Goal: Task Accomplishment & Management: Use online tool/utility

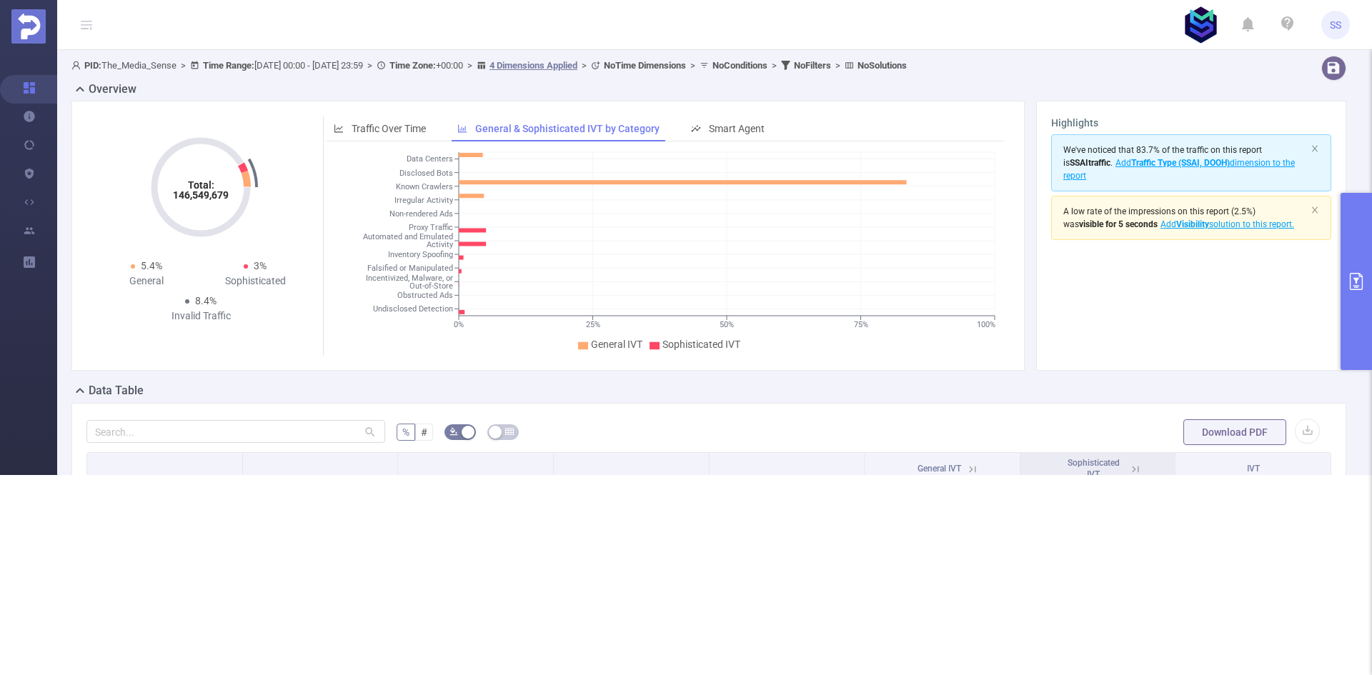
scroll to position [0, 3]
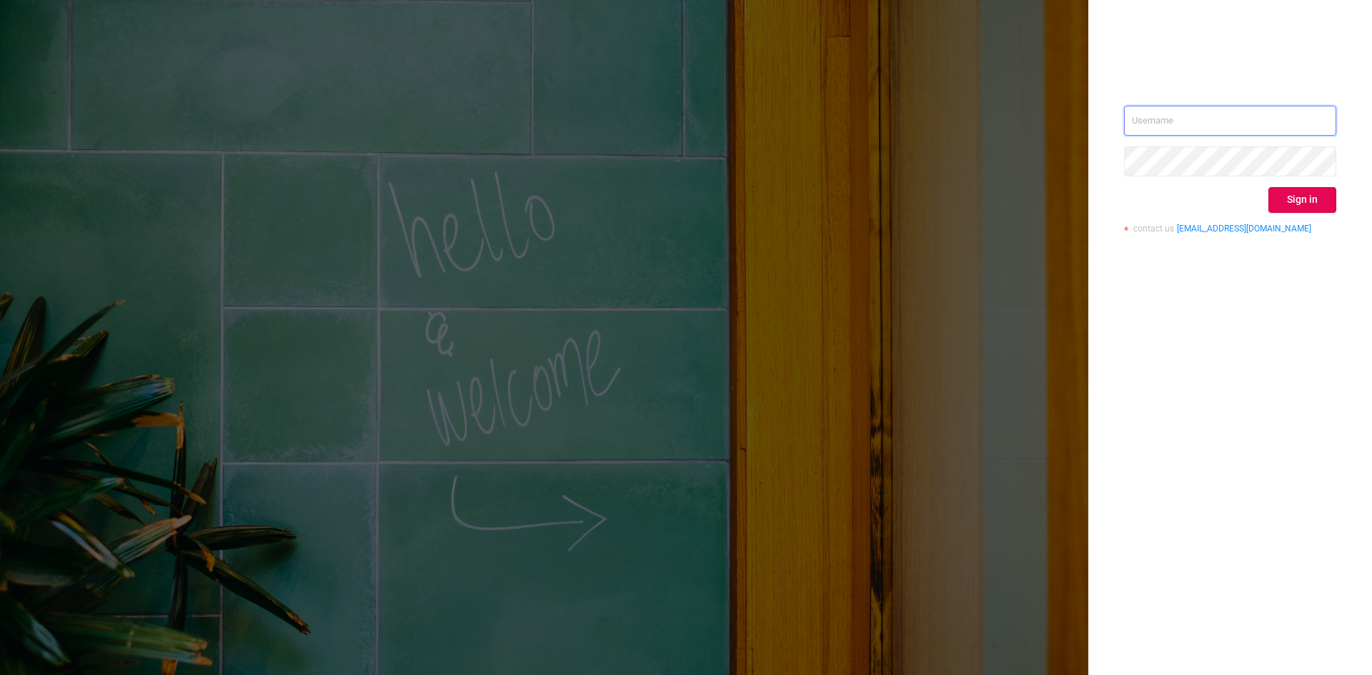
drag, startPoint x: 1153, startPoint y: 129, endPoint x: 1172, endPoint y: 143, distance: 24.0
click at [1153, 129] on input "text" at bounding box center [1230, 121] width 212 height 30
type input "sheron@protected.media"
click at [1307, 199] on button "Sign in" at bounding box center [1302, 200] width 68 height 26
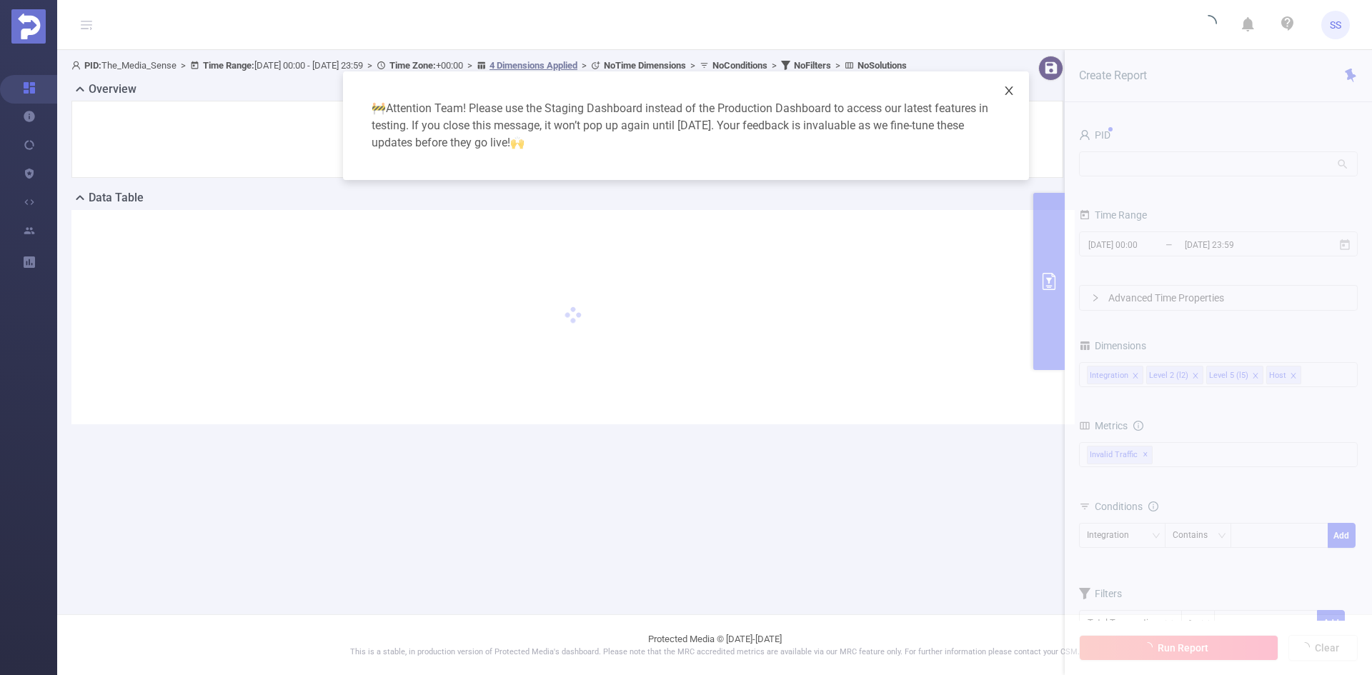
click at [1004, 88] on icon "icon: close" at bounding box center [1008, 90] width 11 height 11
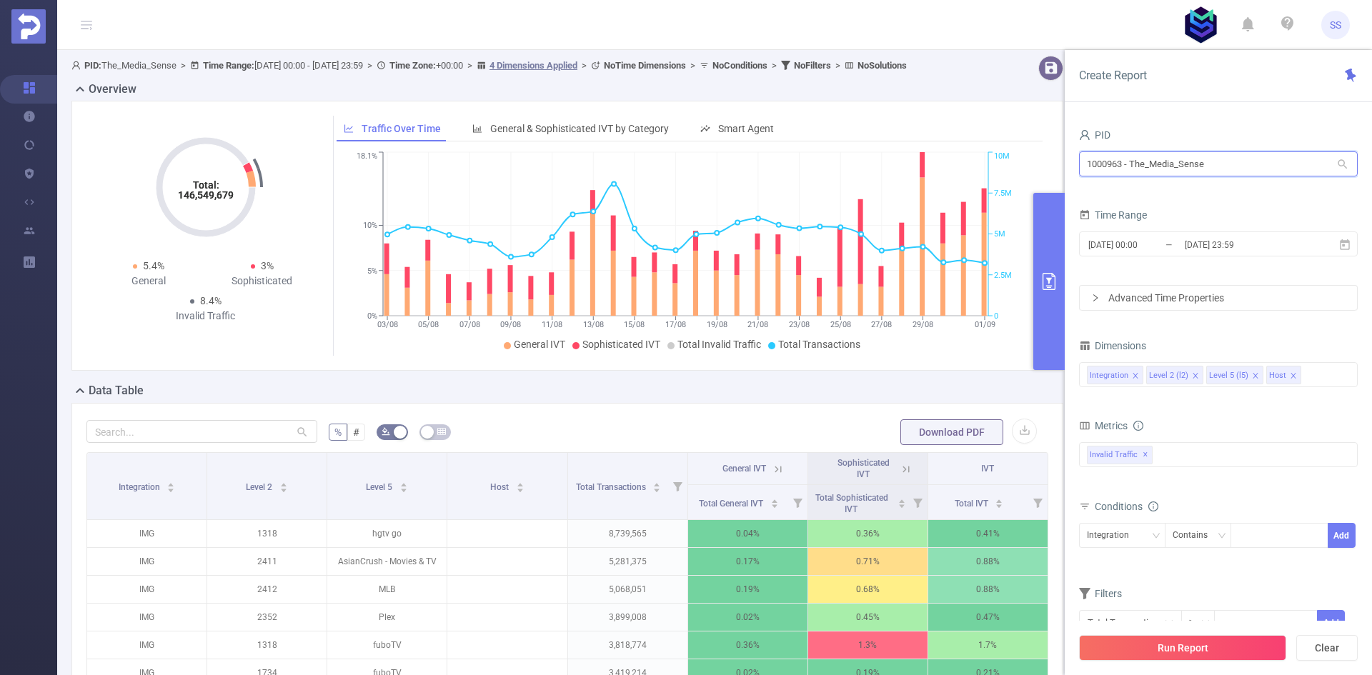
drag, startPoint x: 1239, startPoint y: 175, endPoint x: 972, endPoint y: 174, distance: 267.2
click at [972, 174] on section "PID: The_Media_Sense > Time Range: 2025-08-03 00:00 - 2025-09-01 23:59 > Time Z…" at bounding box center [714, 487] width 1315 height 875
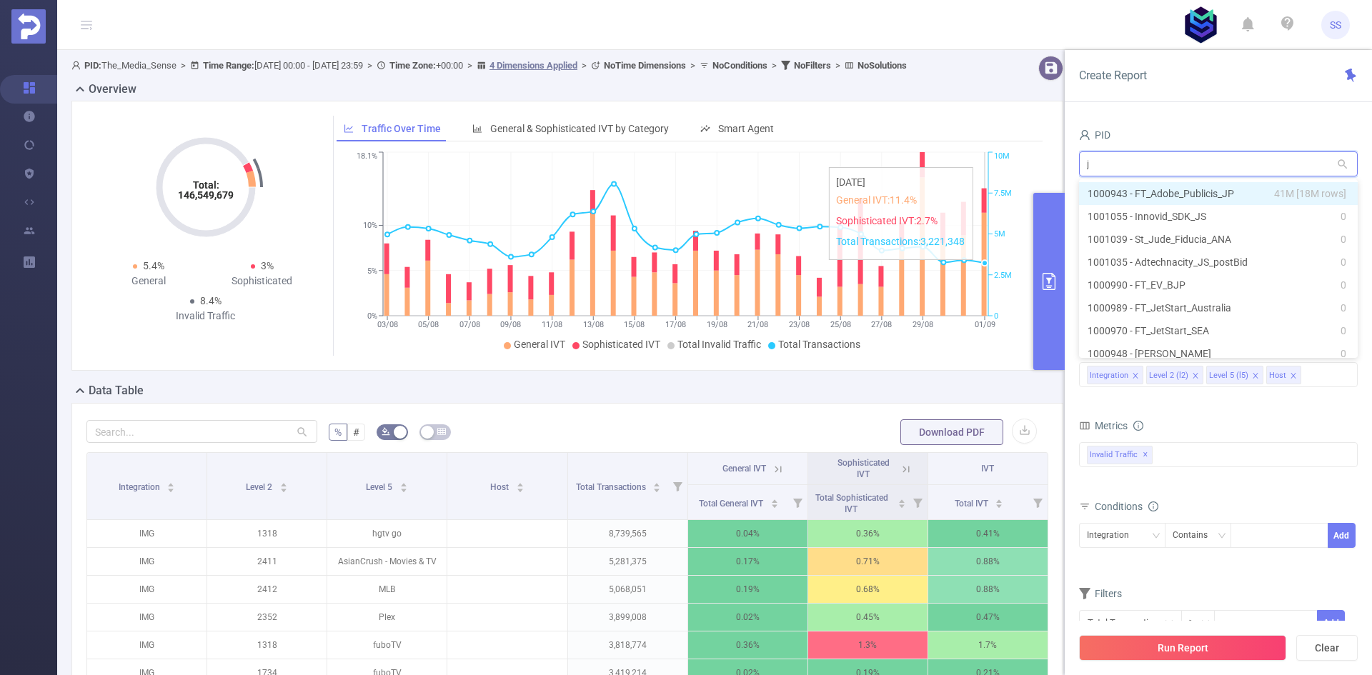
type input "jp"
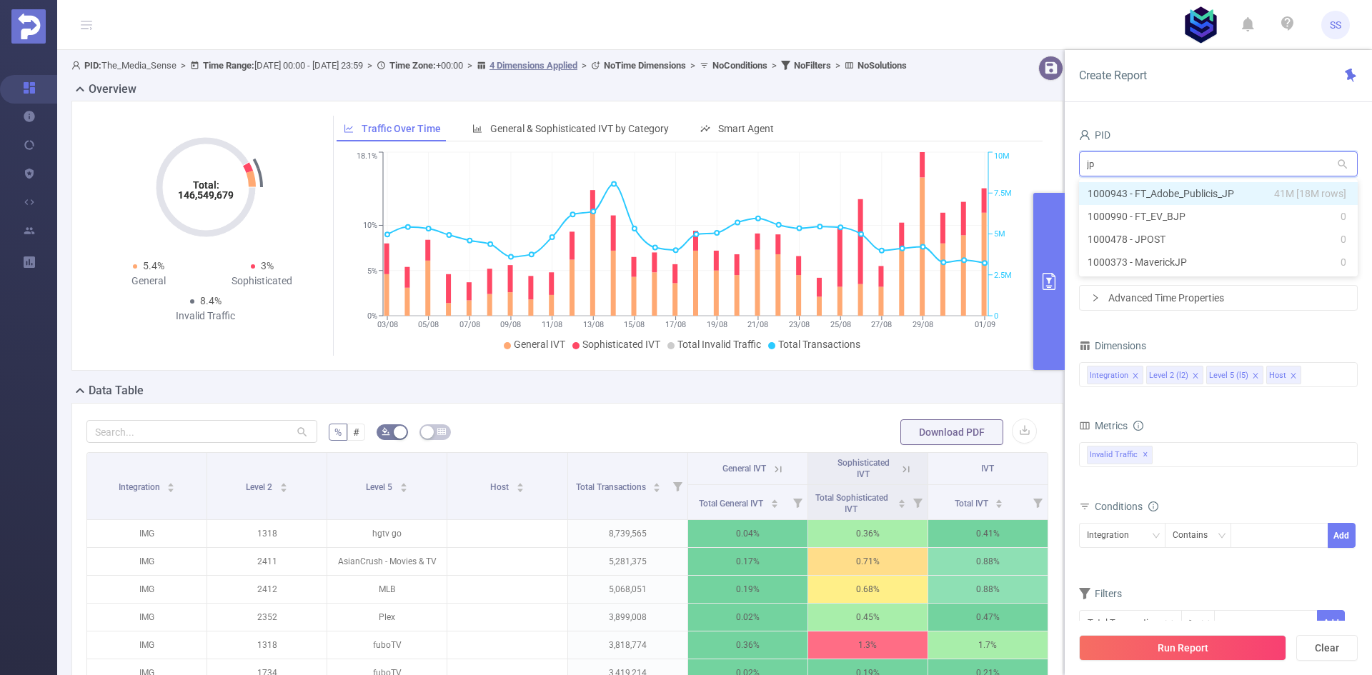
click at [1148, 196] on li "1000943 - FT_Adobe_Publicis_JP 41M [18M rows]" at bounding box center [1218, 193] width 279 height 23
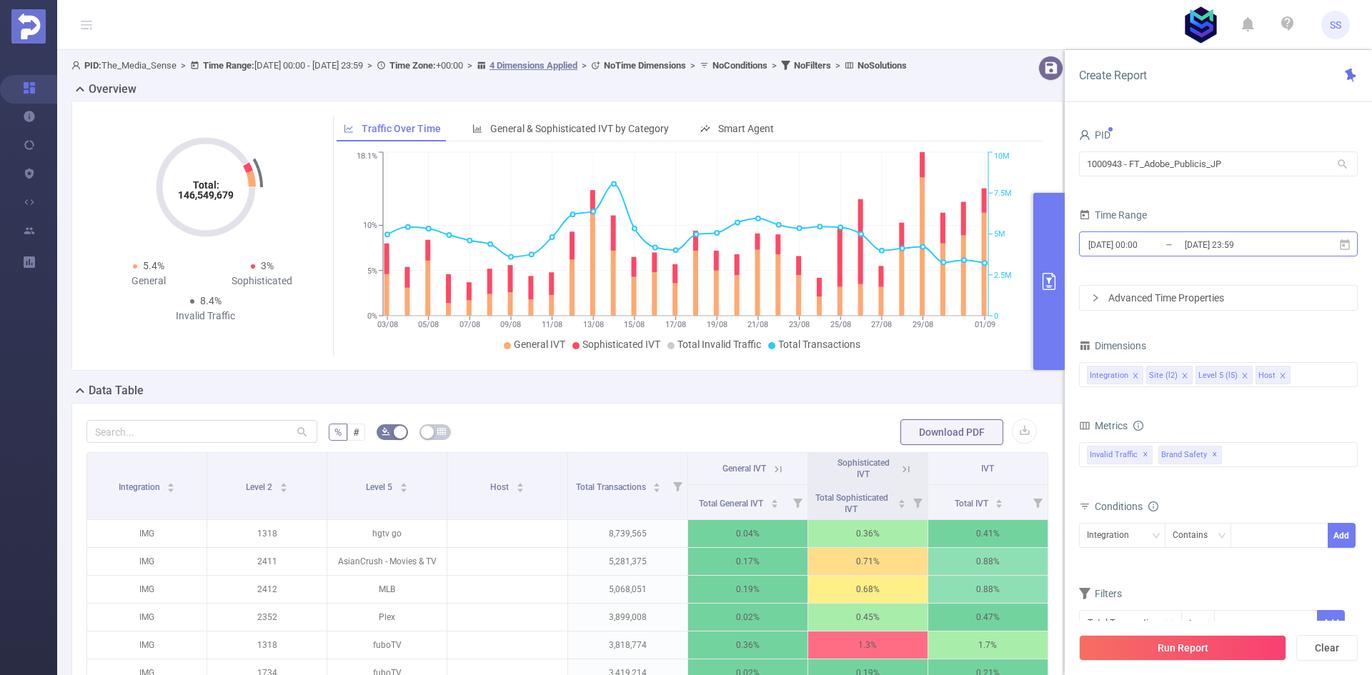
click at [1228, 245] on input "[DATE] 23:59" at bounding box center [1241, 244] width 116 height 19
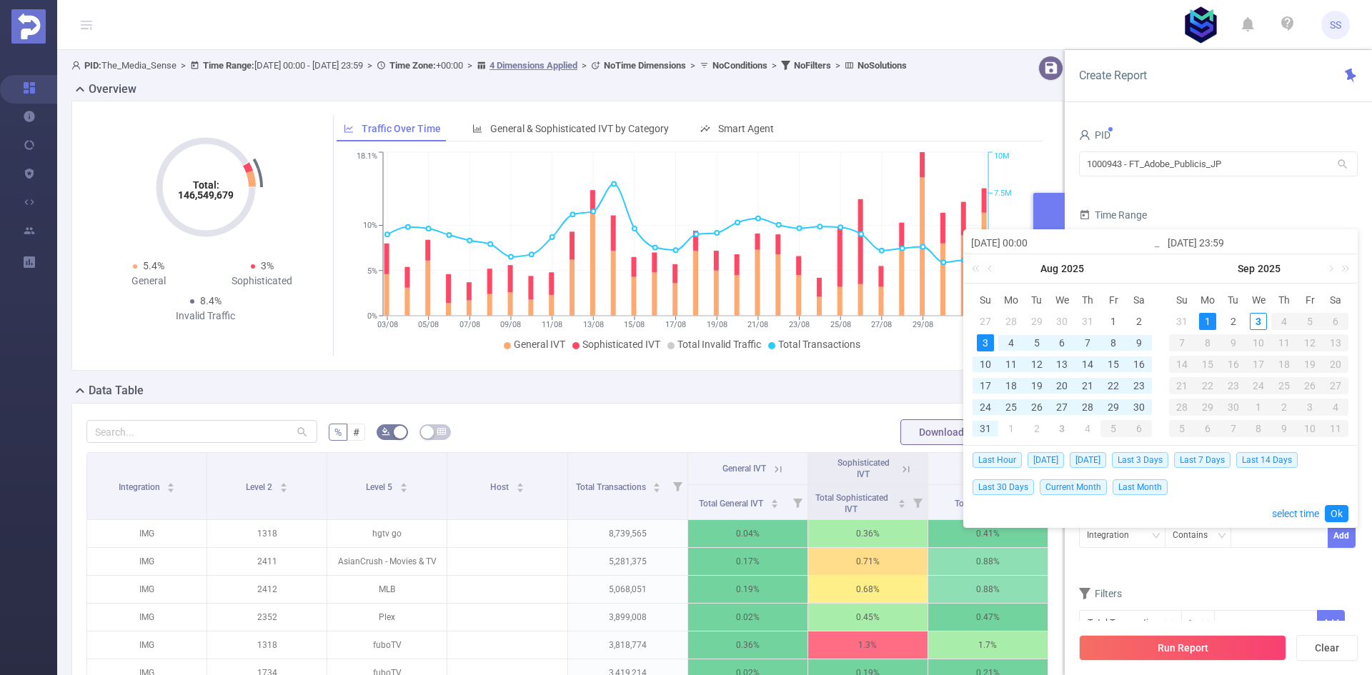
click at [1004, 244] on input "[DATE] 00:00" at bounding box center [1062, 242] width 182 height 17
type input "2025-07-03 00:00"
click at [1020, 244] on input "2025-07-03 00:00" at bounding box center [1062, 242] width 182 height 17
type input "2025-07-01 00:00"
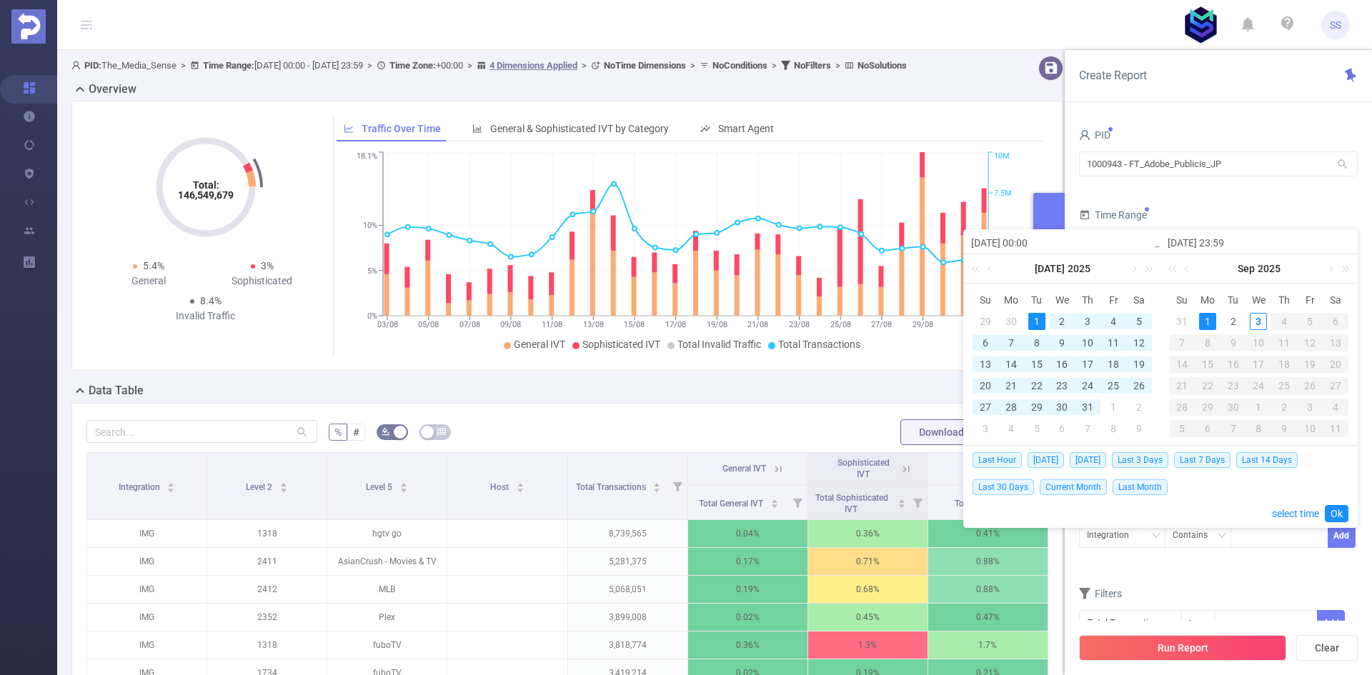
type input "2025-07-01 00:00"
click at [1202, 246] on input "[DATE] 23:59" at bounding box center [1258, 242] width 182 height 17
type input "2025-07-01 23:59"
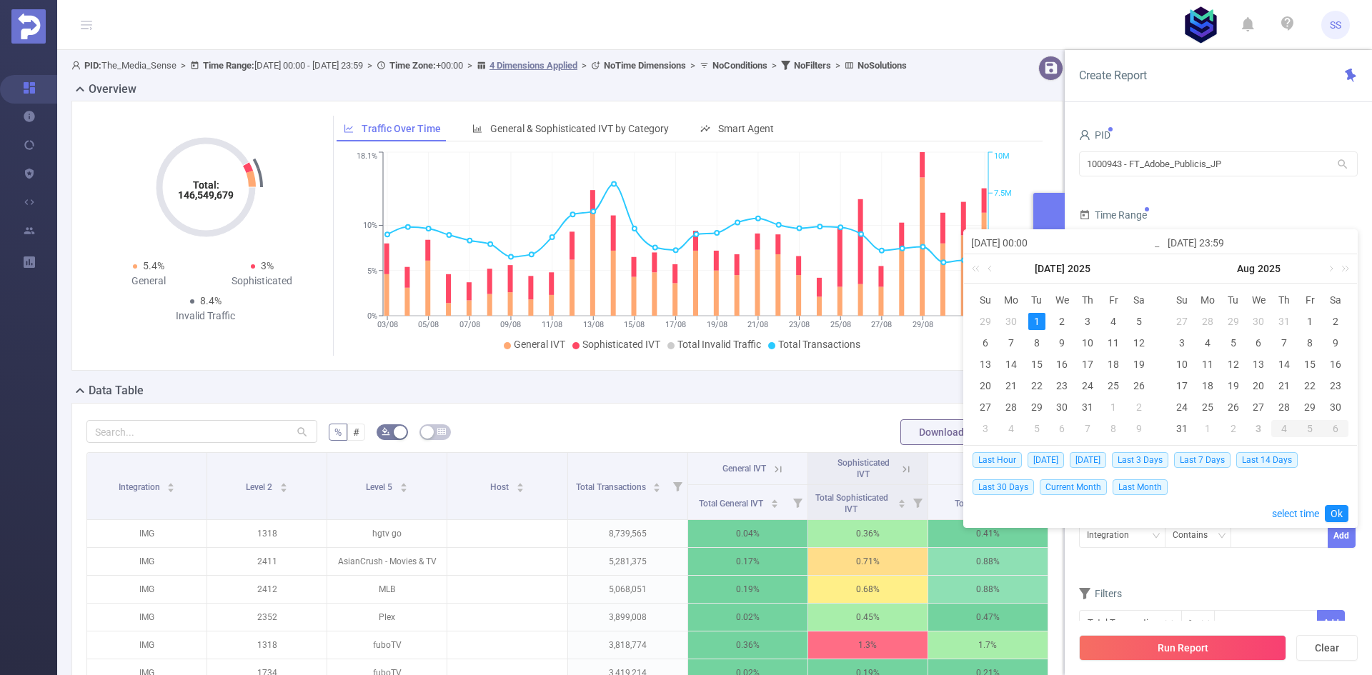
drag, startPoint x: 1207, startPoint y: 244, endPoint x: 1215, endPoint y: 245, distance: 8.7
click at [1215, 245] on input "2025-07-01 23:59" at bounding box center [1258, 242] width 182 height 17
type input "2025-07-3 23:59"
type input "2025-07-31 23:59"
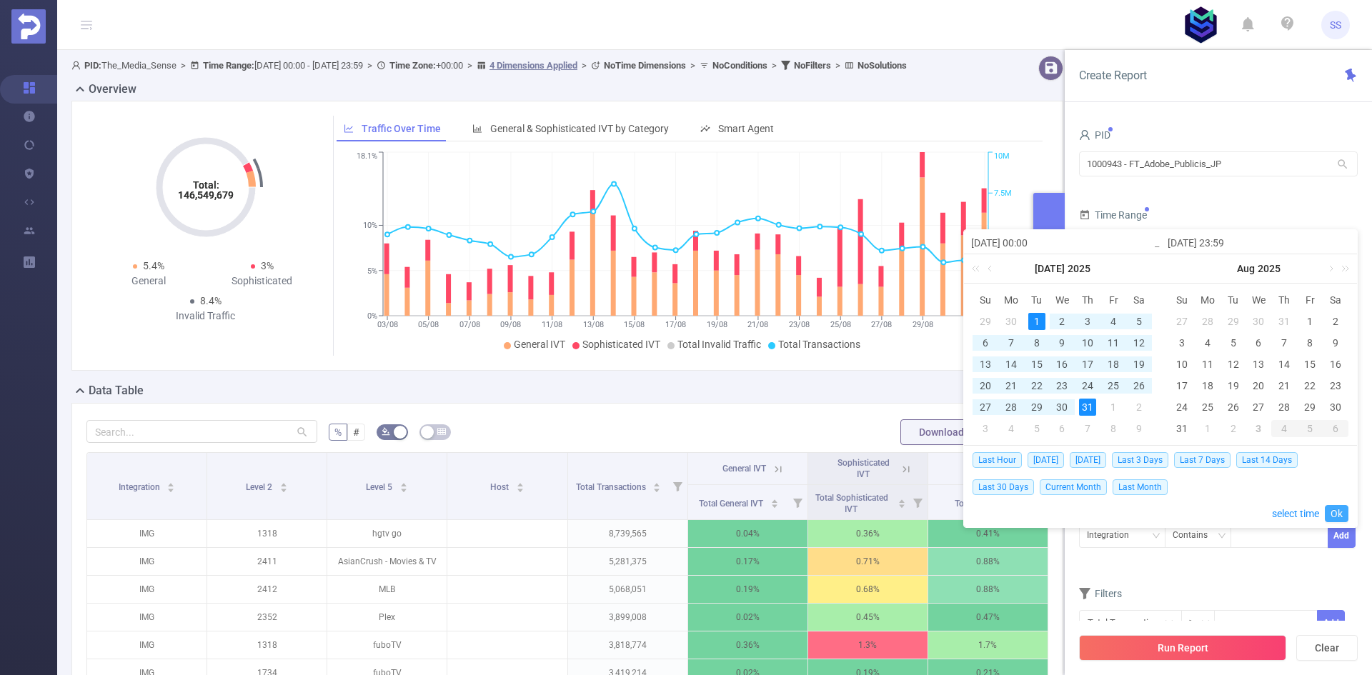
type input "2025-07-31 23:59"
click at [1339, 512] on link "Ok" at bounding box center [1337, 513] width 24 height 17
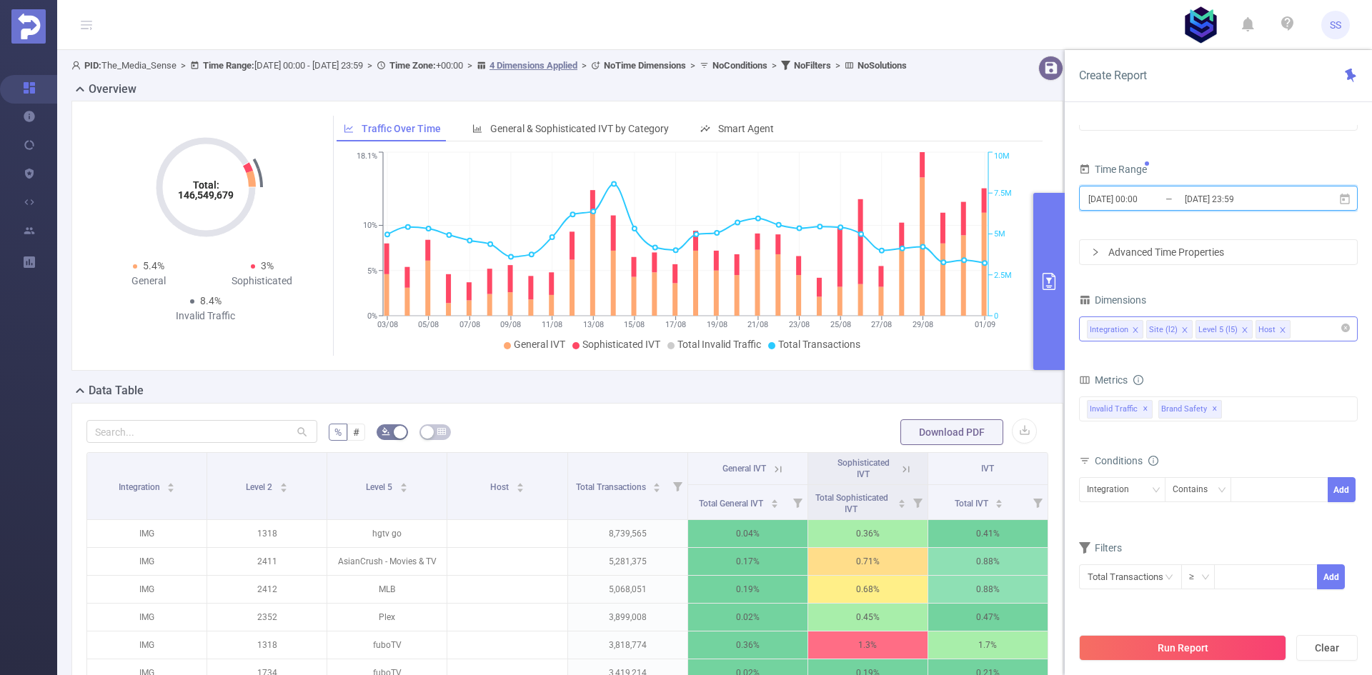
click at [1241, 332] on icon "icon: close" at bounding box center [1244, 329] width 7 height 7
click at [1219, 329] on icon "icon: close" at bounding box center [1221, 329] width 5 height 5
click at [1143, 409] on span "✕" at bounding box center [1145, 409] width 6 height 17
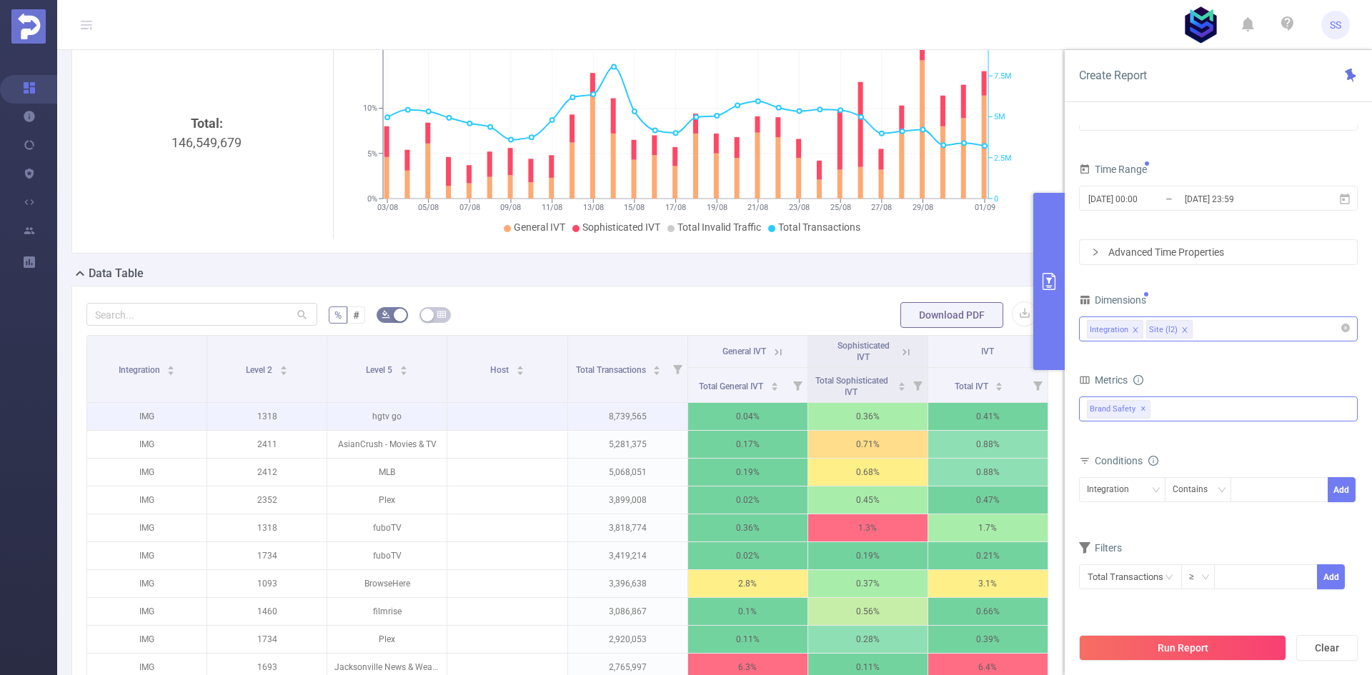
scroll to position [143, 0]
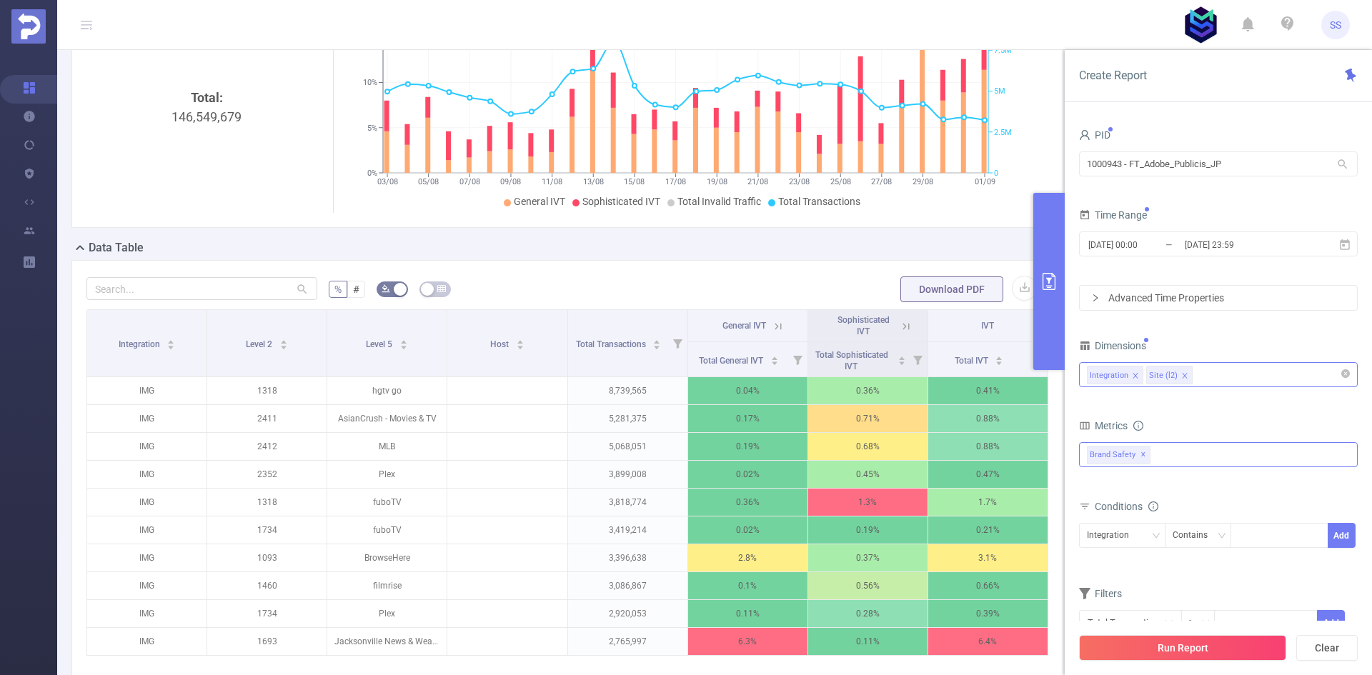
click at [1231, 644] on button "Run Report" at bounding box center [1182, 648] width 207 height 26
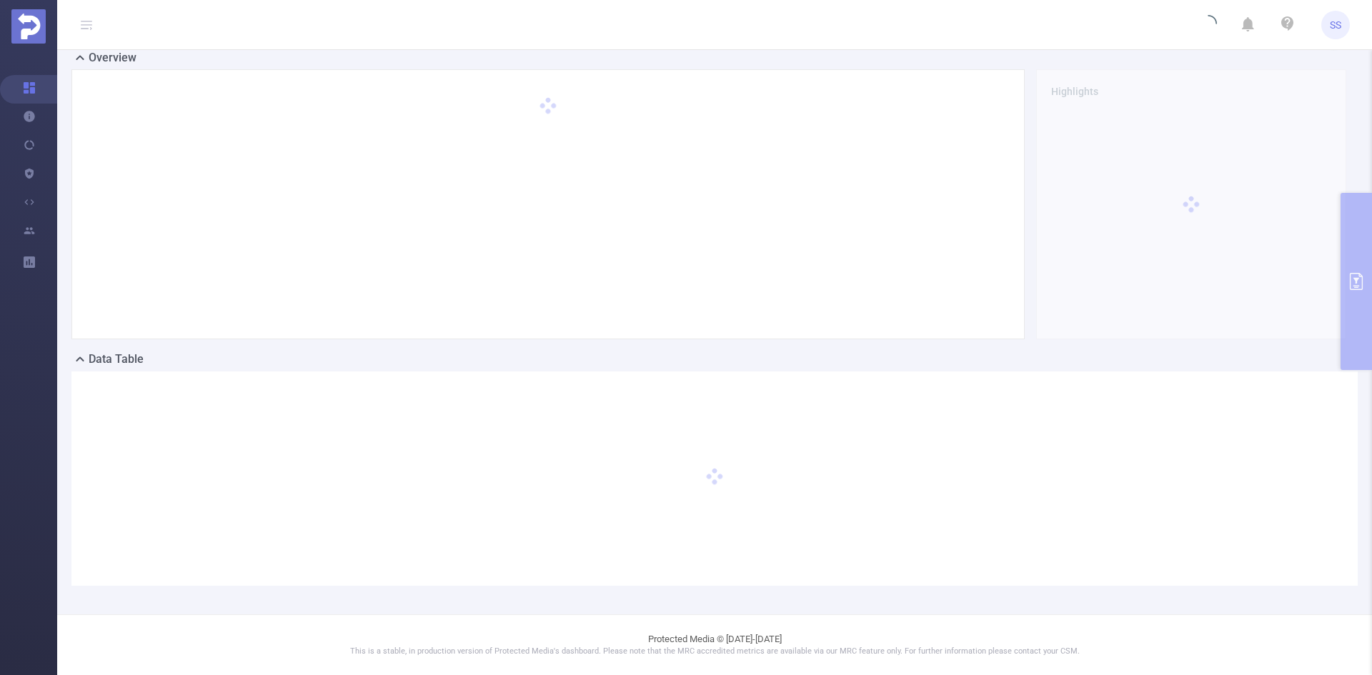
scroll to position [31, 0]
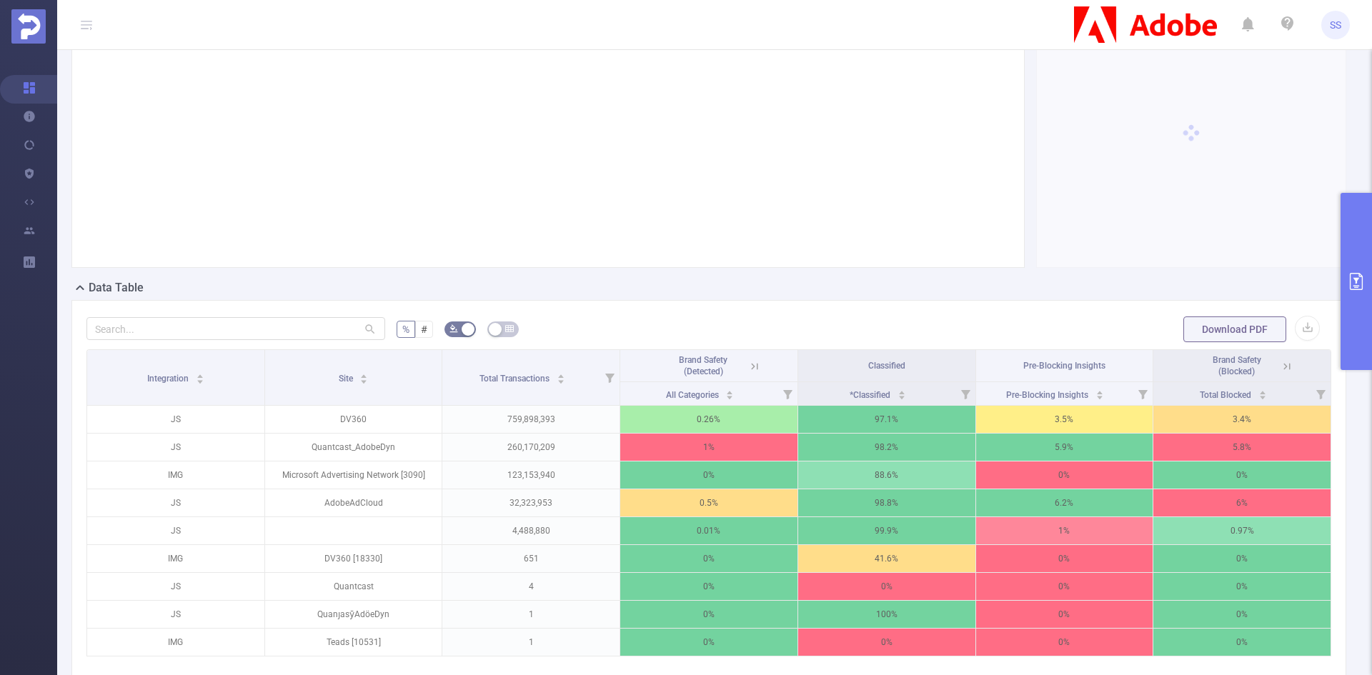
scroll to position [174, 0]
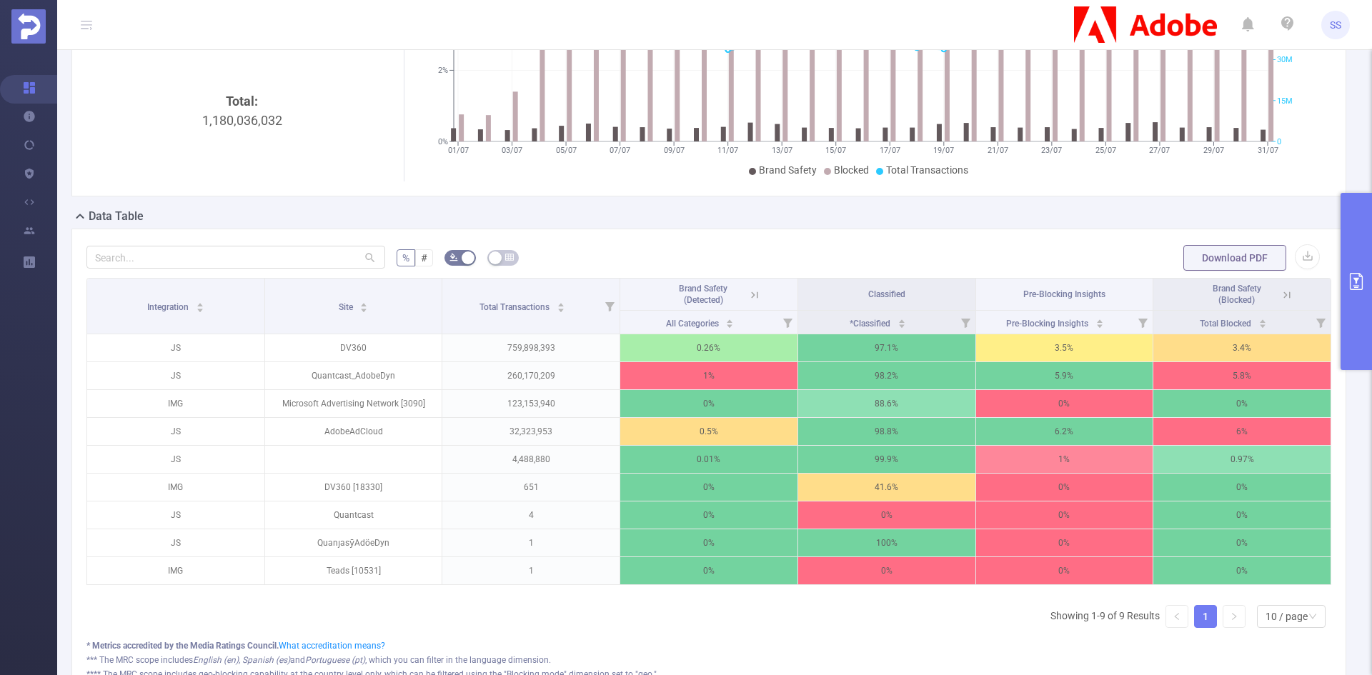
click at [1280, 291] on icon at bounding box center [1286, 295] width 13 height 13
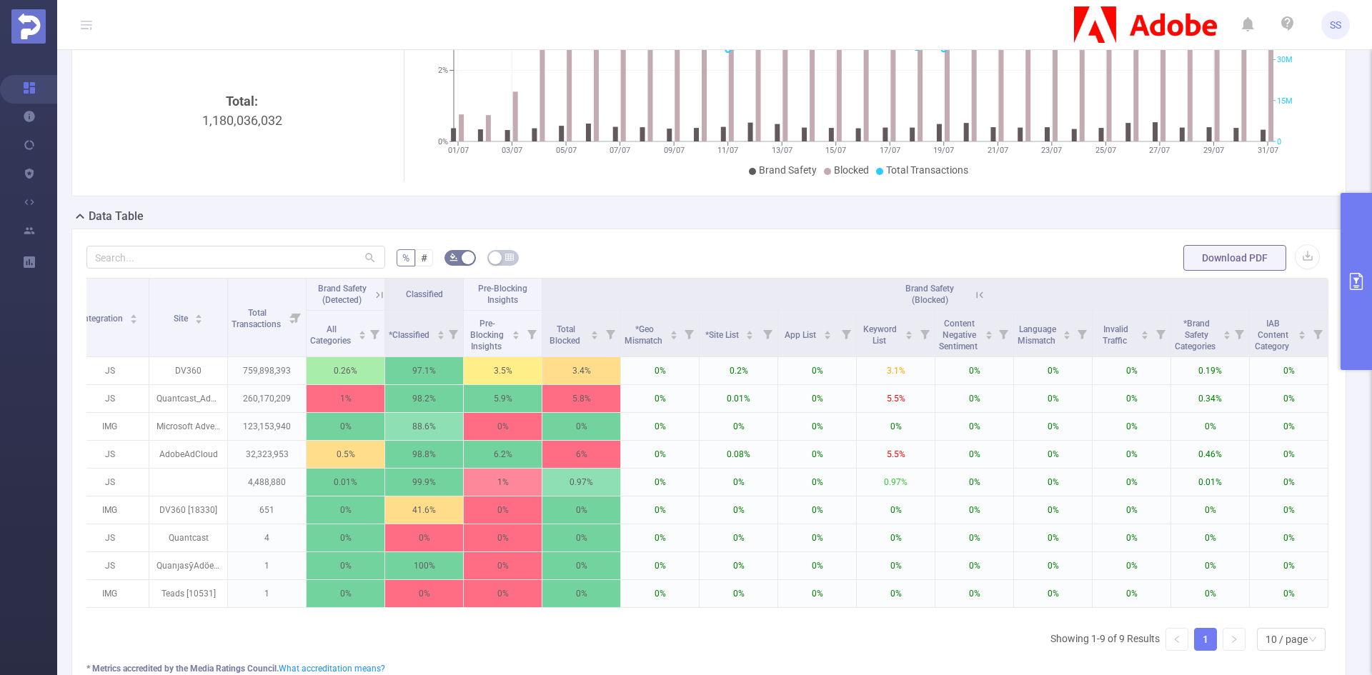
scroll to position [0, 0]
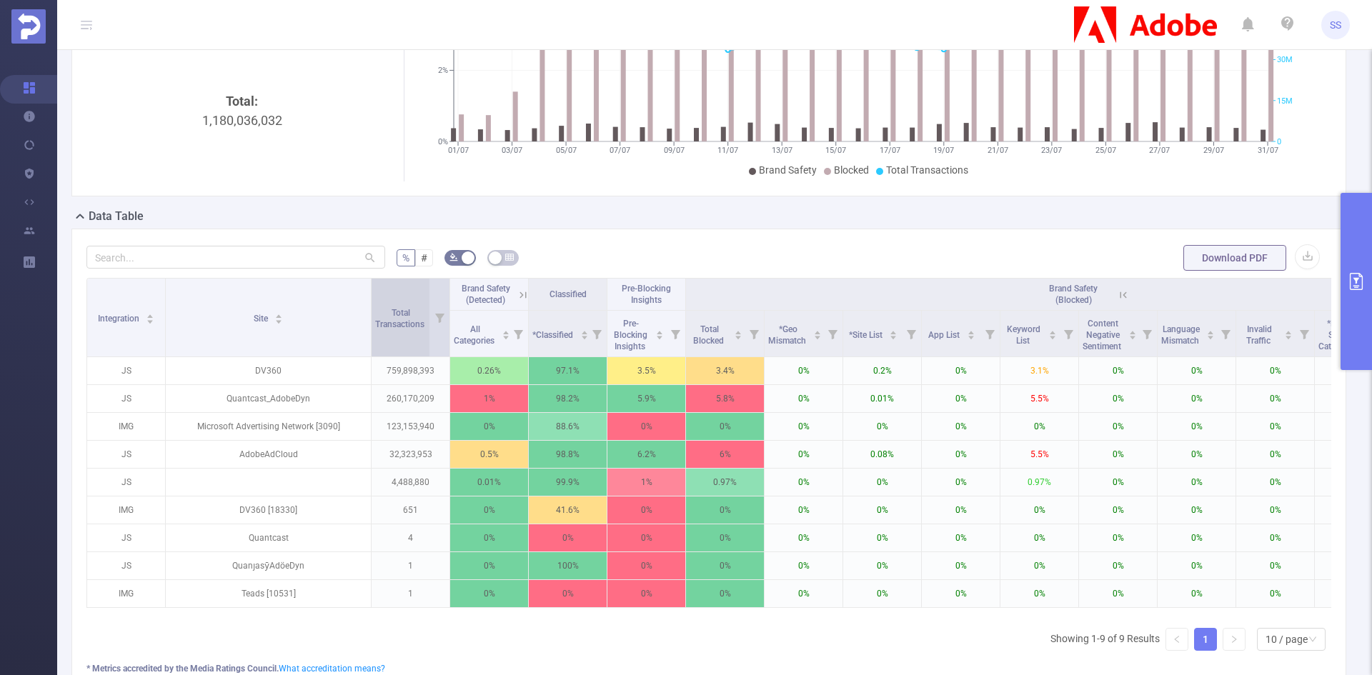
drag, startPoint x: 243, startPoint y: 317, endPoint x: 370, endPoint y: 322, distance: 127.3
click at [370, 322] on span at bounding box center [370, 318] width 7 height 78
click at [1359, 299] on button "primary" at bounding box center [1355, 281] width 31 height 177
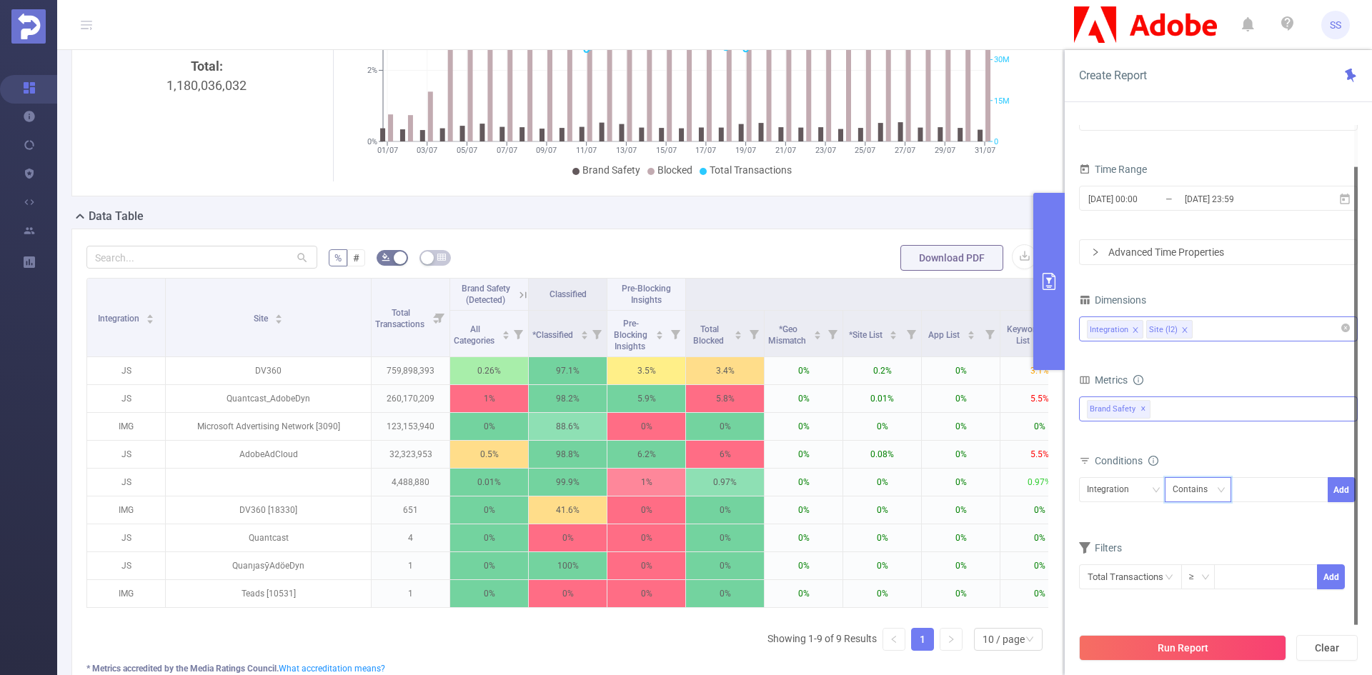
click at [1221, 489] on icon "icon: down" at bounding box center [1221, 490] width 9 height 9
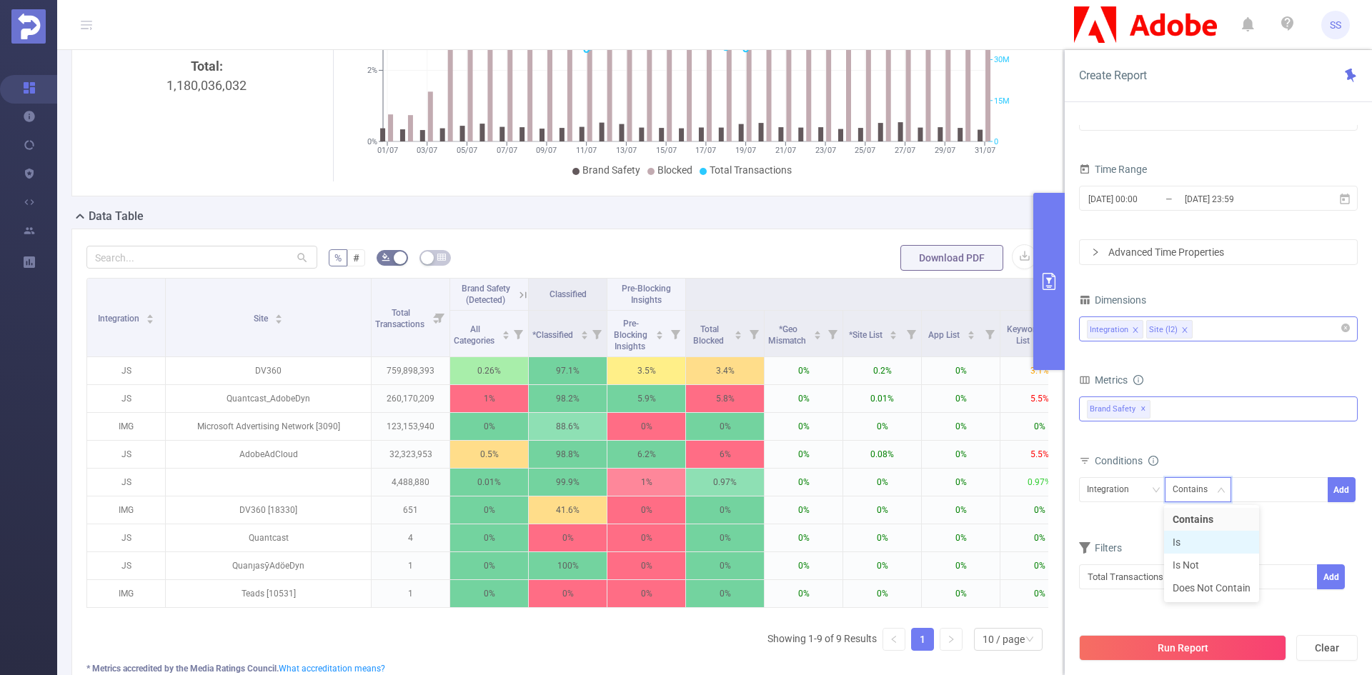
click at [1197, 540] on li "Is" at bounding box center [1211, 542] width 95 height 23
click at [1261, 493] on div at bounding box center [1279, 490] width 82 height 24
type input "JS"
click at [1257, 524] on li "JS" at bounding box center [1279, 519] width 98 height 23
click at [1342, 488] on button "Add" at bounding box center [1341, 489] width 28 height 25
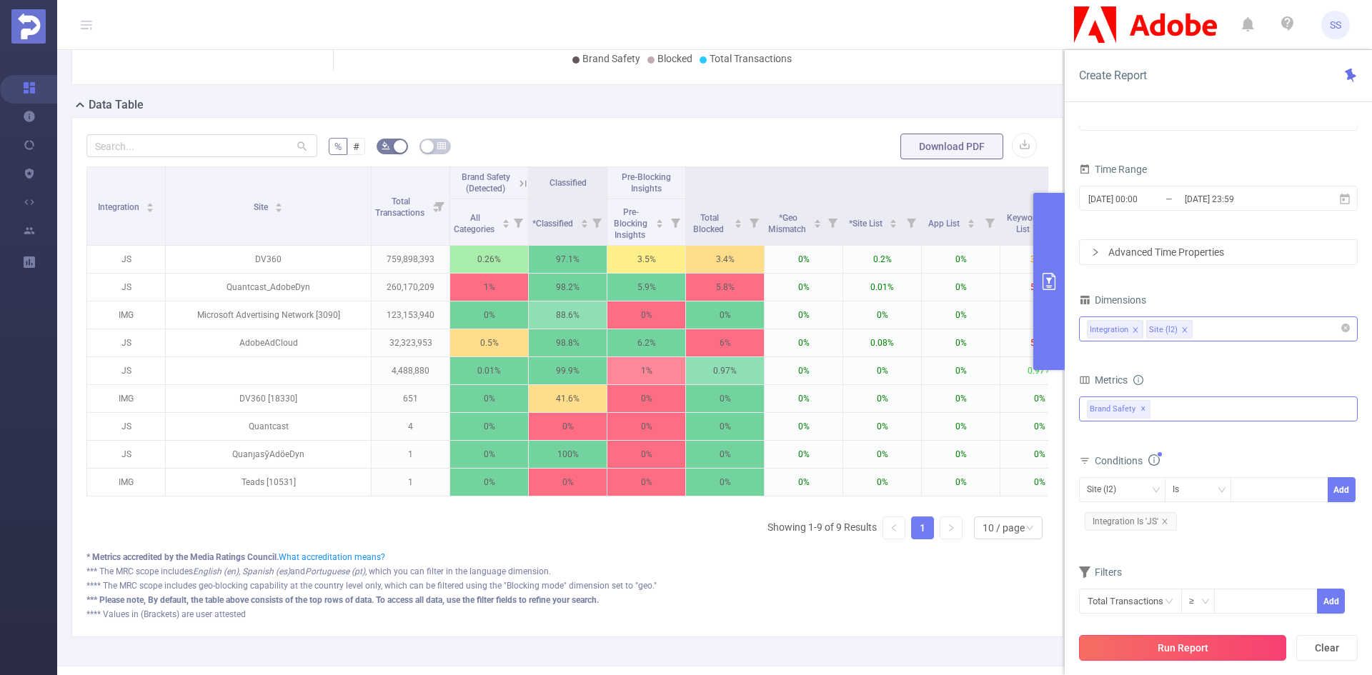
click at [1129, 644] on button "Run Report" at bounding box center [1182, 648] width 207 height 26
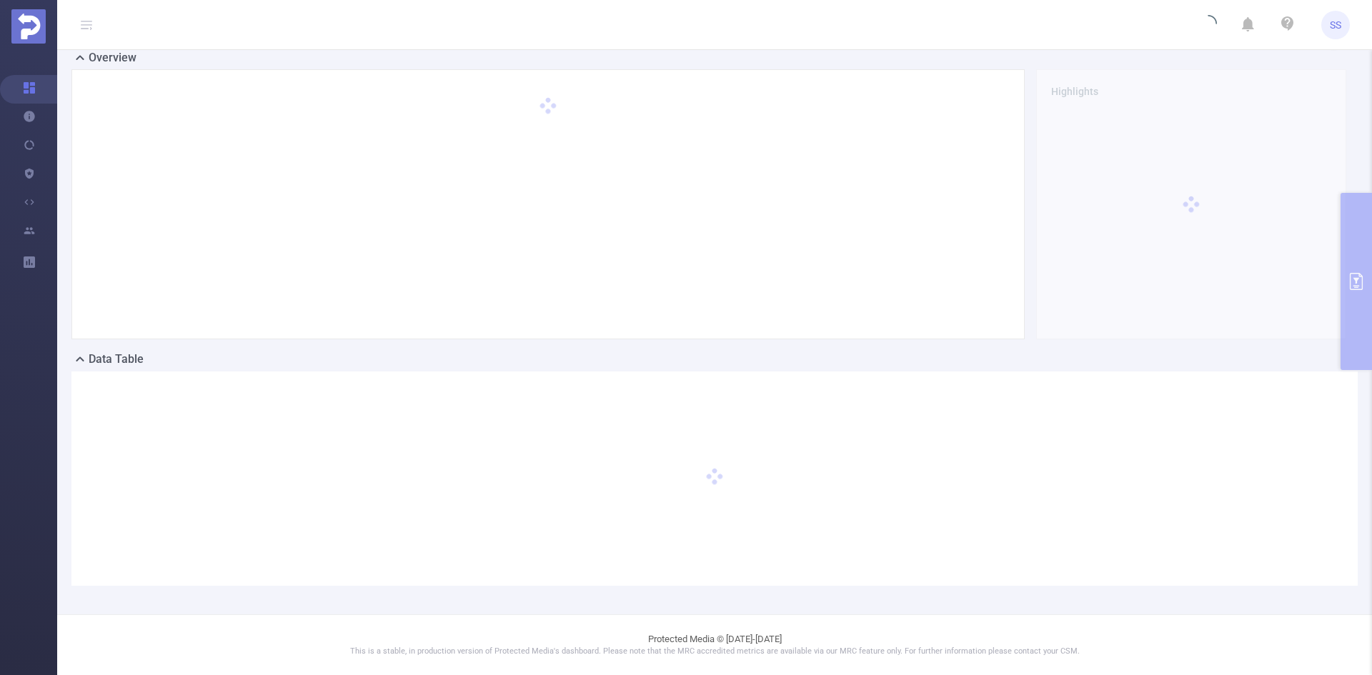
scroll to position [31, 0]
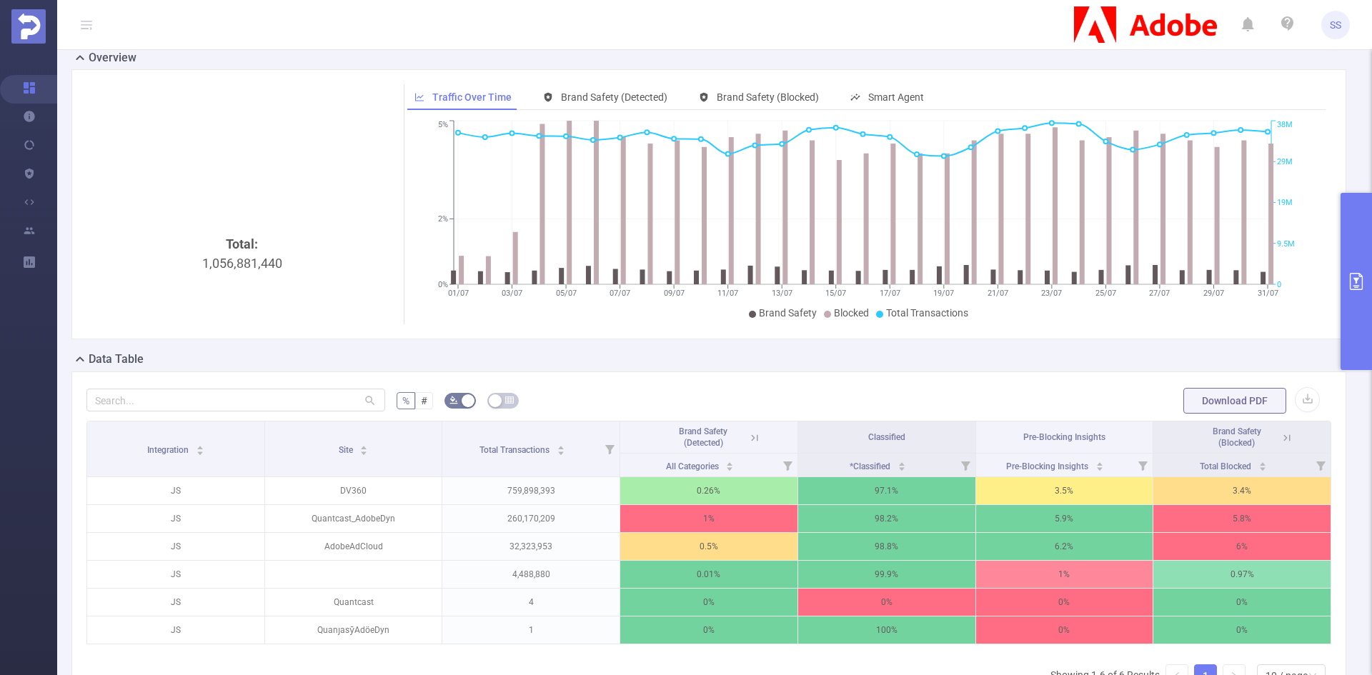
click at [1280, 439] on icon at bounding box center [1286, 438] width 13 height 13
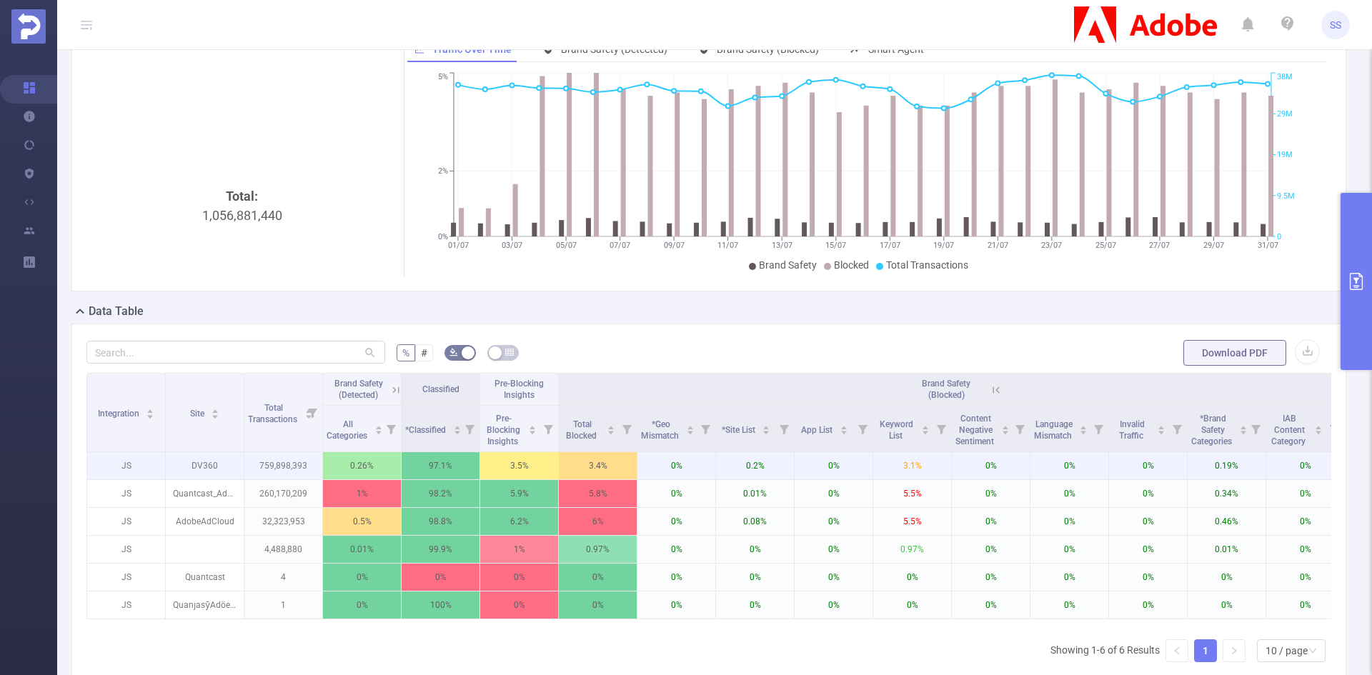
scroll to position [103, 0]
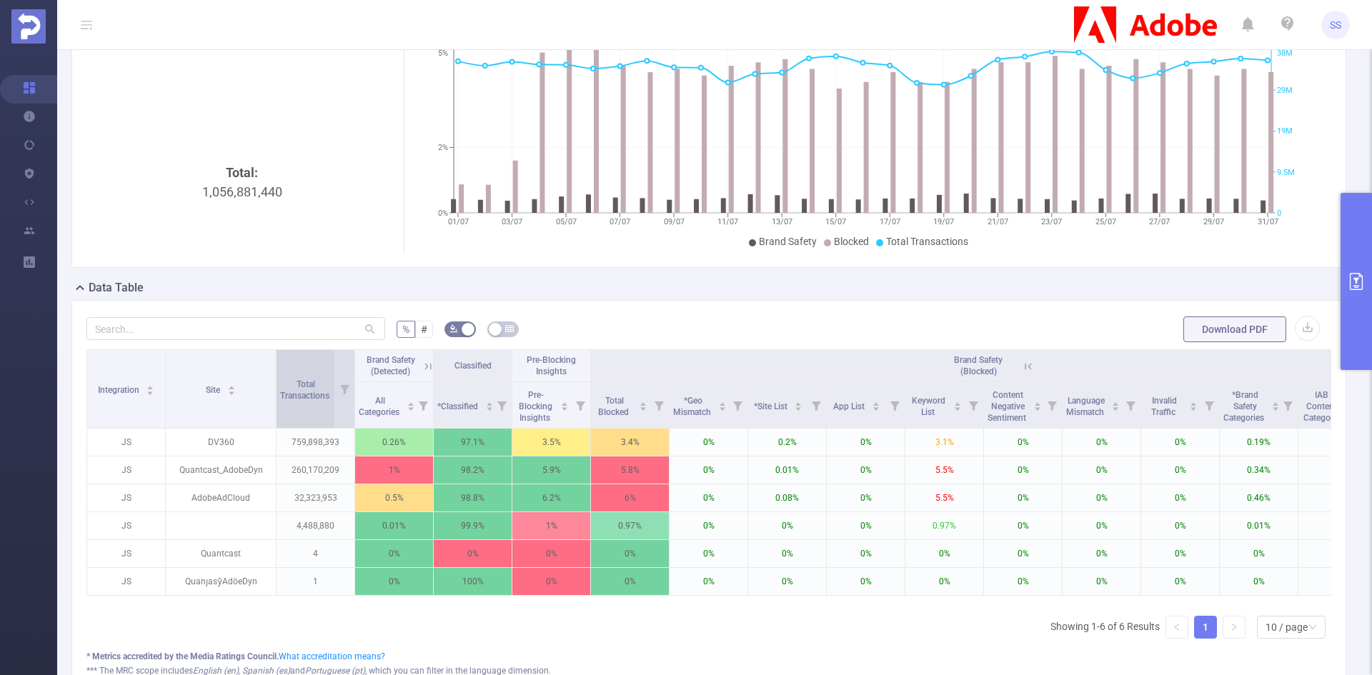
drag, startPoint x: 244, startPoint y: 385, endPoint x: 276, endPoint y: 389, distance: 32.4
click at [276, 389] on span at bounding box center [275, 389] width 7 height 78
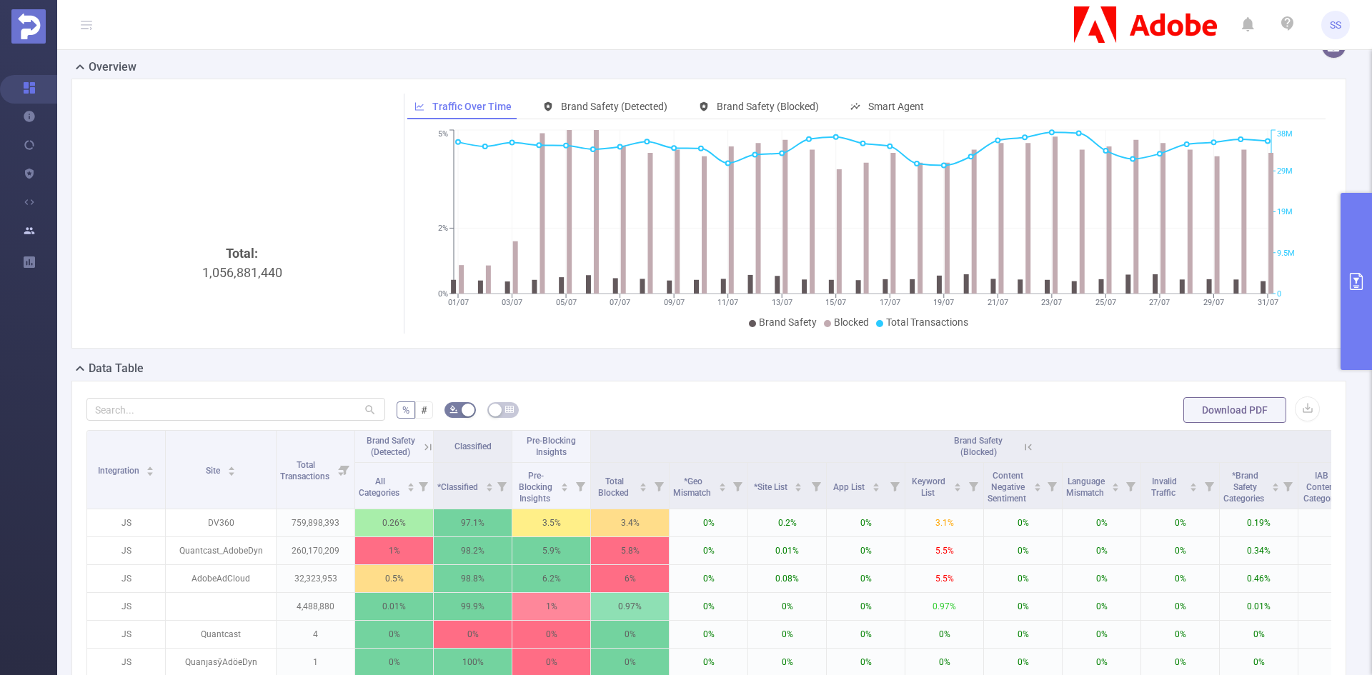
scroll to position [0, 0]
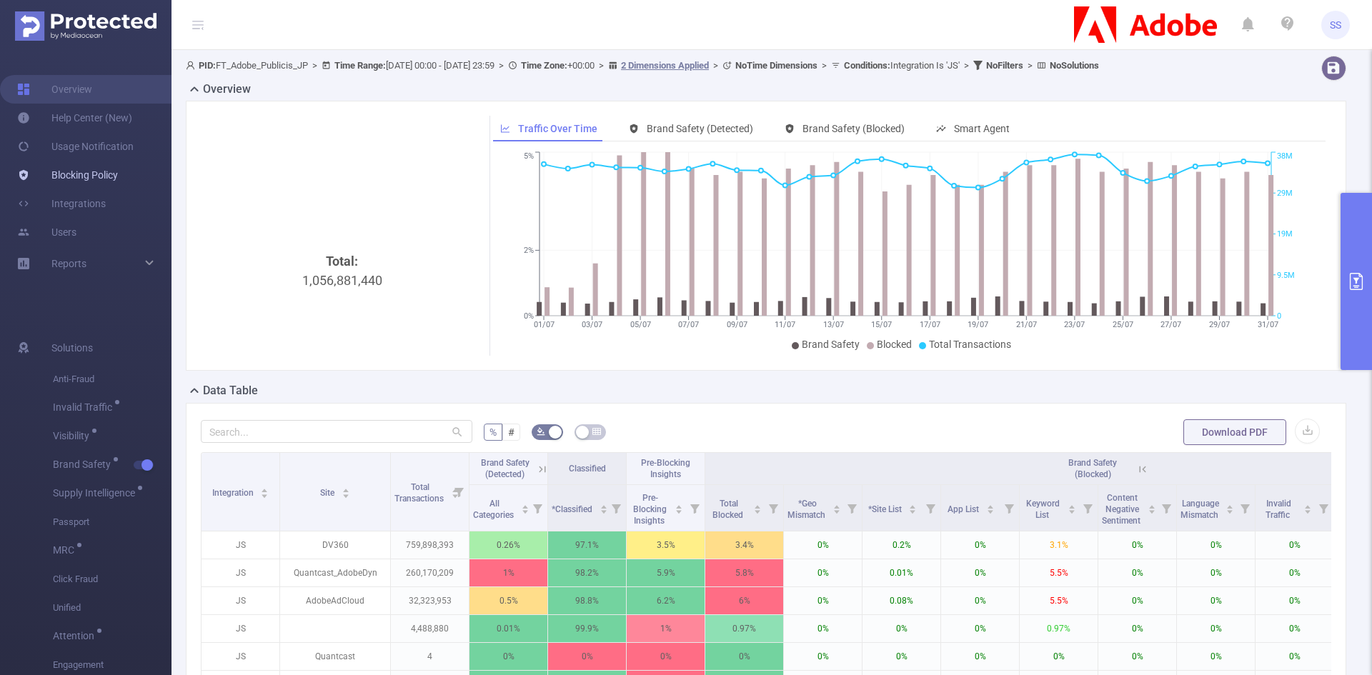
click at [83, 171] on link "Blocking Policy" at bounding box center [67, 175] width 101 height 29
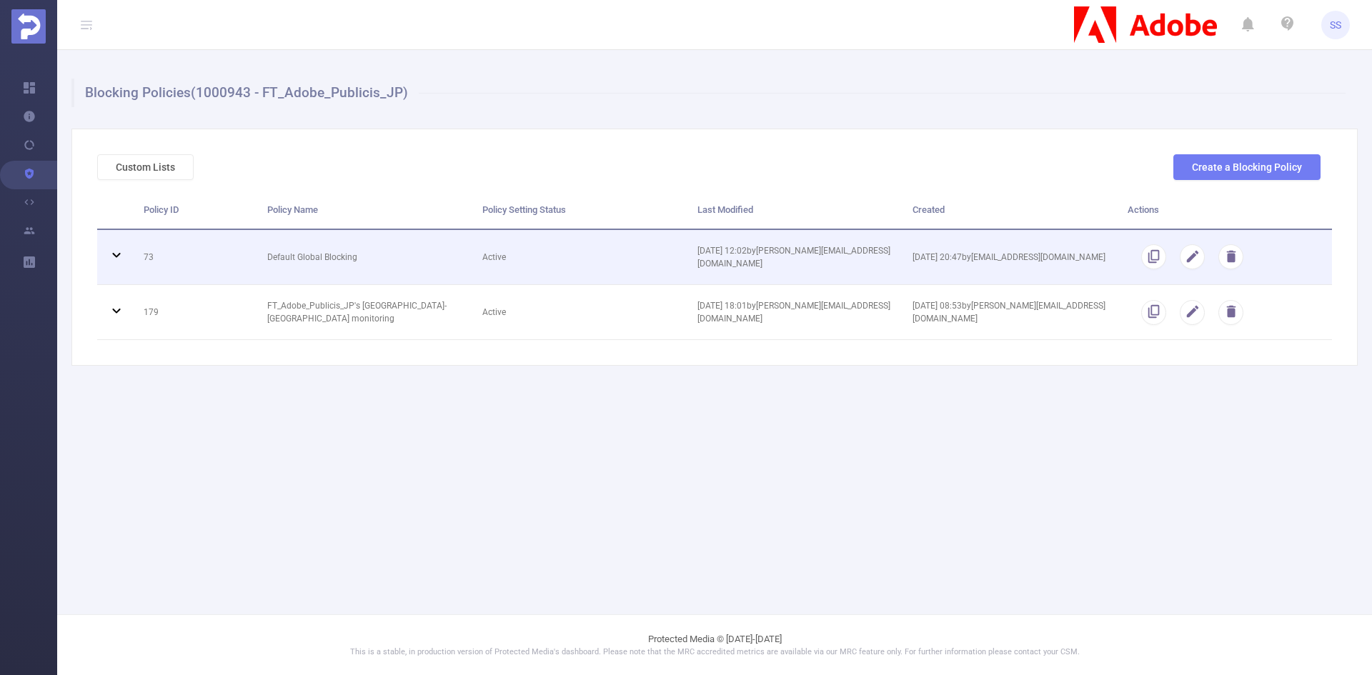
click at [339, 262] on td "Default Global Blocking" at bounding box center [363, 257] width 215 height 55
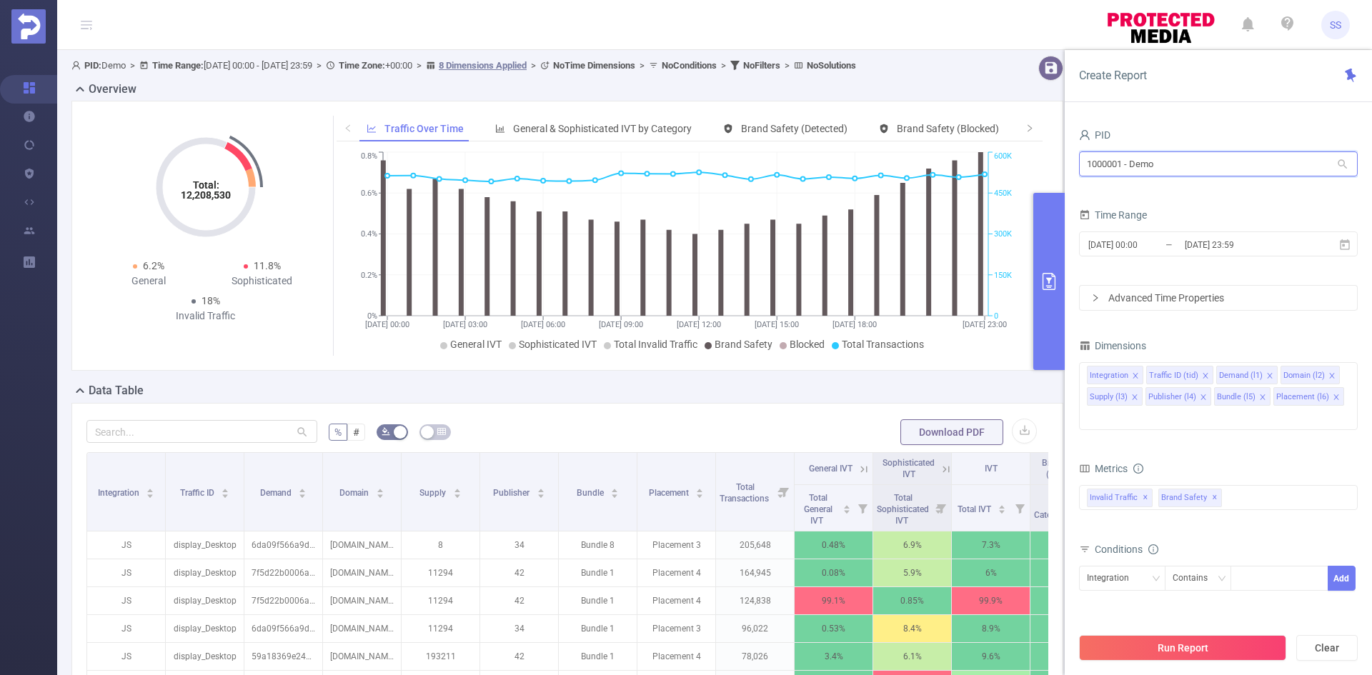
drag, startPoint x: 1200, startPoint y: 166, endPoint x: 1000, endPoint y: 151, distance: 200.6
click at [1000, 151] on section "PID: Demo > Time Range: 2024-12-09 00:00 - 2024-12-09 23:59 > Time Zone: +00:00…" at bounding box center [714, 514] width 1315 height 929
type input "jp"
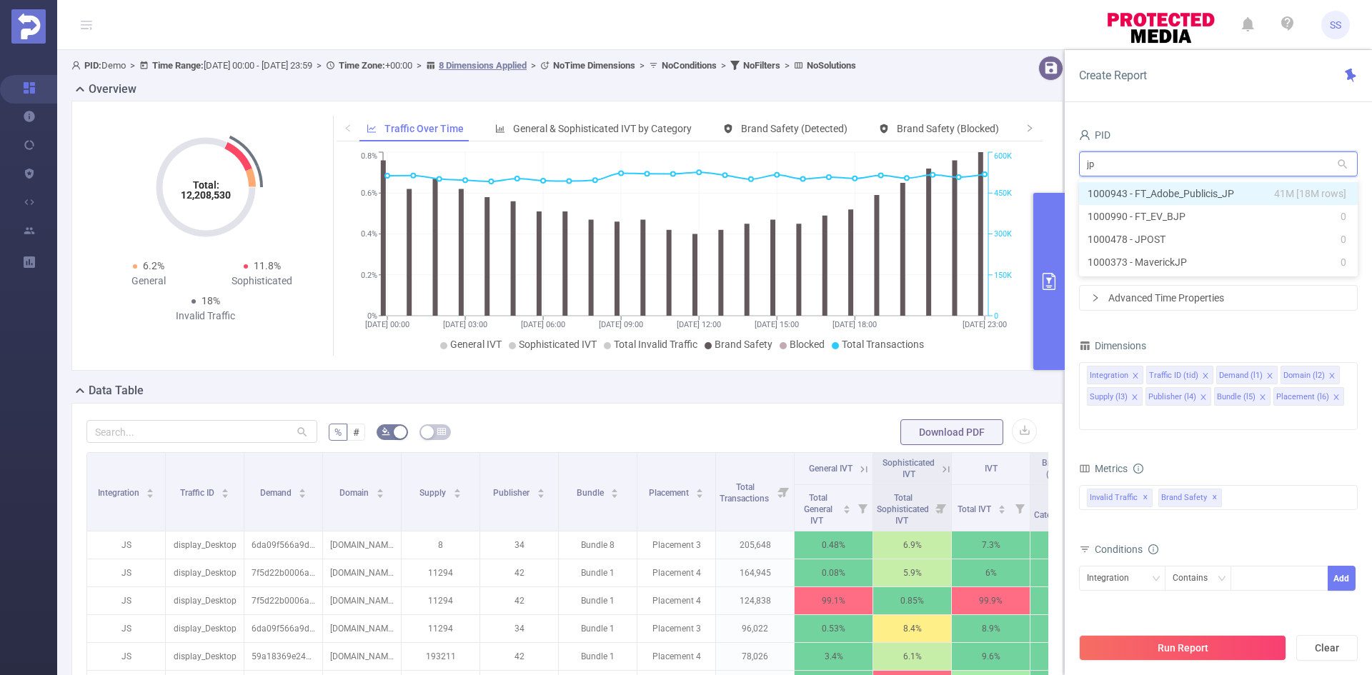
click at [1283, 196] on span "41M [18M rows]" at bounding box center [1310, 194] width 72 height 16
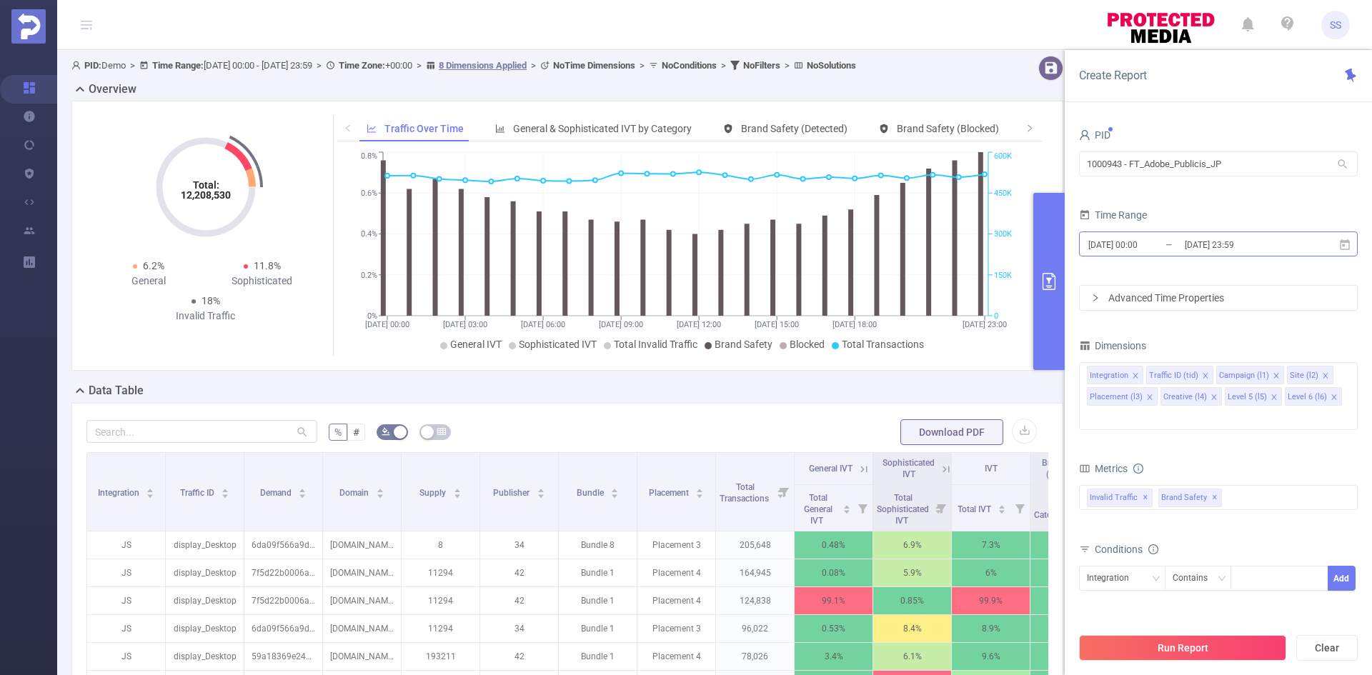
click at [1212, 249] on input "2024-12-09 23:59" at bounding box center [1241, 244] width 116 height 19
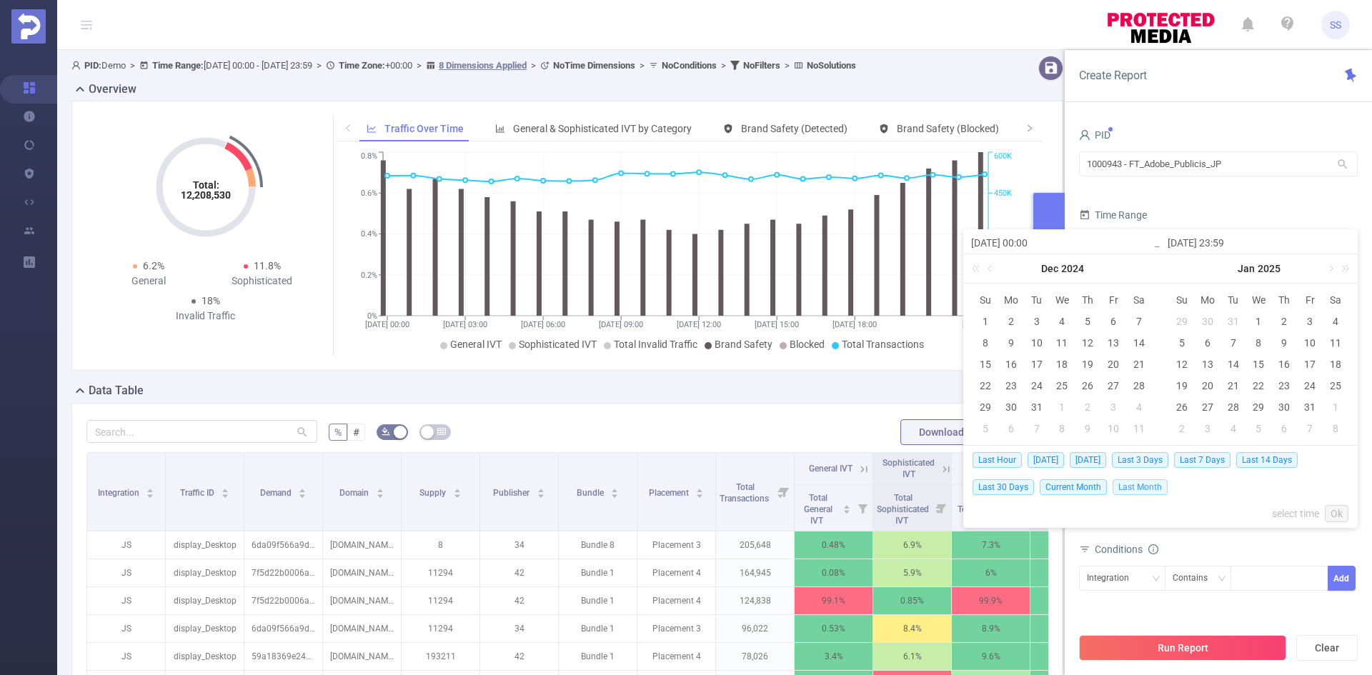
click at [1131, 489] on span "Last Month" at bounding box center [1139, 487] width 55 height 16
type input "2025-08-01 00:00"
type input "2025-08-31 23:59"
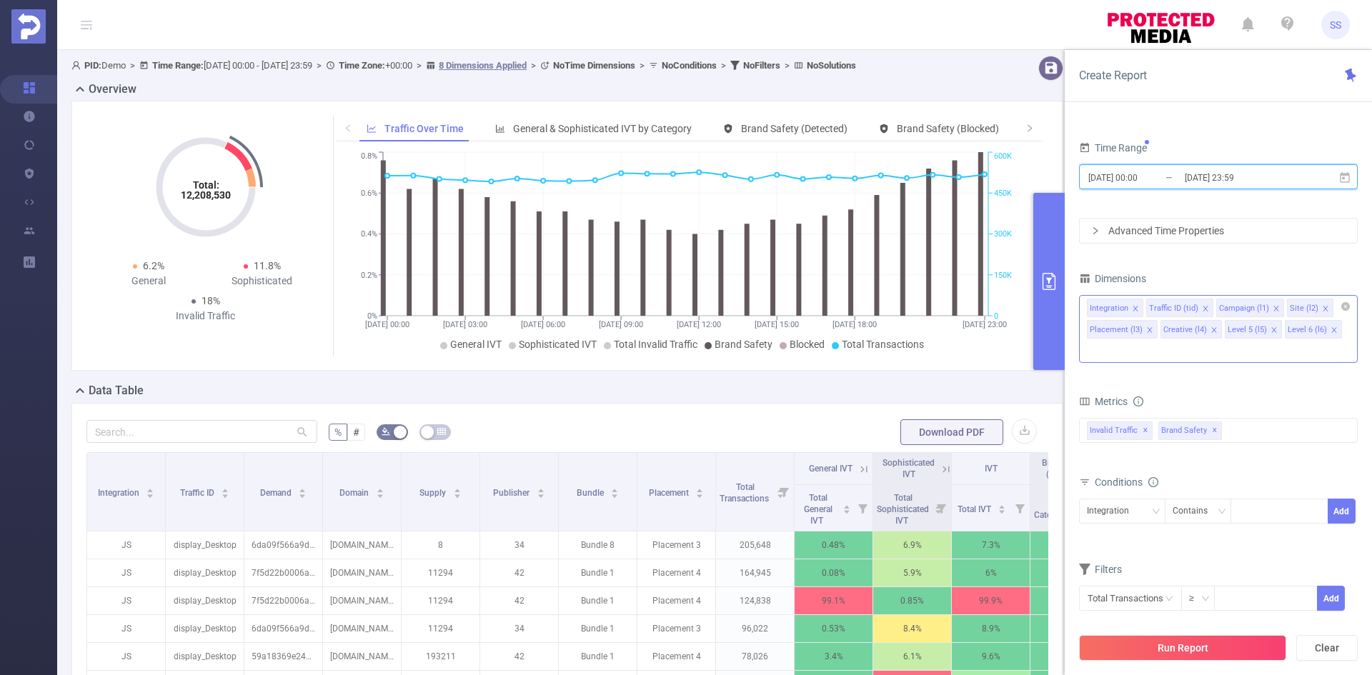
click at [1202, 306] on icon "icon: close" at bounding box center [1205, 308] width 7 height 7
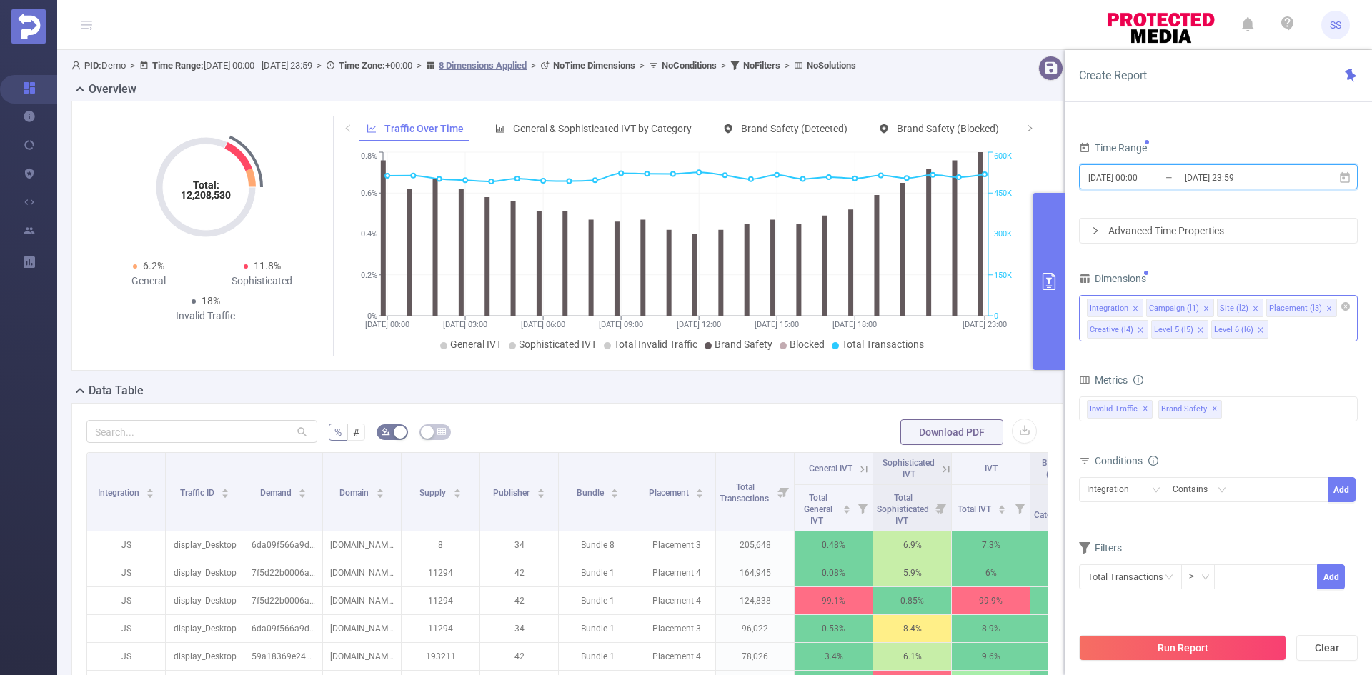
click at [1204, 306] on icon "icon: close" at bounding box center [1205, 308] width 7 height 7
click at [1254, 311] on icon "icon: close" at bounding box center [1257, 308] width 7 height 7
click at [1246, 308] on icon "icon: close" at bounding box center [1248, 308] width 5 height 5
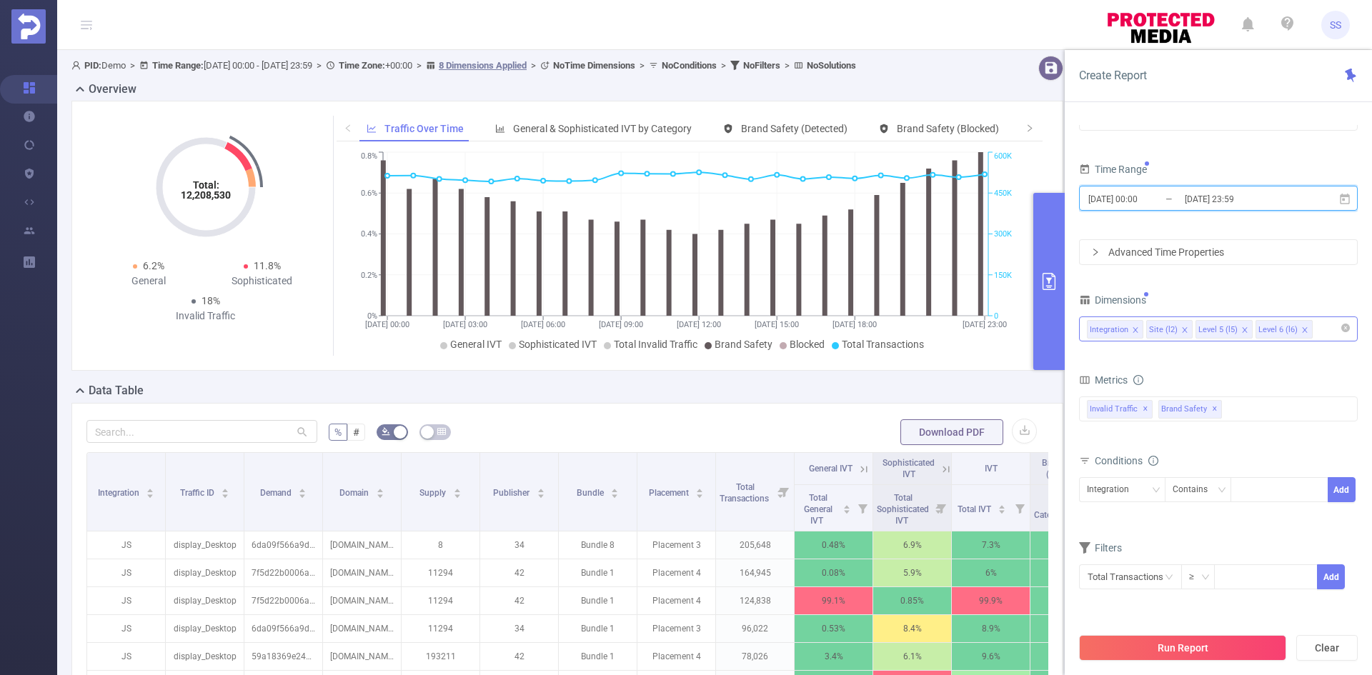
click at [1242, 330] on icon "icon: close" at bounding box center [1244, 329] width 7 height 7
click at [1241, 330] on icon "icon: close" at bounding box center [1244, 329] width 7 height 7
click at [1234, 334] on div "Integration Site (l2)" at bounding box center [1218, 329] width 263 height 24
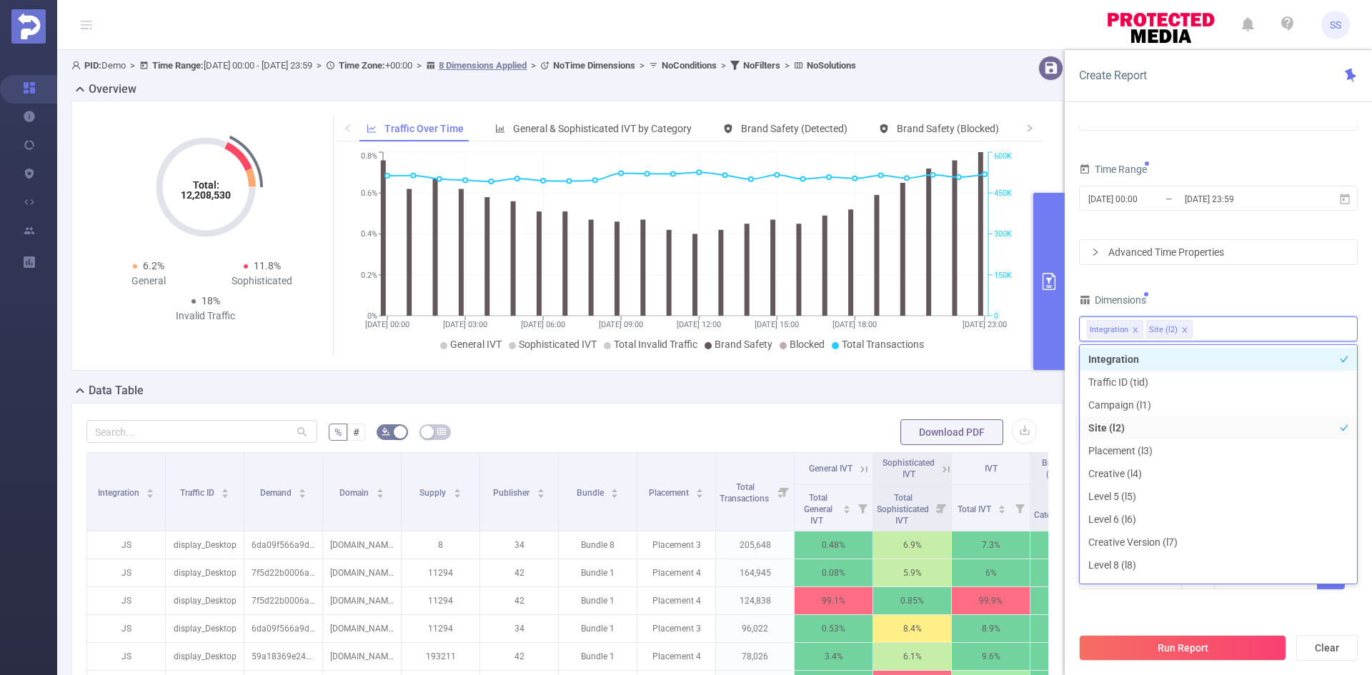
click at [1232, 297] on div "Dimensions" at bounding box center [1218, 302] width 279 height 24
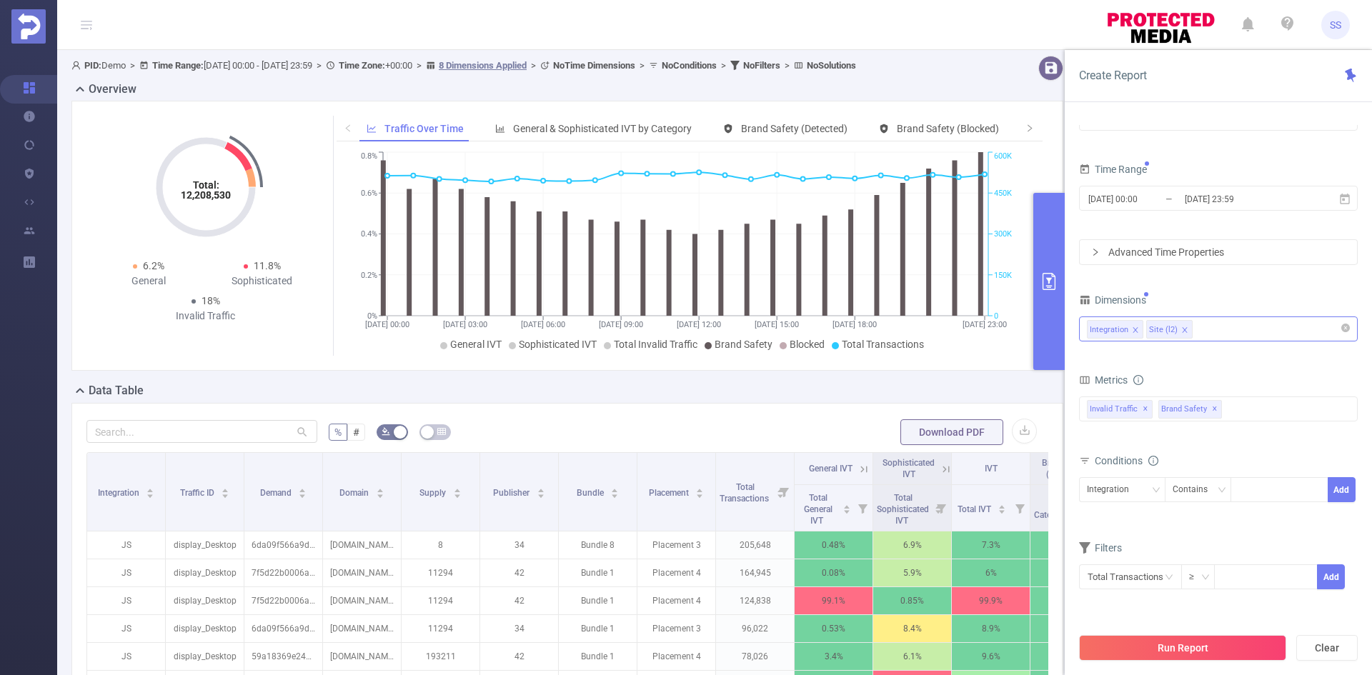
click at [1234, 330] on div "Integration Site (l2)" at bounding box center [1218, 329] width 263 height 24
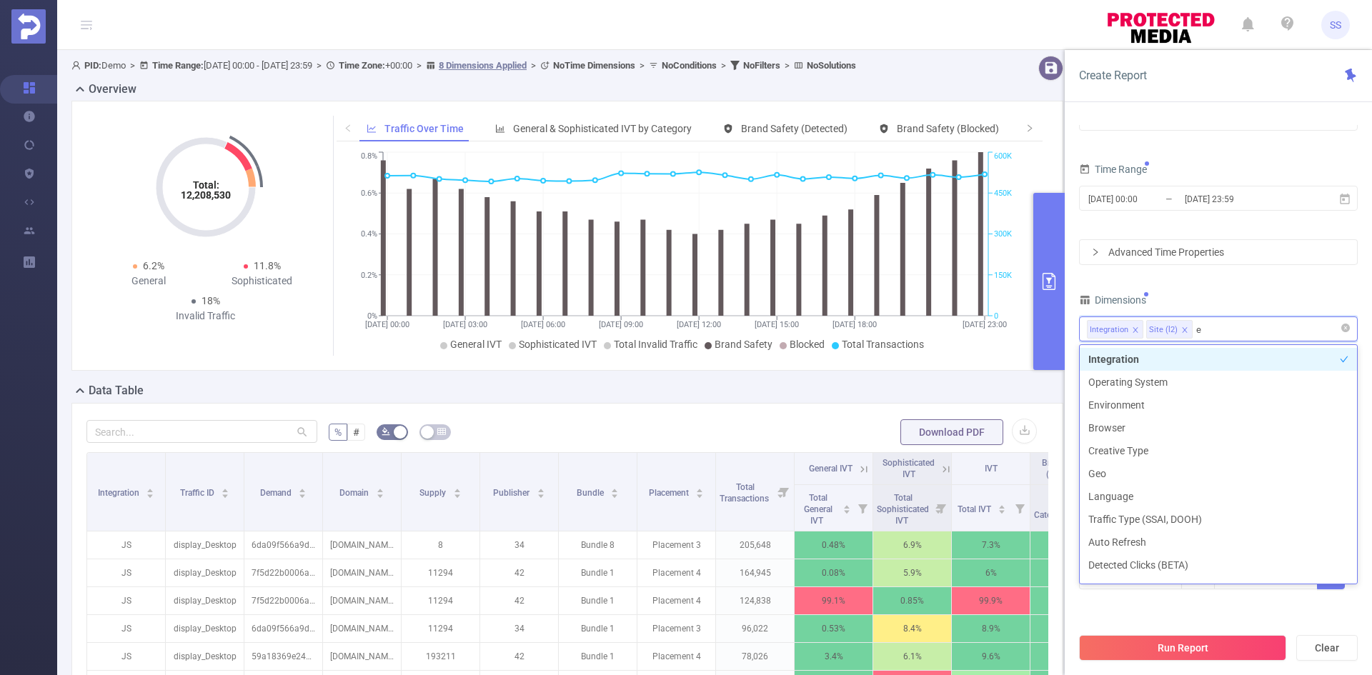
type input "en"
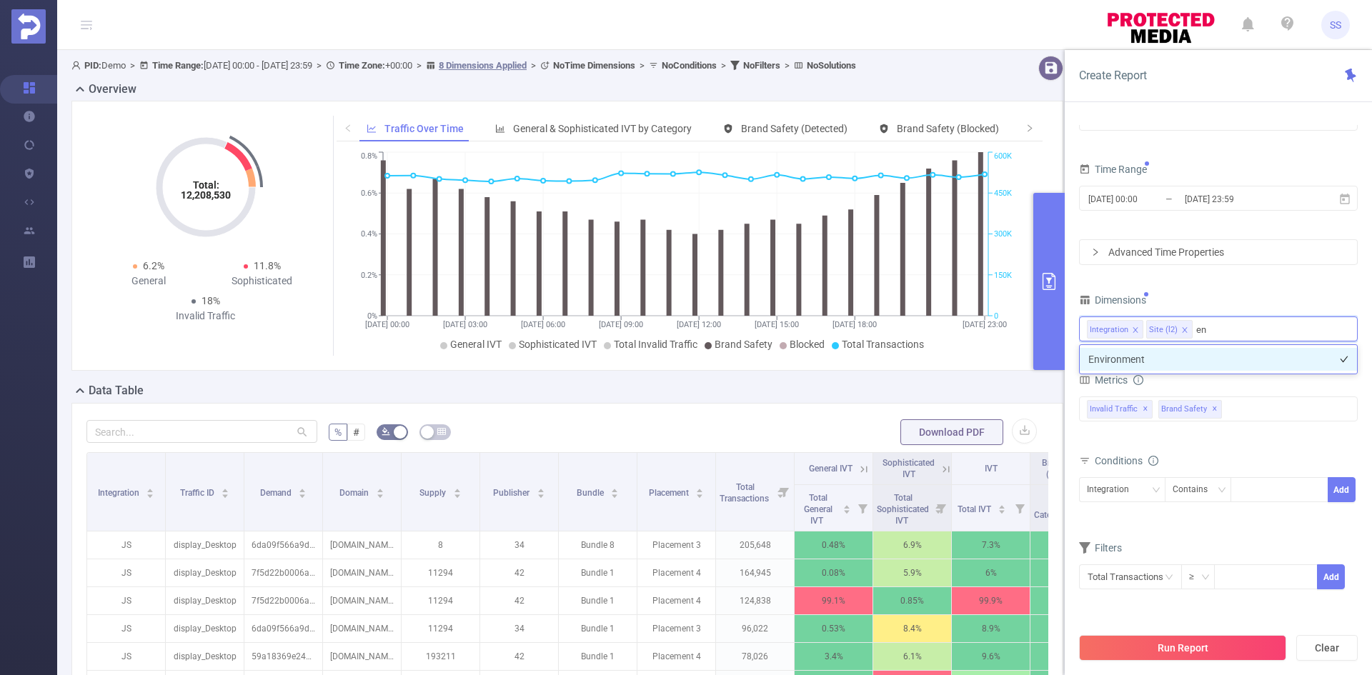
click at [1209, 366] on li "Environment" at bounding box center [1217, 359] width 277 height 23
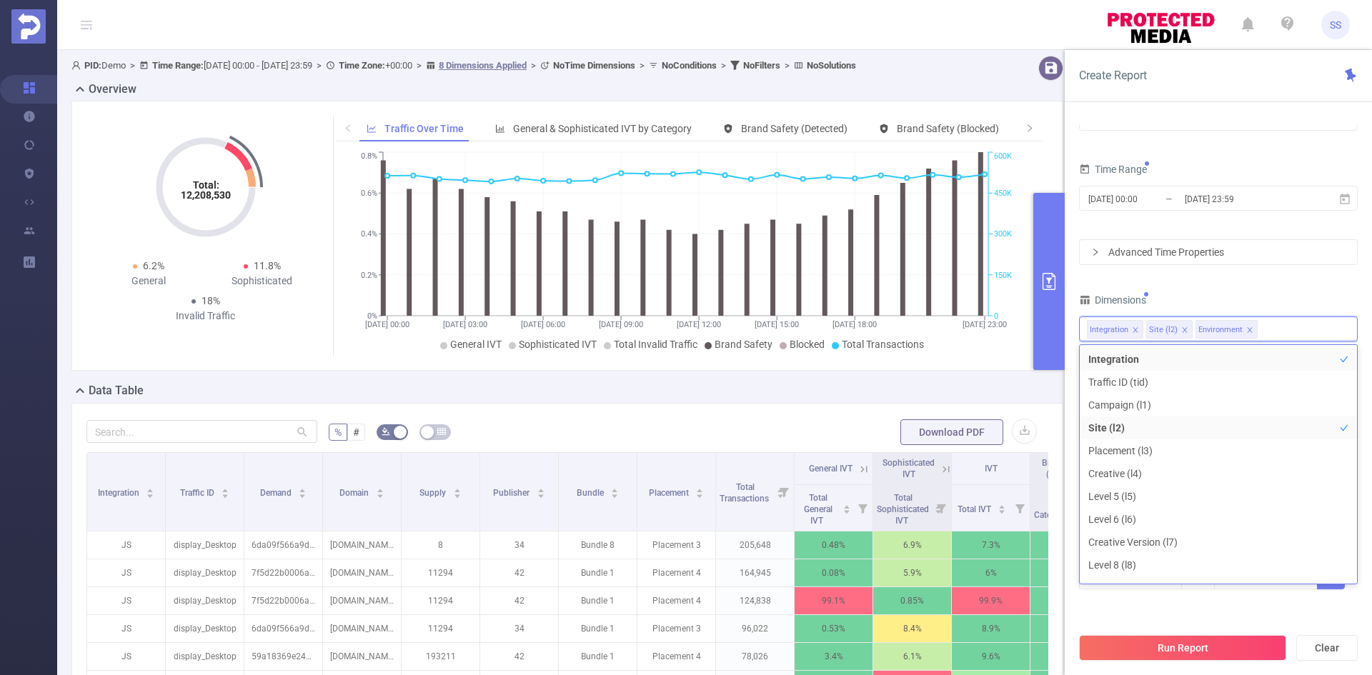
click at [1227, 285] on div "PID 1000943 - FT_Adobe_Publicis_JP 1000943 - FT_Adobe_Publicis_JP Time Range 20…" at bounding box center [1218, 343] width 279 height 529
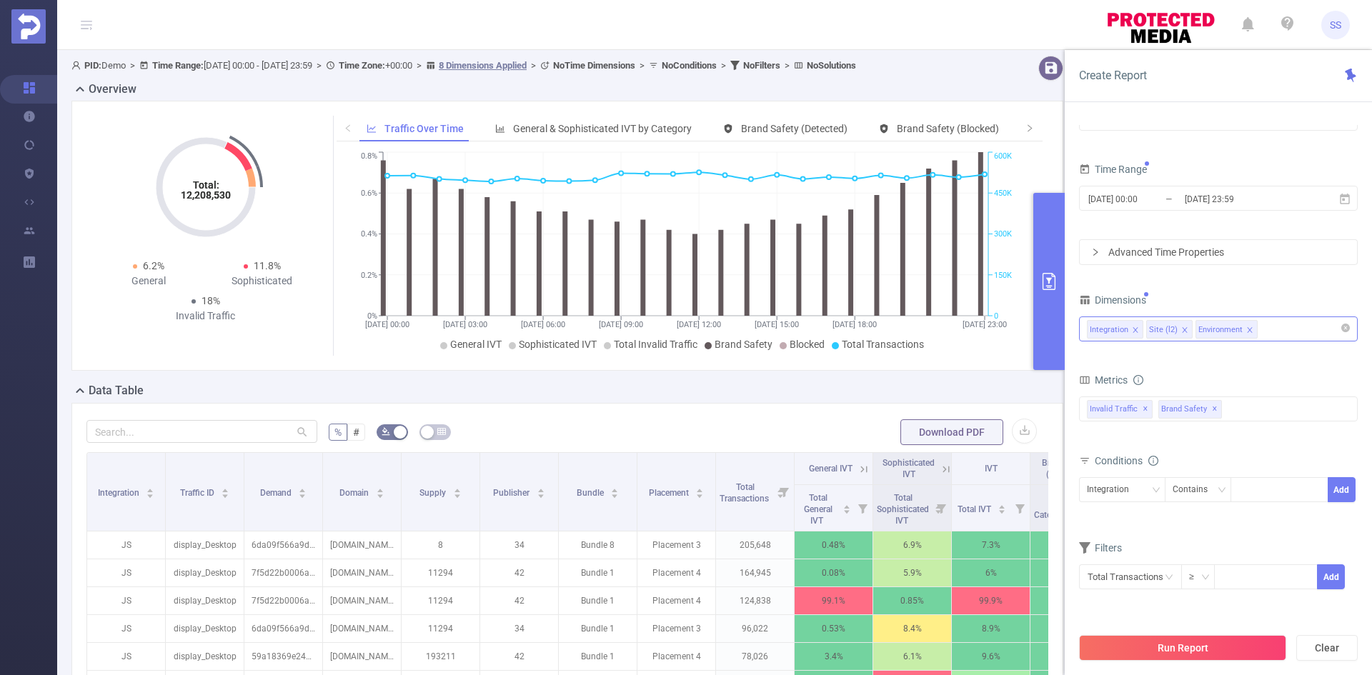
click at [1276, 339] on div "Integration Site (l2) Environment" at bounding box center [1218, 329] width 263 height 24
type input "c"
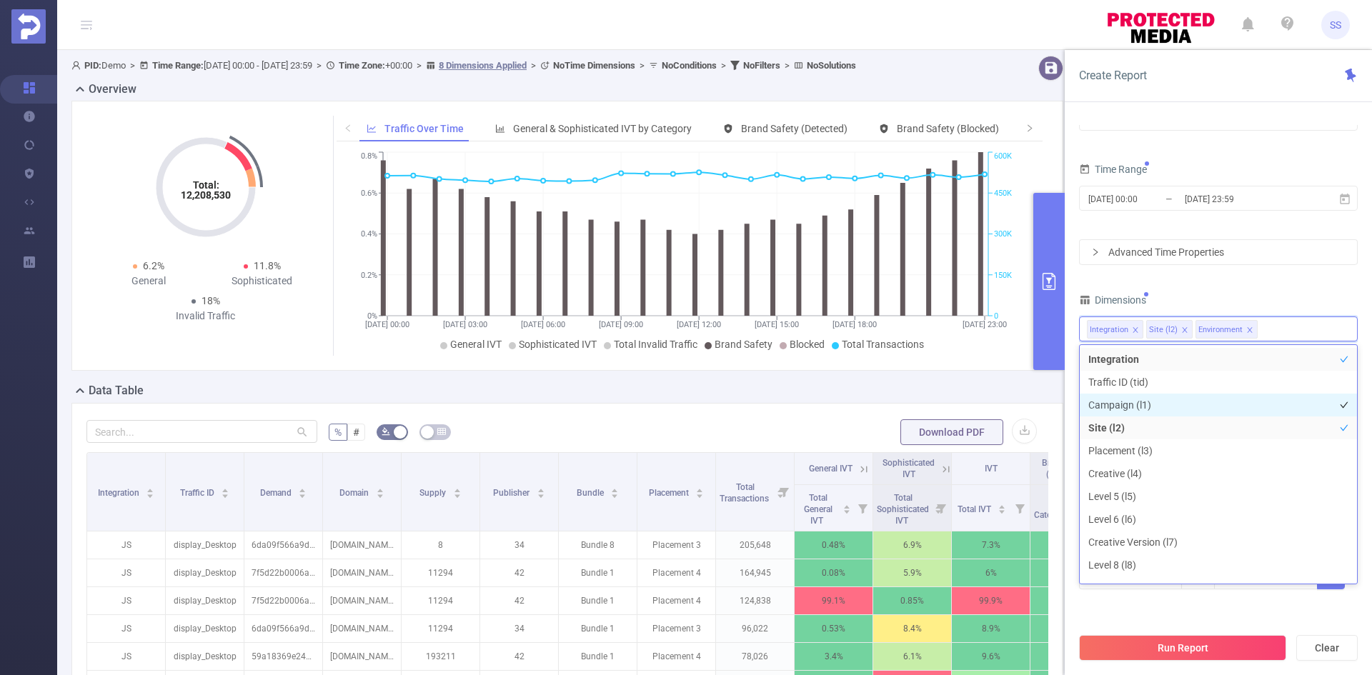
click at [1173, 407] on li "Campaign (l1)" at bounding box center [1217, 405] width 277 height 23
click at [1263, 282] on div "PID 1000943 - FT_Adobe_Publicis_JP 1000943 - FT_Adobe_Publicis_JP Time Range 20…" at bounding box center [1218, 343] width 279 height 529
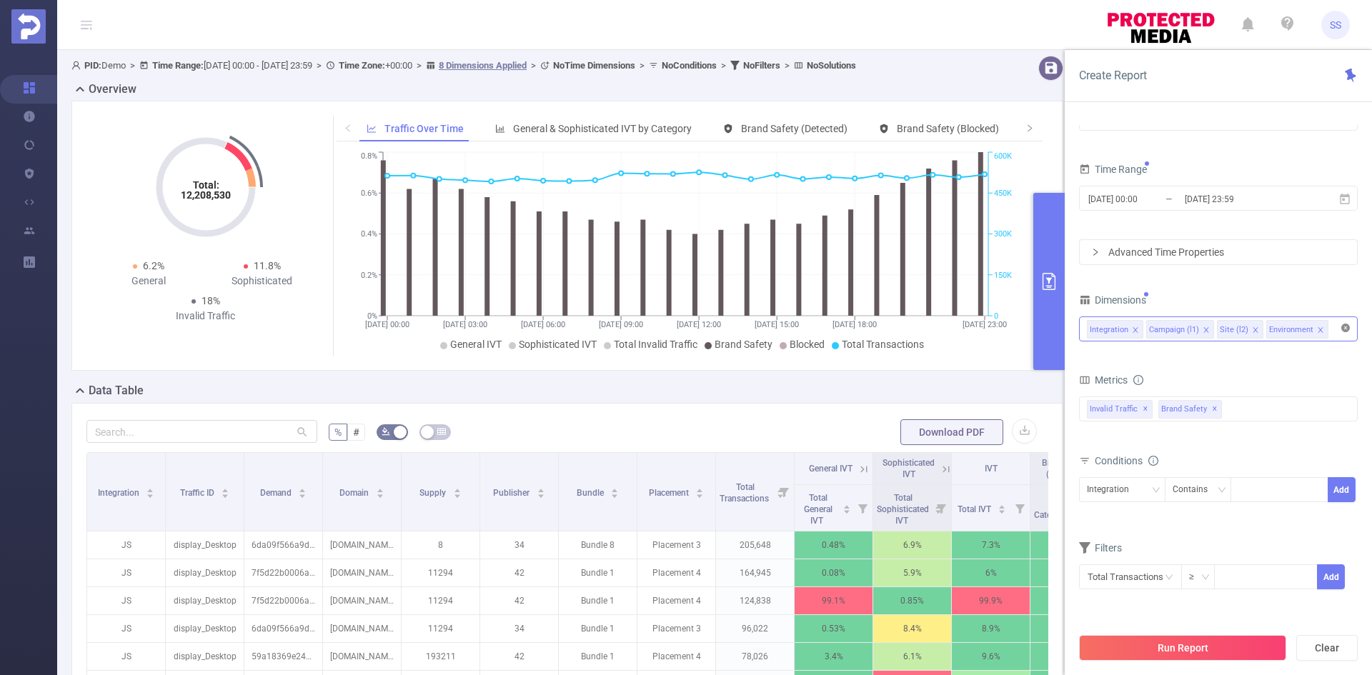
click at [1345, 331] on icon "icon: close-circle" at bounding box center [1345, 328] width 9 height 9
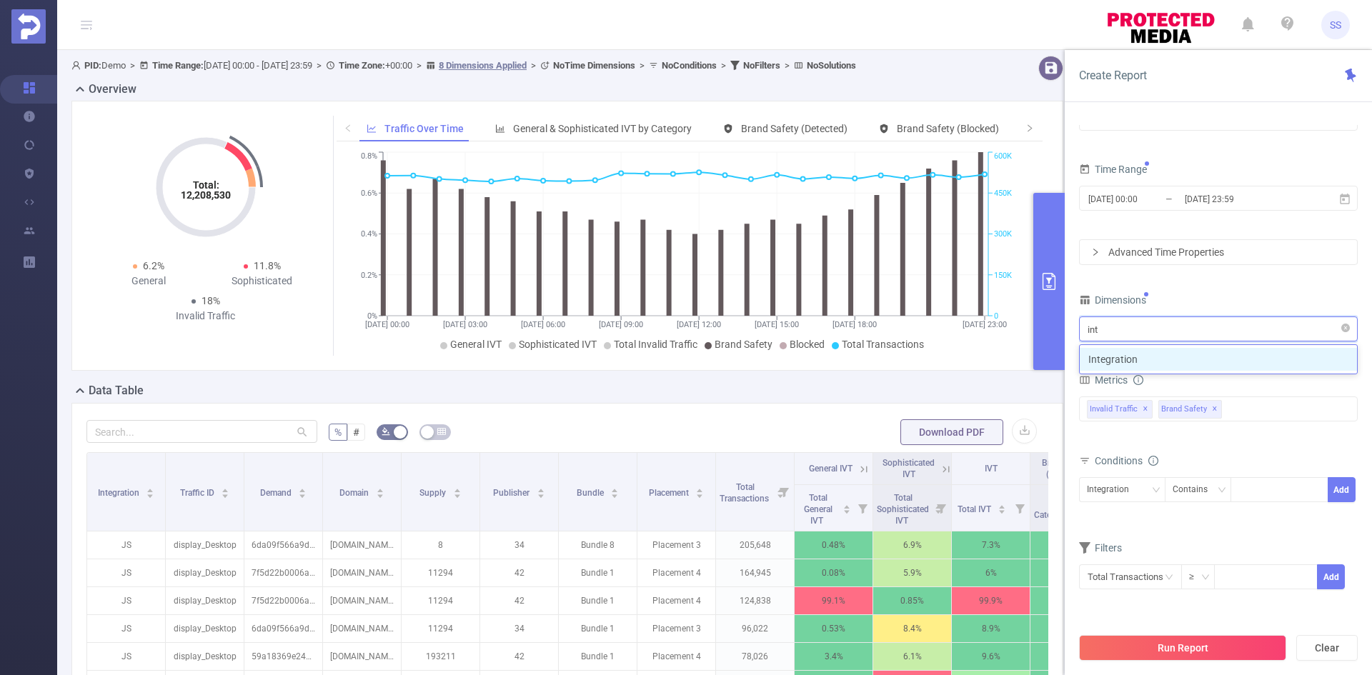
type input "inte"
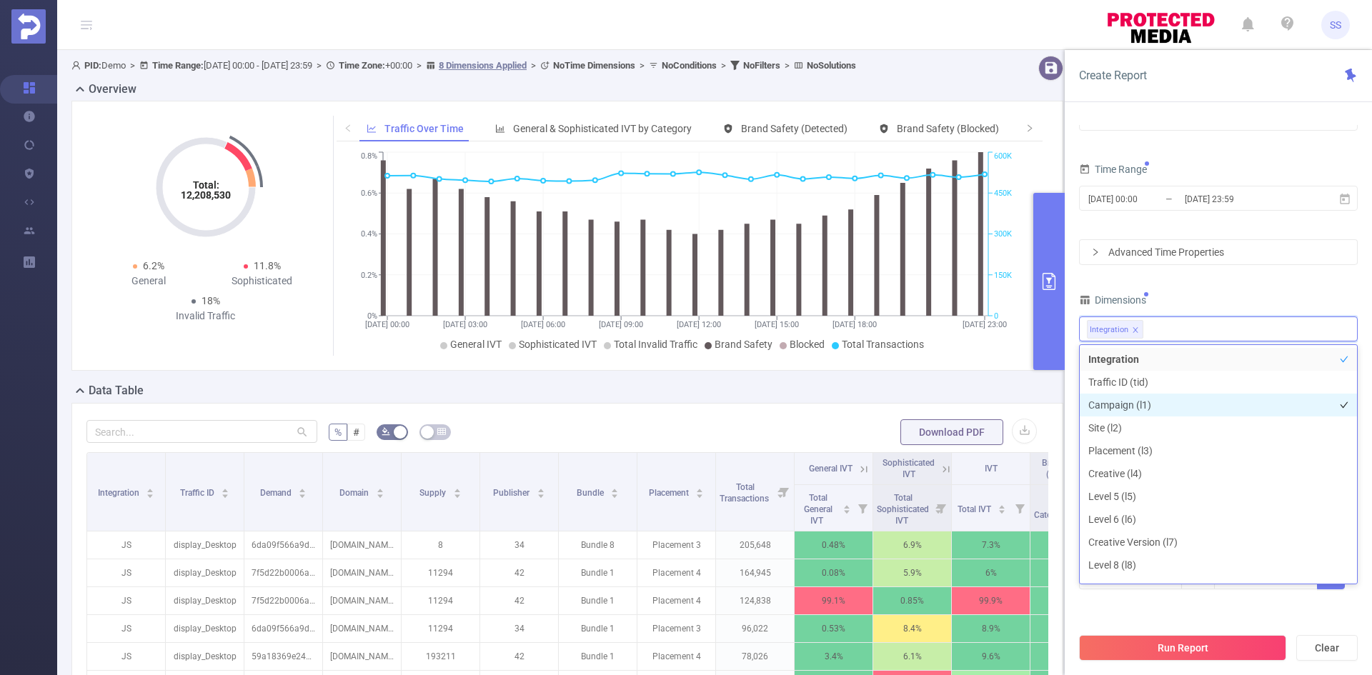
click at [1177, 411] on li "Campaign (l1)" at bounding box center [1217, 405] width 277 height 23
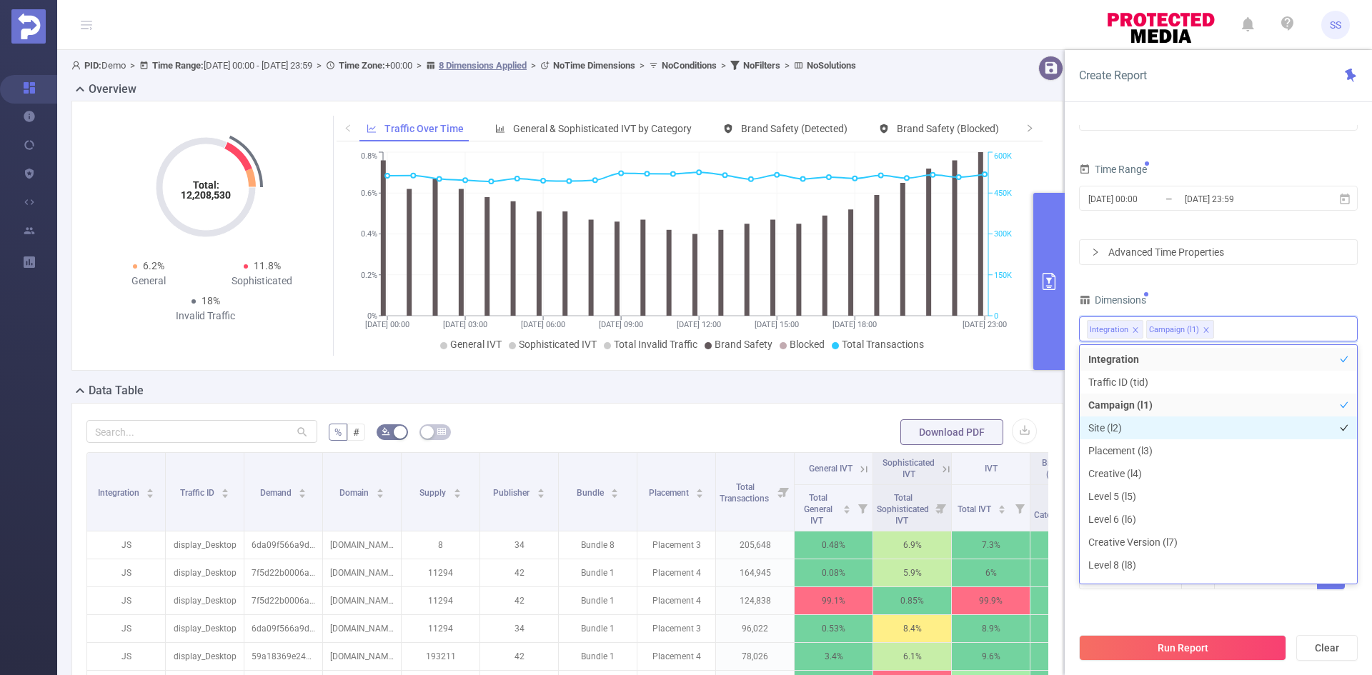
click at [1169, 434] on li "Site (l2)" at bounding box center [1217, 427] width 277 height 23
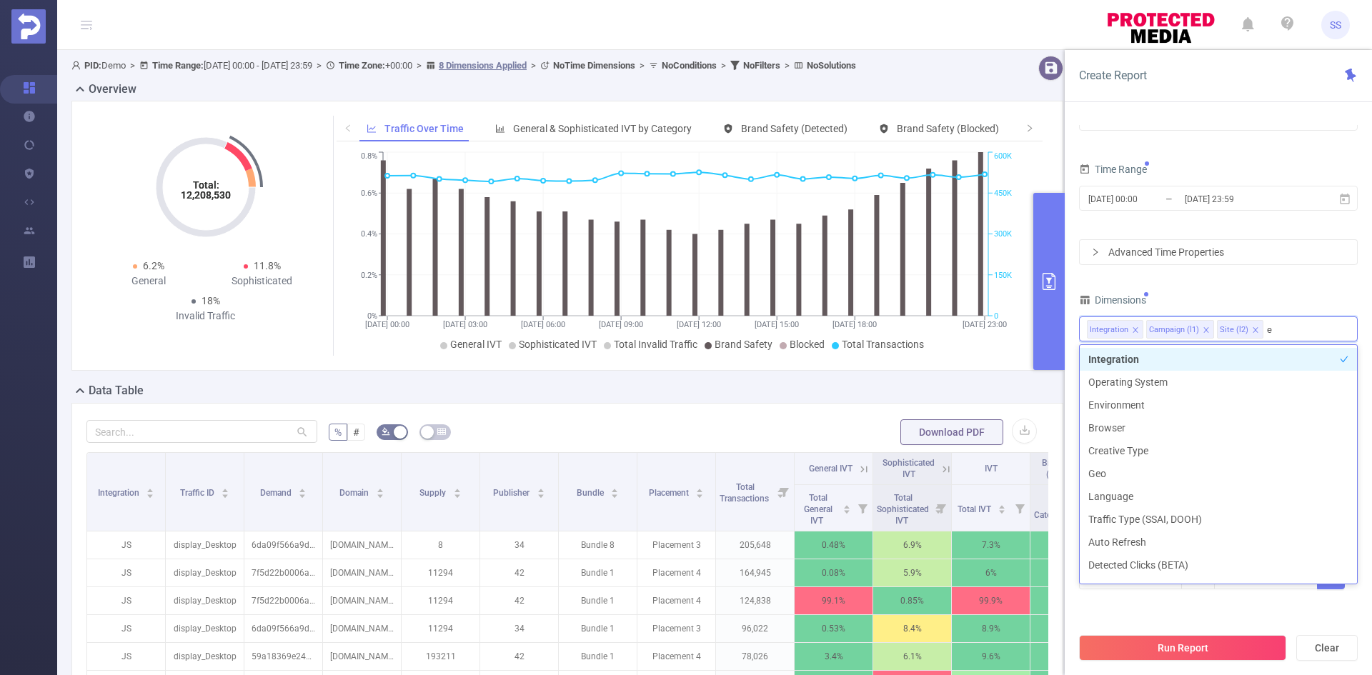
type input "en"
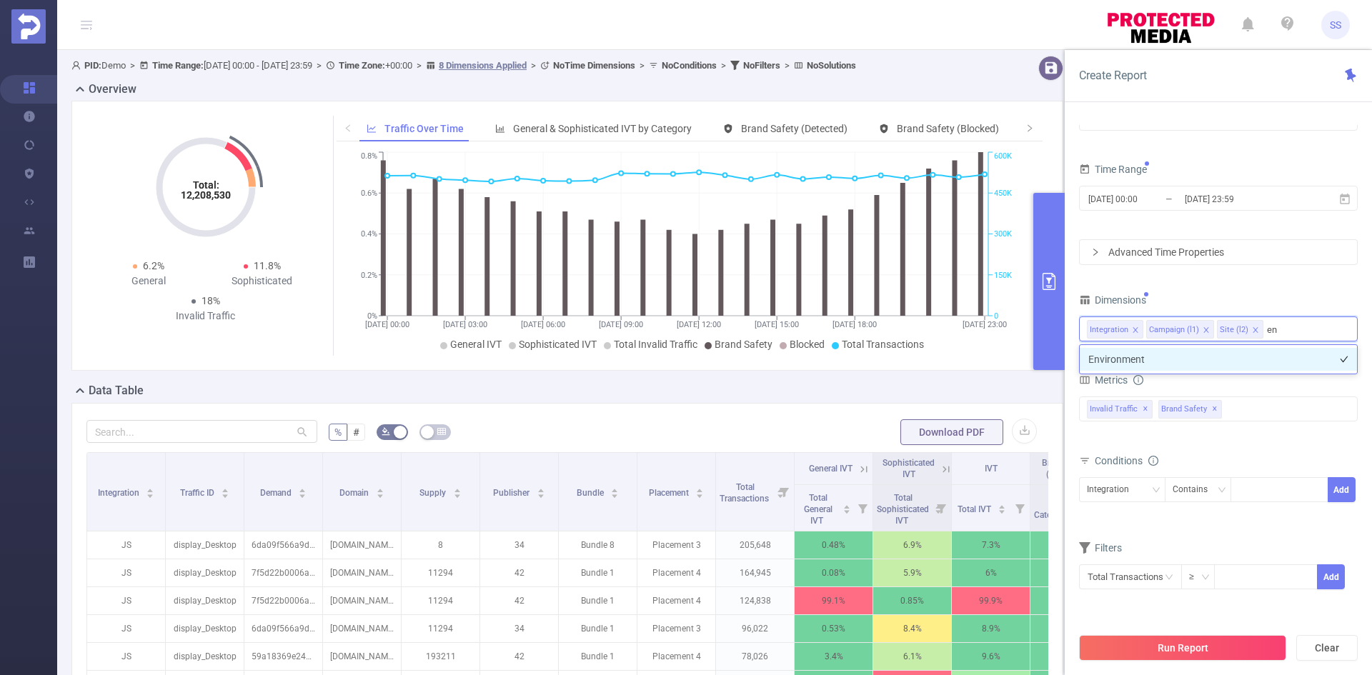
click at [1164, 361] on li "Environment" at bounding box center [1217, 359] width 277 height 23
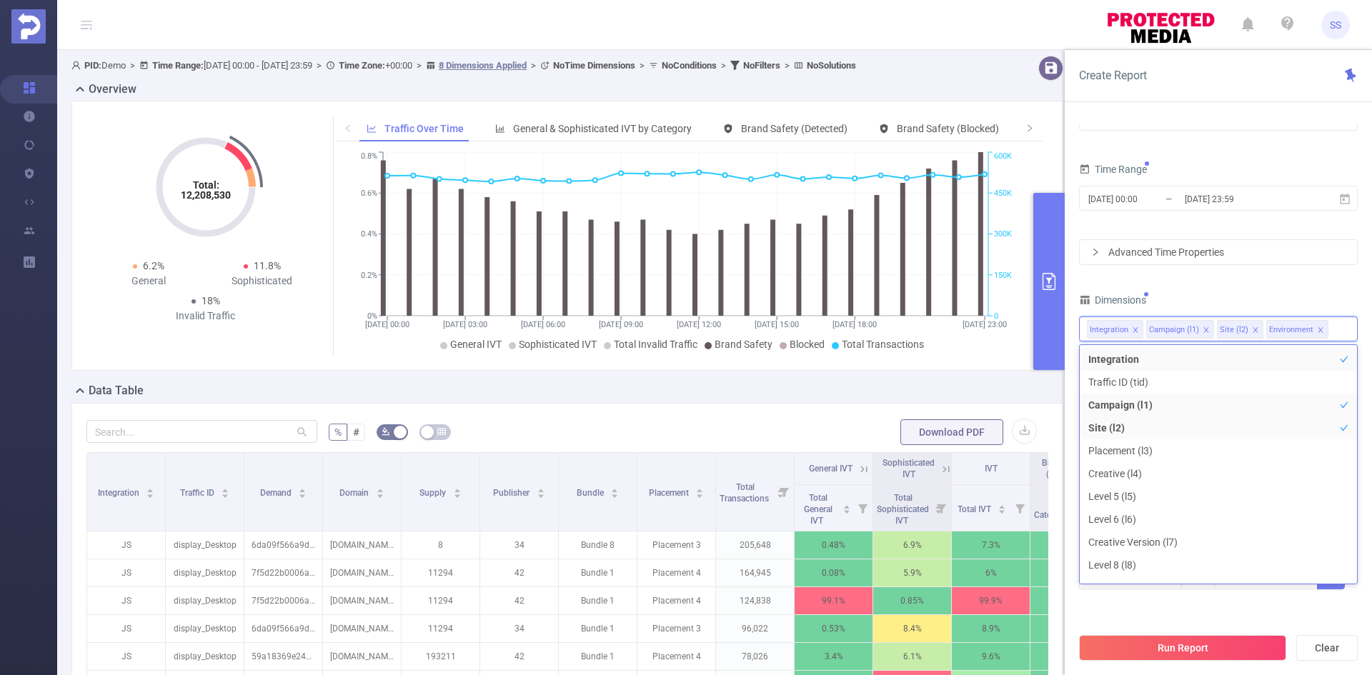
click at [1186, 287] on div "PID 1000943 - FT_Adobe_Publicis_JP 1000943 - FT_Adobe_Publicis_JP Time Range 20…" at bounding box center [1218, 343] width 279 height 529
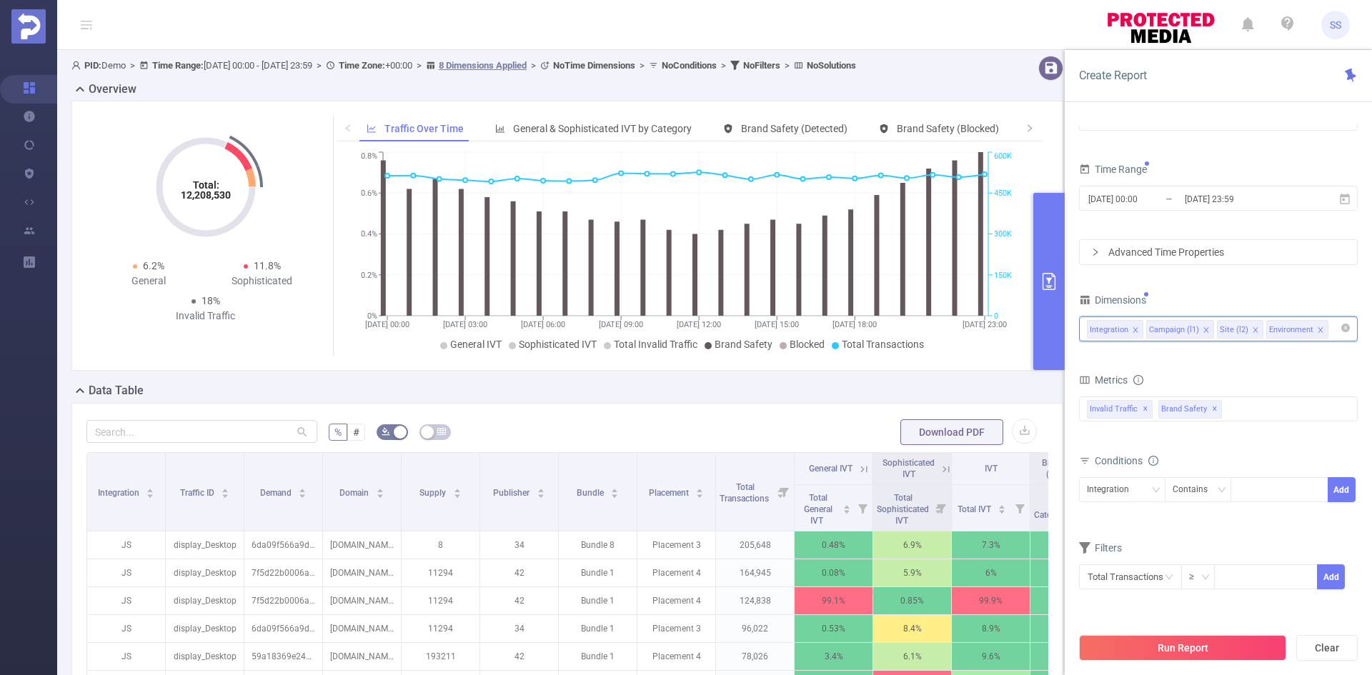
click at [1331, 329] on input at bounding box center [1334, 329] width 7 height 19
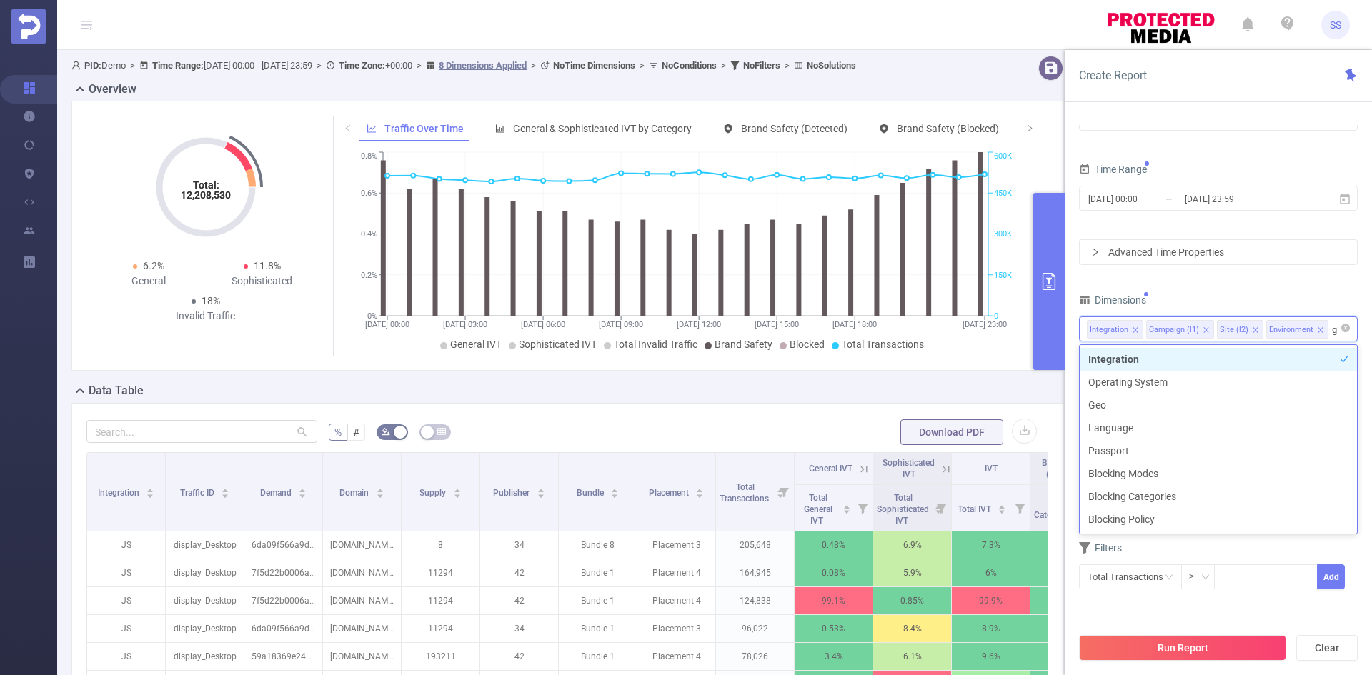
type input "ge"
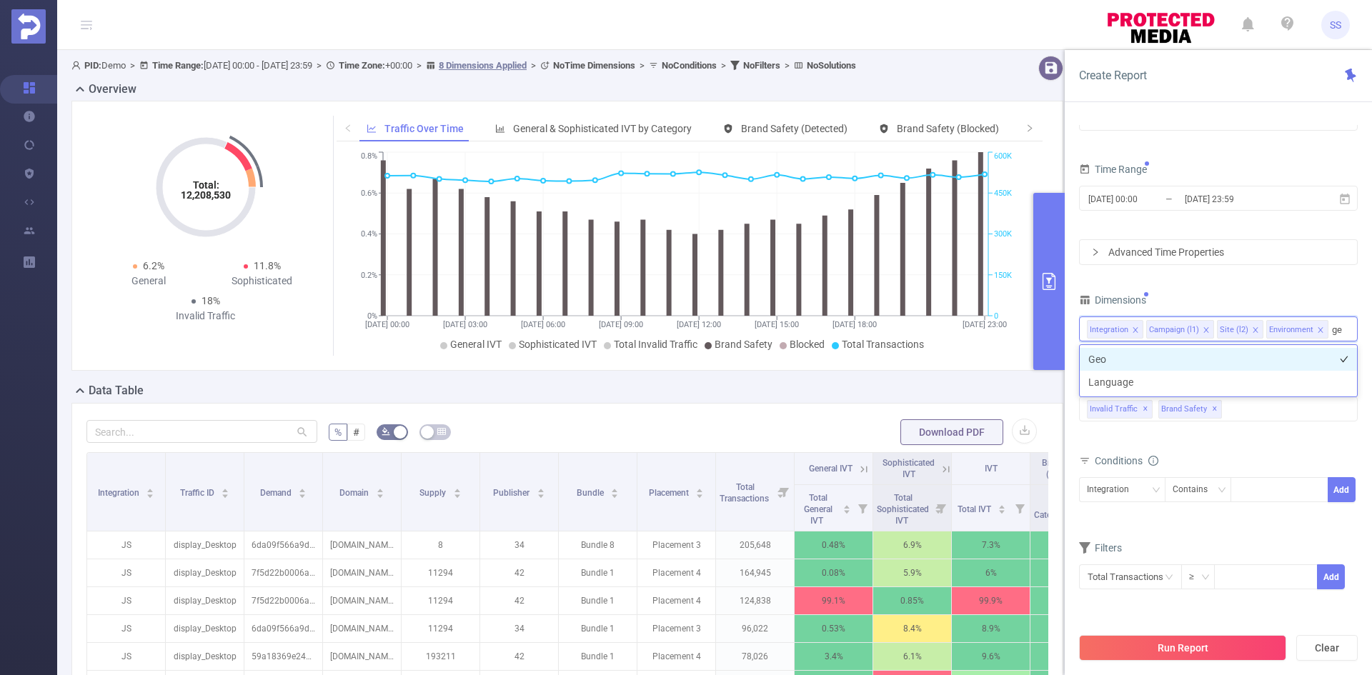
click at [1216, 359] on li "Geo" at bounding box center [1217, 359] width 277 height 23
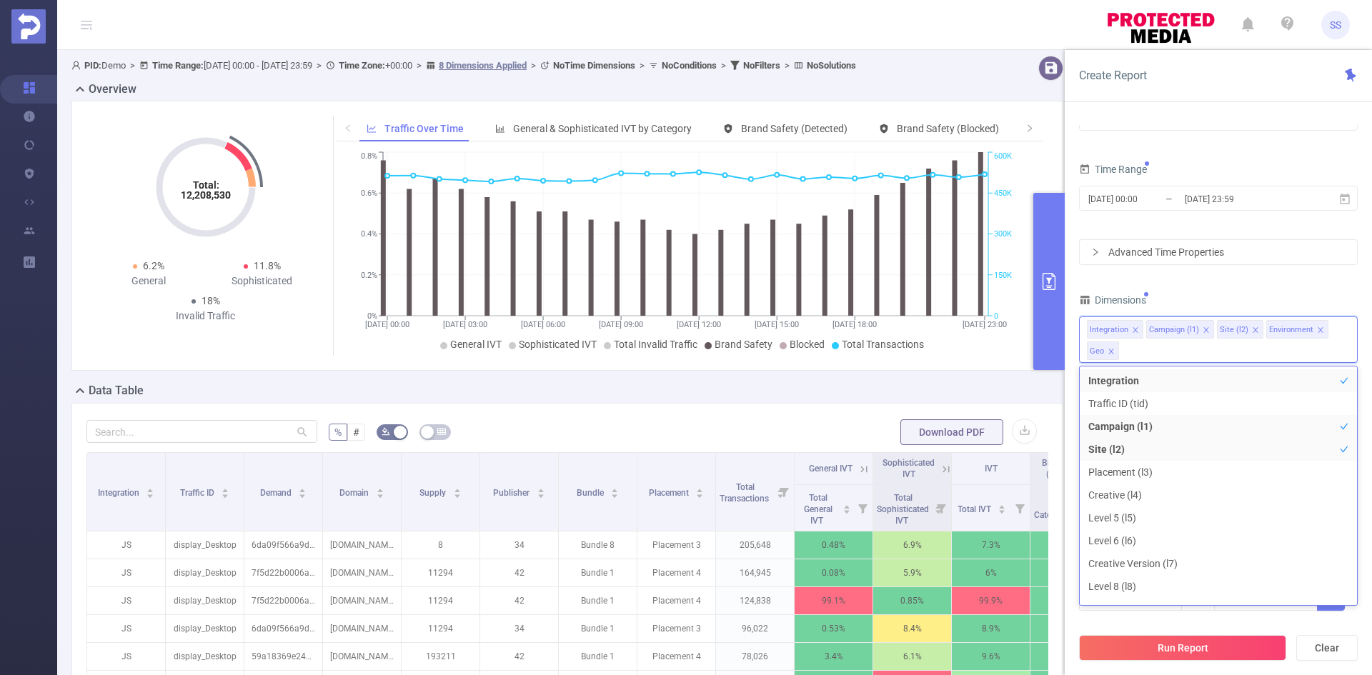
click at [1210, 271] on div "PID 1000943 - FT_Adobe_Publicis_JP 1000943 - FT_Adobe_Publicis_JP Time Range 20…" at bounding box center [1218, 354] width 279 height 550
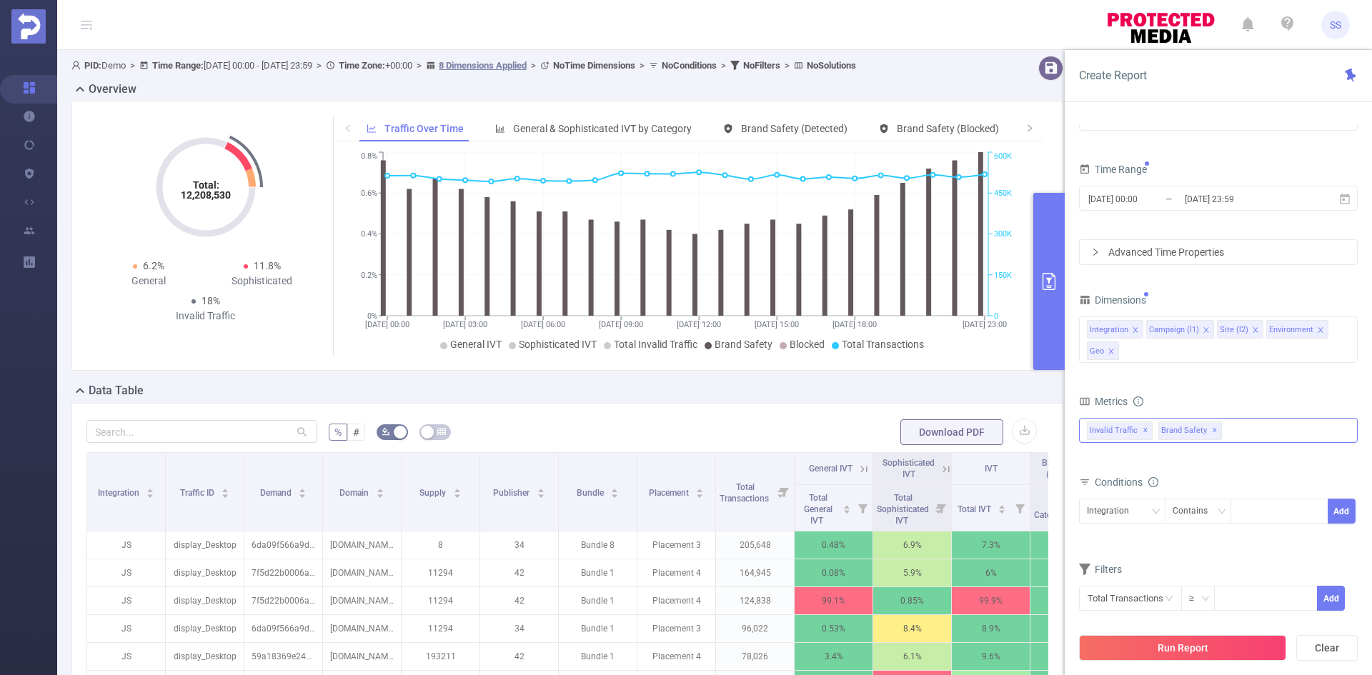
click at [1240, 434] on div "Invalid Traffic ✕ Brand Safety ✕" at bounding box center [1218, 430] width 279 height 25
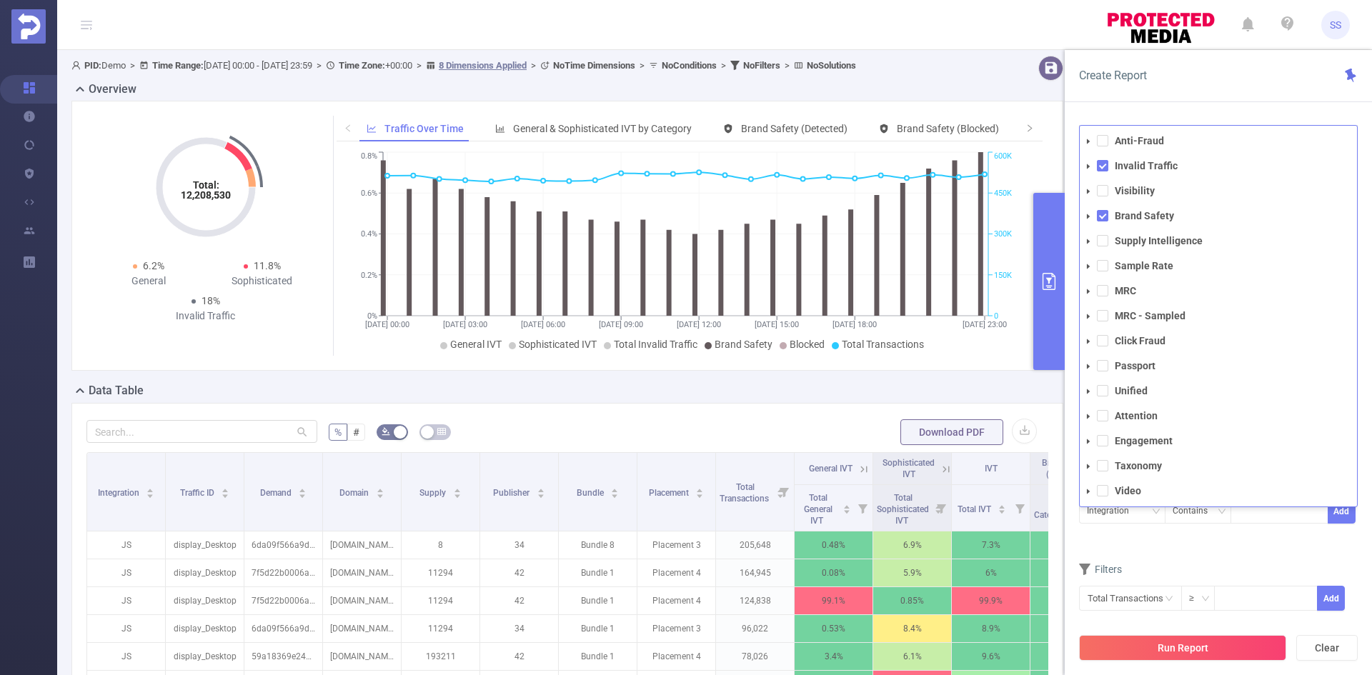
click at [1108, 189] on li "Visibility" at bounding box center [1217, 190] width 277 height 19
click at [1100, 195] on span at bounding box center [1102, 190] width 11 height 11
click at [1202, 76] on div "Create Report" at bounding box center [1217, 76] width 307 height 52
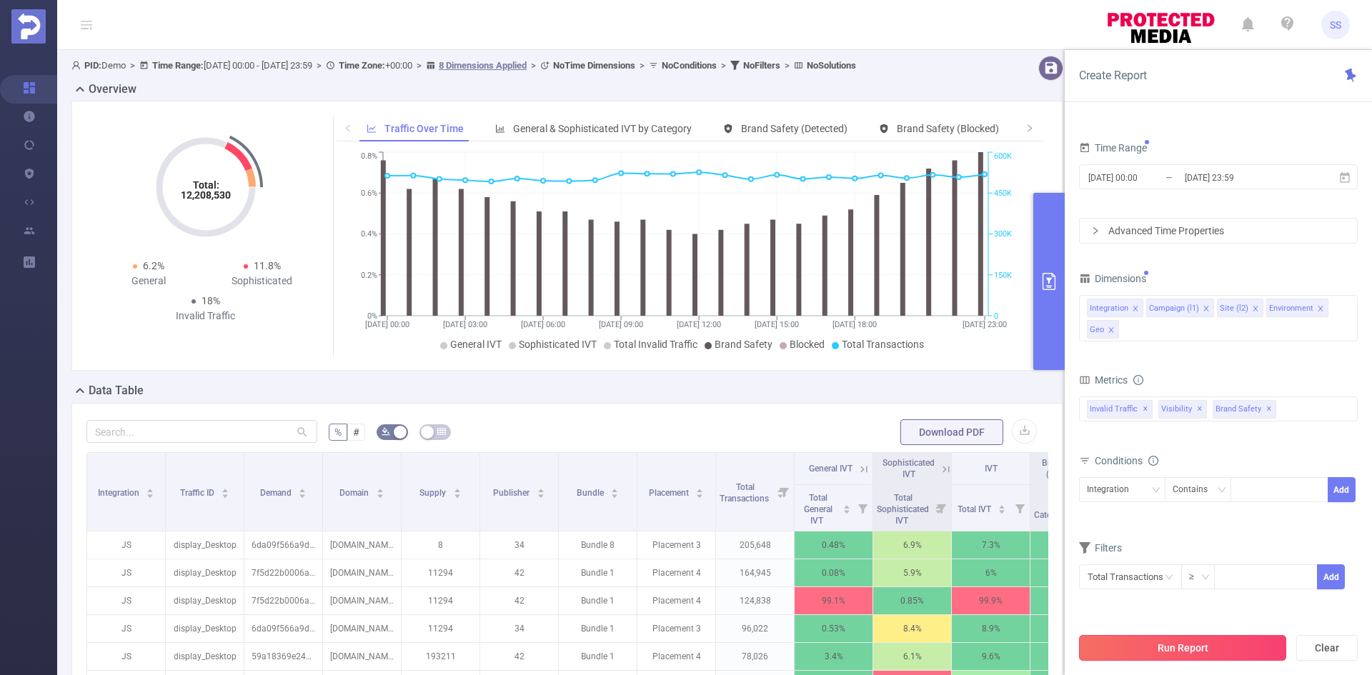
click at [1183, 647] on button "Run Report" at bounding box center [1182, 648] width 207 height 26
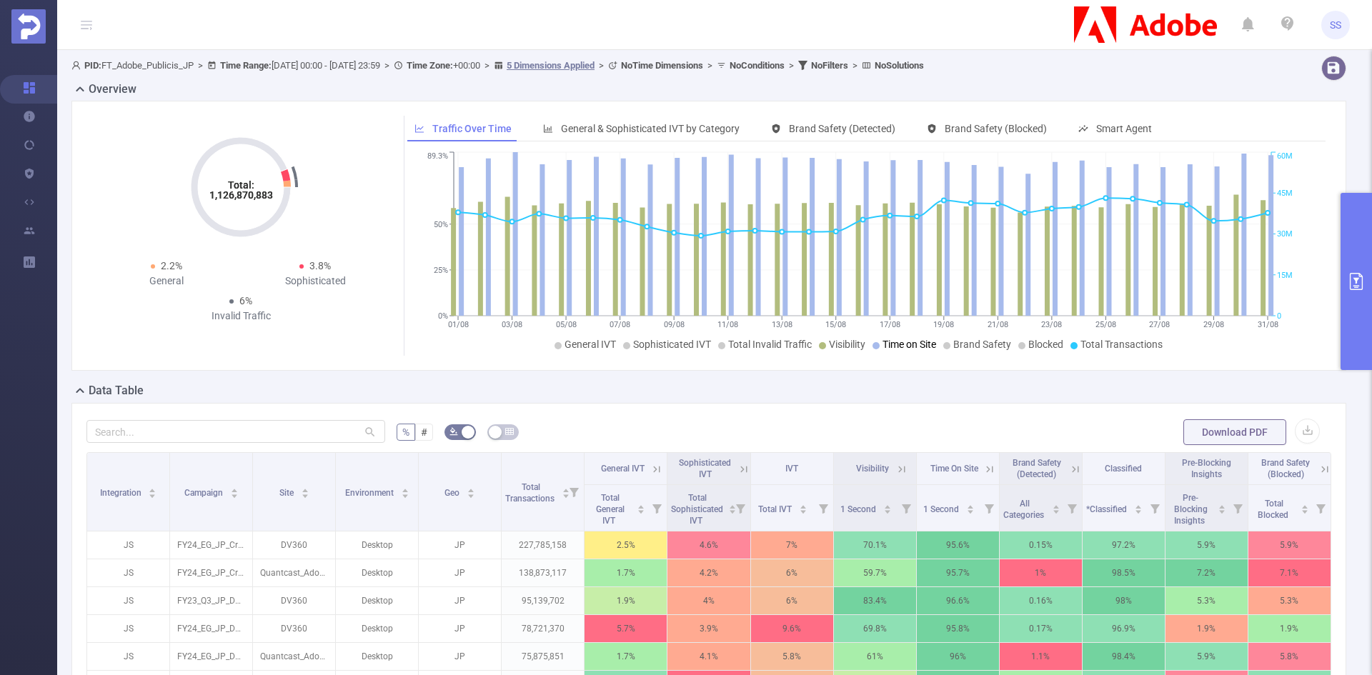
click at [1351, 328] on button "primary" at bounding box center [1355, 281] width 31 height 177
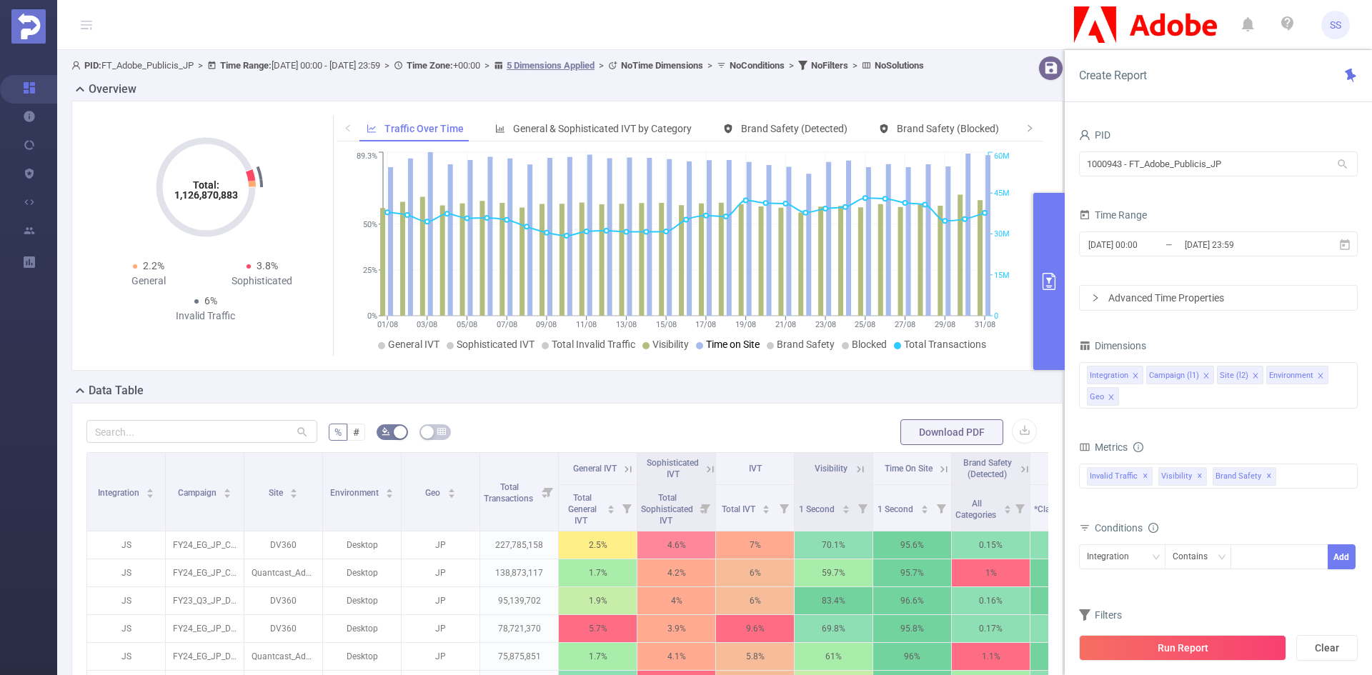
click at [1042, 304] on button "primary" at bounding box center [1048, 281] width 31 height 177
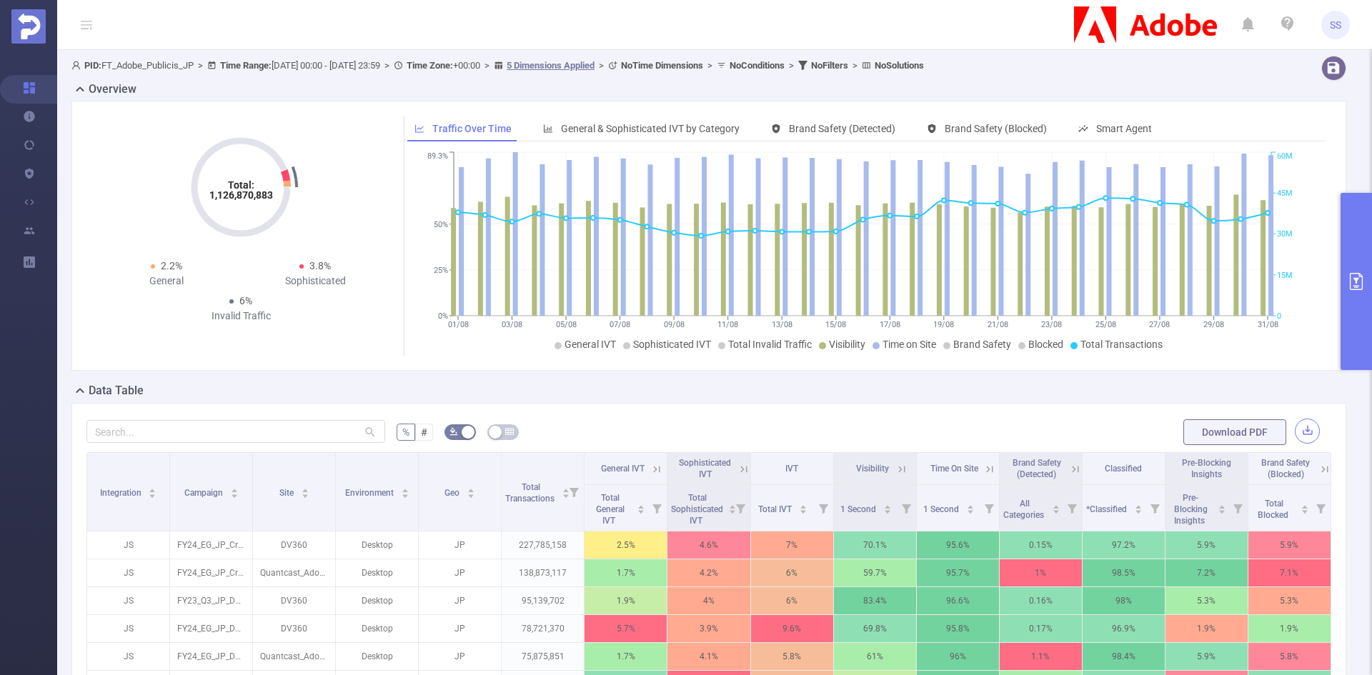
click at [1295, 427] on button "button" at bounding box center [1307, 431] width 25 height 25
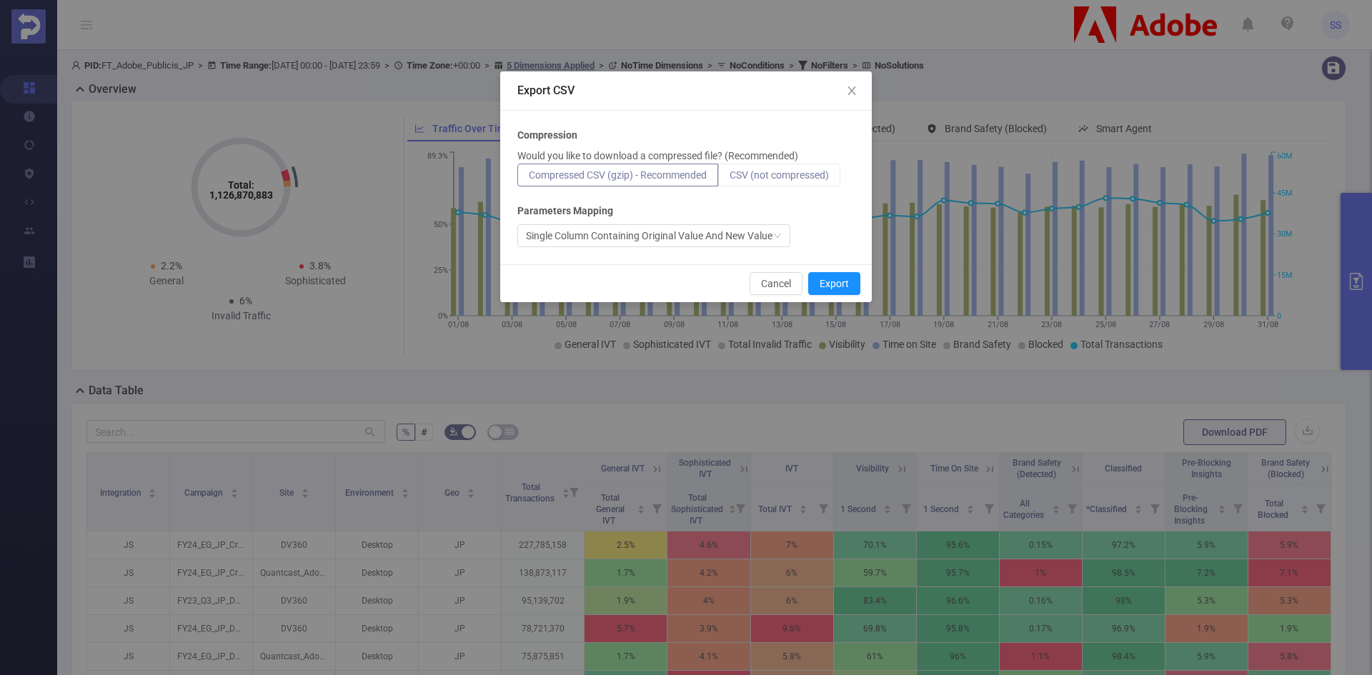
click at [779, 169] on span "CSV (not compressed)" at bounding box center [778, 174] width 99 height 11
click at [729, 179] on input "CSV (not compressed)" at bounding box center [729, 179] width 0 height 0
click at [832, 290] on button "Export" at bounding box center [834, 283] width 52 height 23
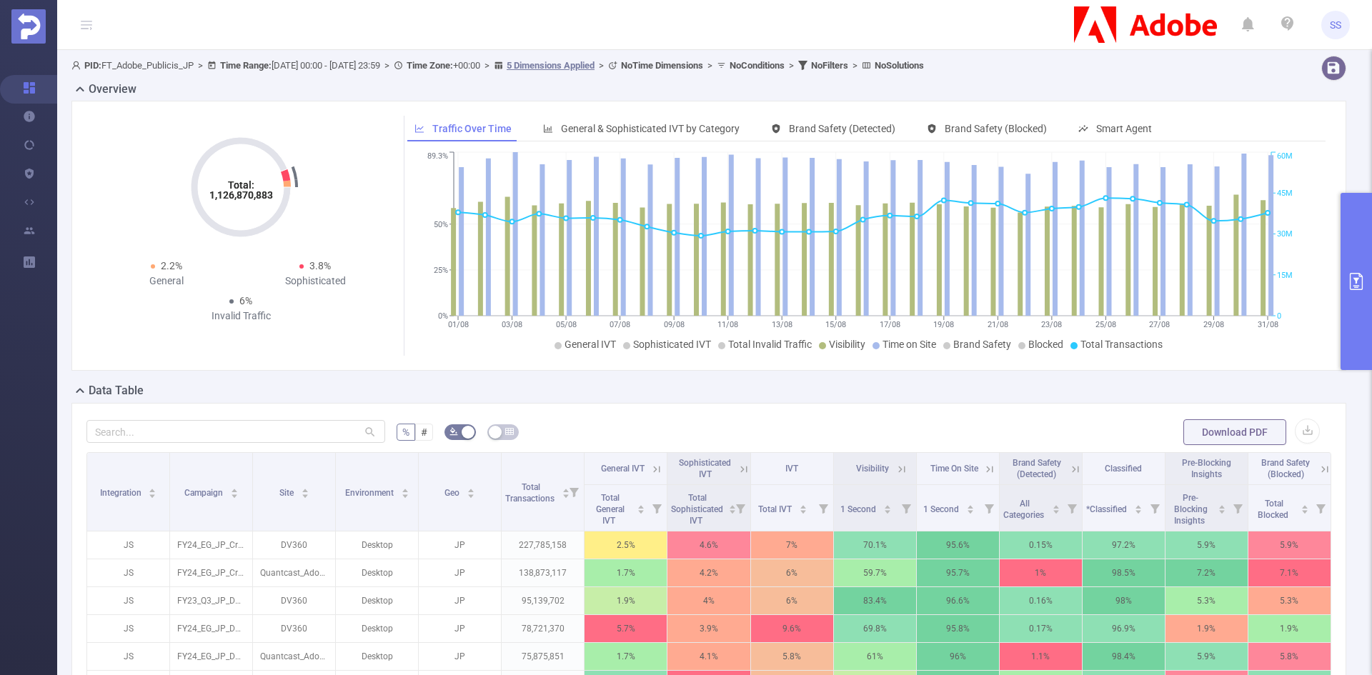
click at [1352, 276] on icon "primary" at bounding box center [1355, 281] width 17 height 17
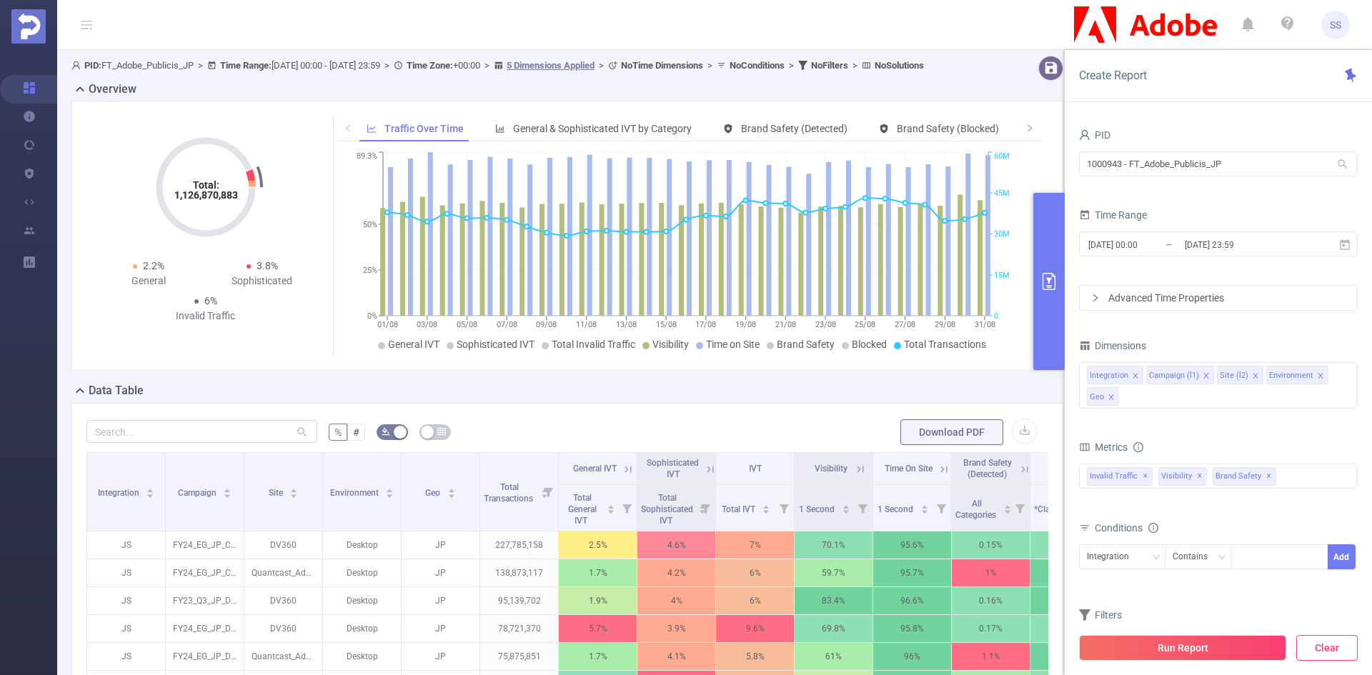
click at [1322, 652] on button "Clear" at bounding box center [1326, 648] width 61 height 26
type input "2025-09-03 07:00"
type input "2025-09-03 07:59"
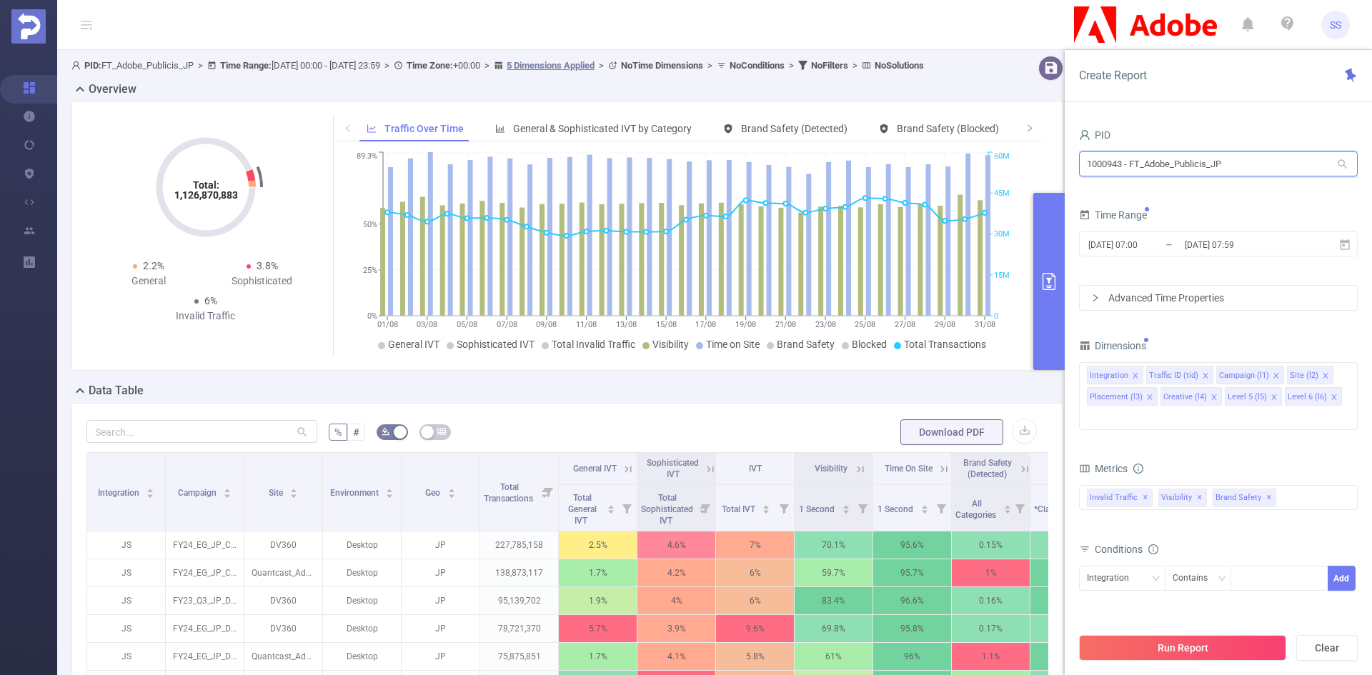
drag, startPoint x: 1230, startPoint y: 162, endPoint x: 1042, endPoint y: 163, distance: 187.9
click at [1042, 163] on section "PID: FT_Adobe_Publicis_JP > Time Range: 2025-08-01 00:00 - 2025-08-31 23:59 > T…" at bounding box center [714, 514] width 1315 height 929
type input "ש"
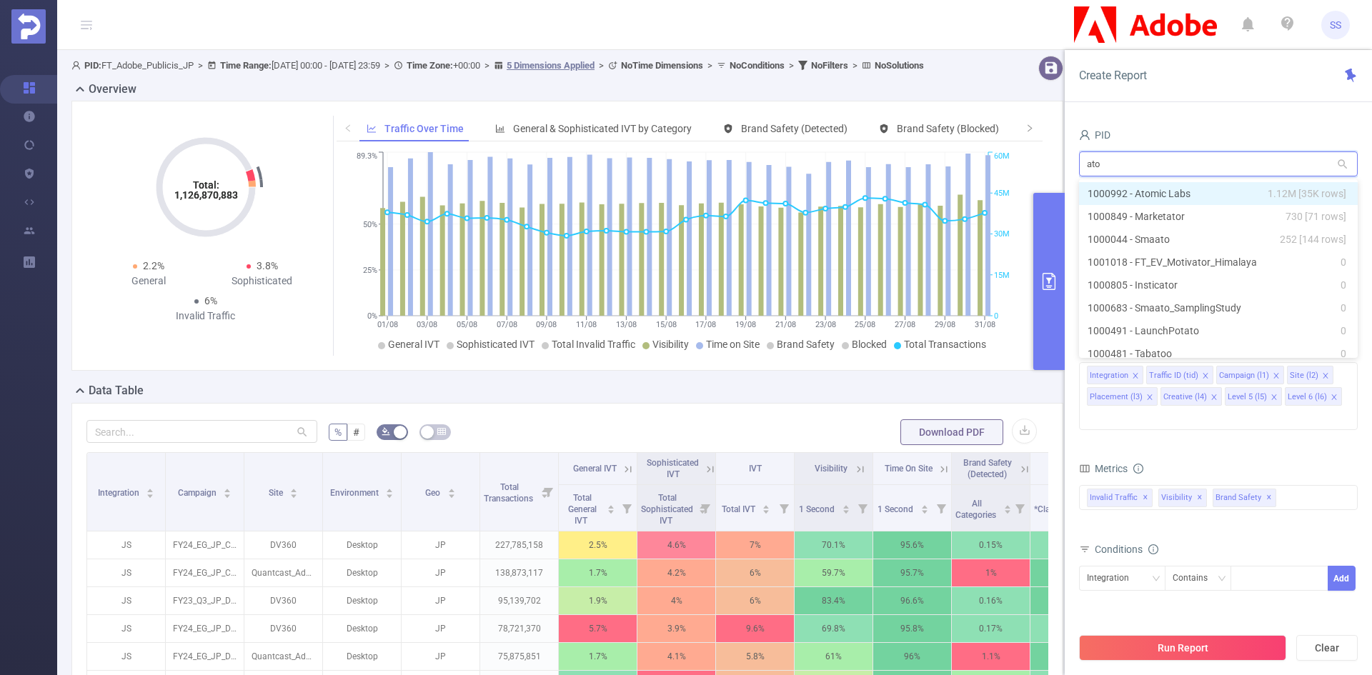
type input "atom"
click at [1284, 190] on span "1.12M [35K rows]" at bounding box center [1306, 194] width 79 height 16
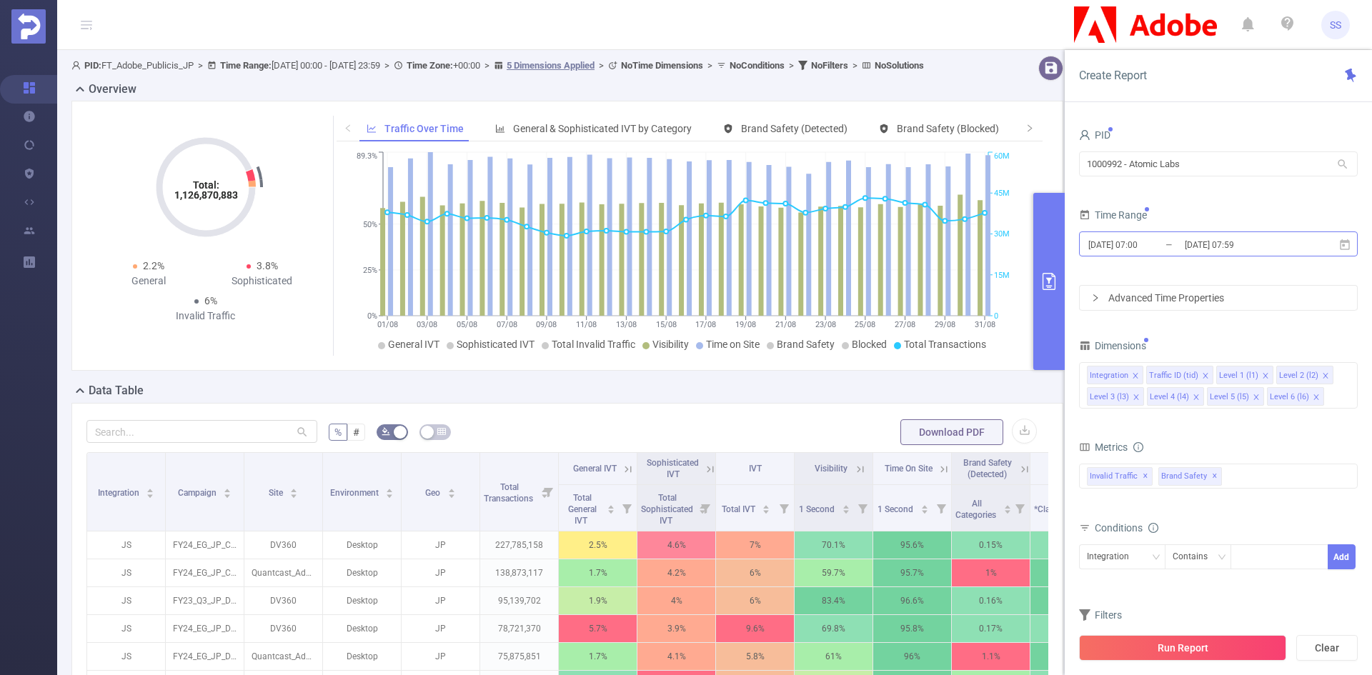
click at [1273, 251] on input "2025-09-03 07:59" at bounding box center [1241, 244] width 116 height 19
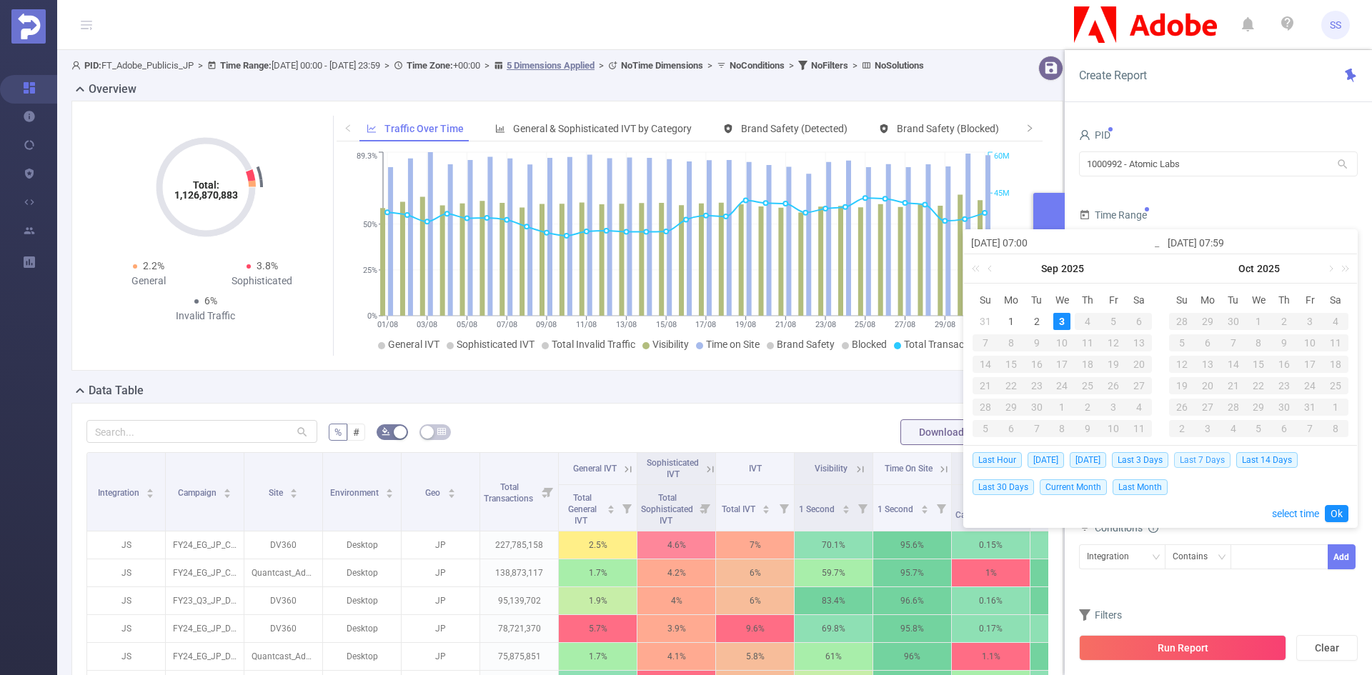
click at [1211, 464] on span "Last 7 Days" at bounding box center [1202, 460] width 56 height 16
type input "2025-08-27 00:00"
type input "2025-09-02 23:59"
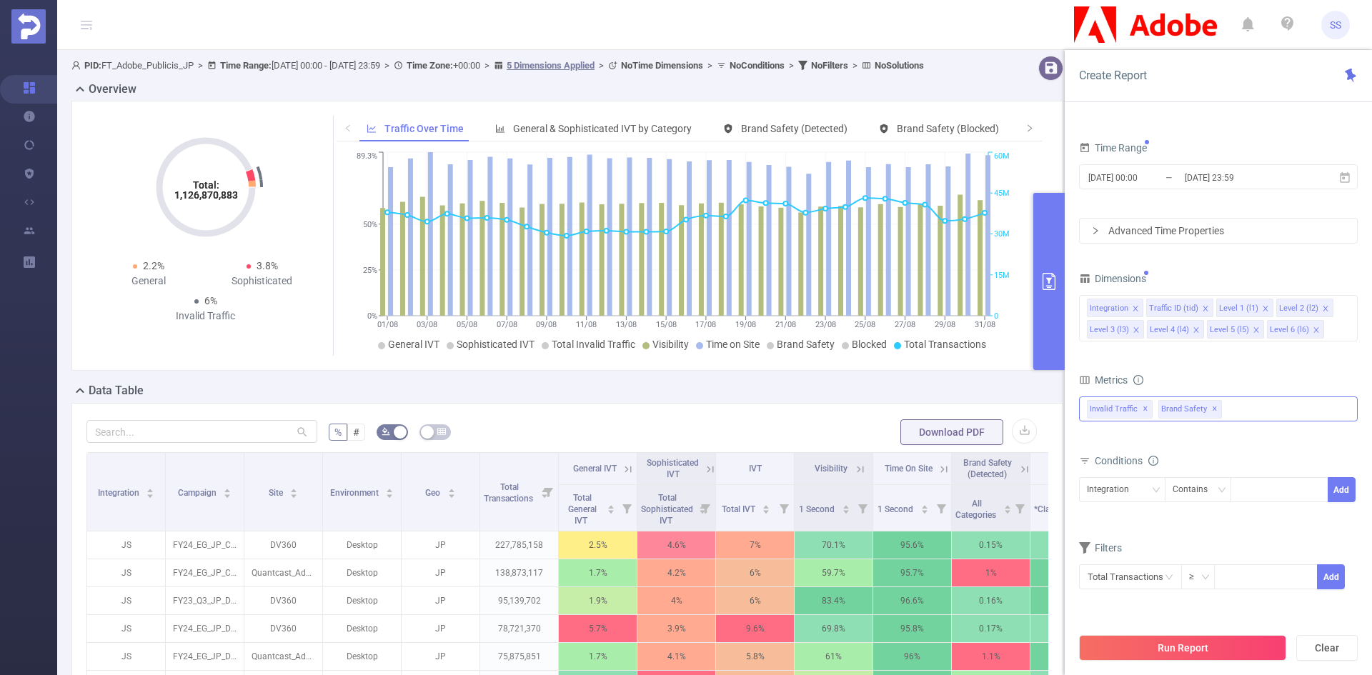
click at [1212, 411] on span "✕" at bounding box center [1215, 409] width 6 height 17
click at [1187, 500] on div "Contains" at bounding box center [1194, 490] width 45 height 24
click at [1191, 533] on li "Is" at bounding box center [1211, 542] width 95 height 23
click at [1264, 497] on div at bounding box center [1279, 490] width 82 height 24
type input "IMG"
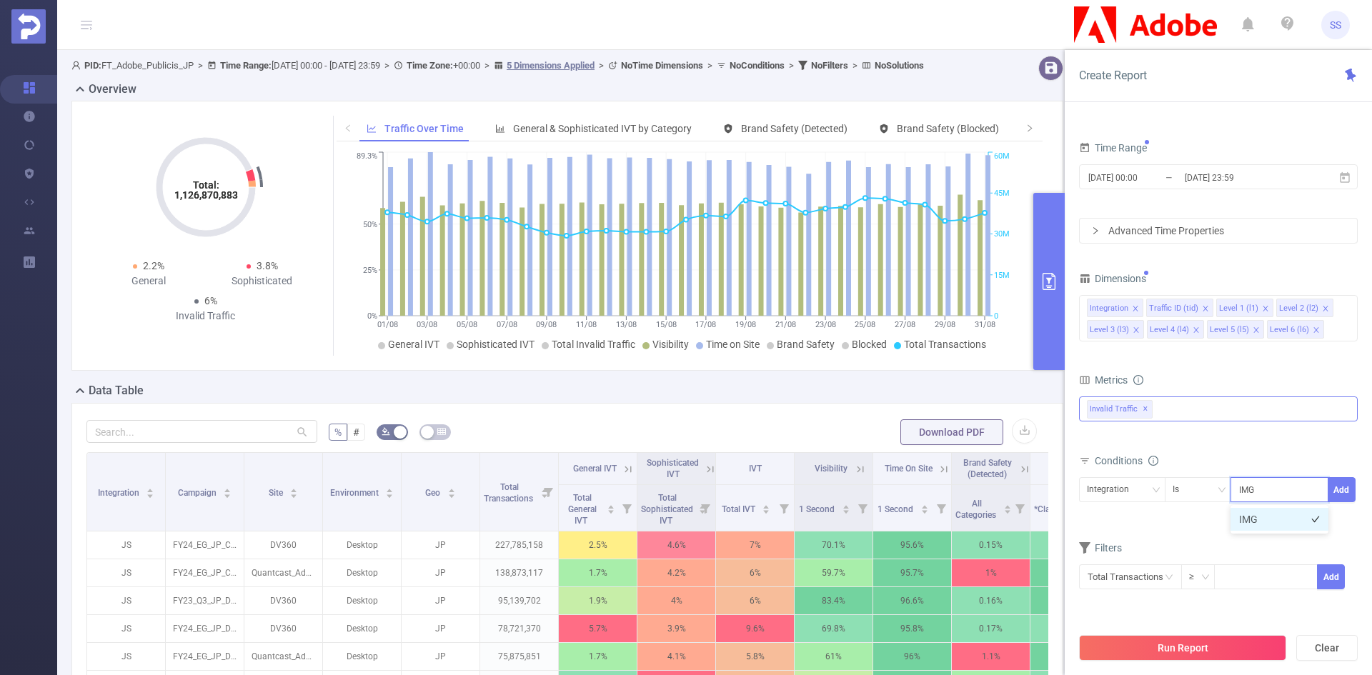
drag, startPoint x: 1261, startPoint y: 527, endPoint x: 1279, endPoint y: 525, distance: 18.0
click at [1261, 529] on li "IMG" at bounding box center [1279, 519] width 98 height 23
click at [1339, 491] on button "Add" at bounding box center [1341, 489] width 28 height 25
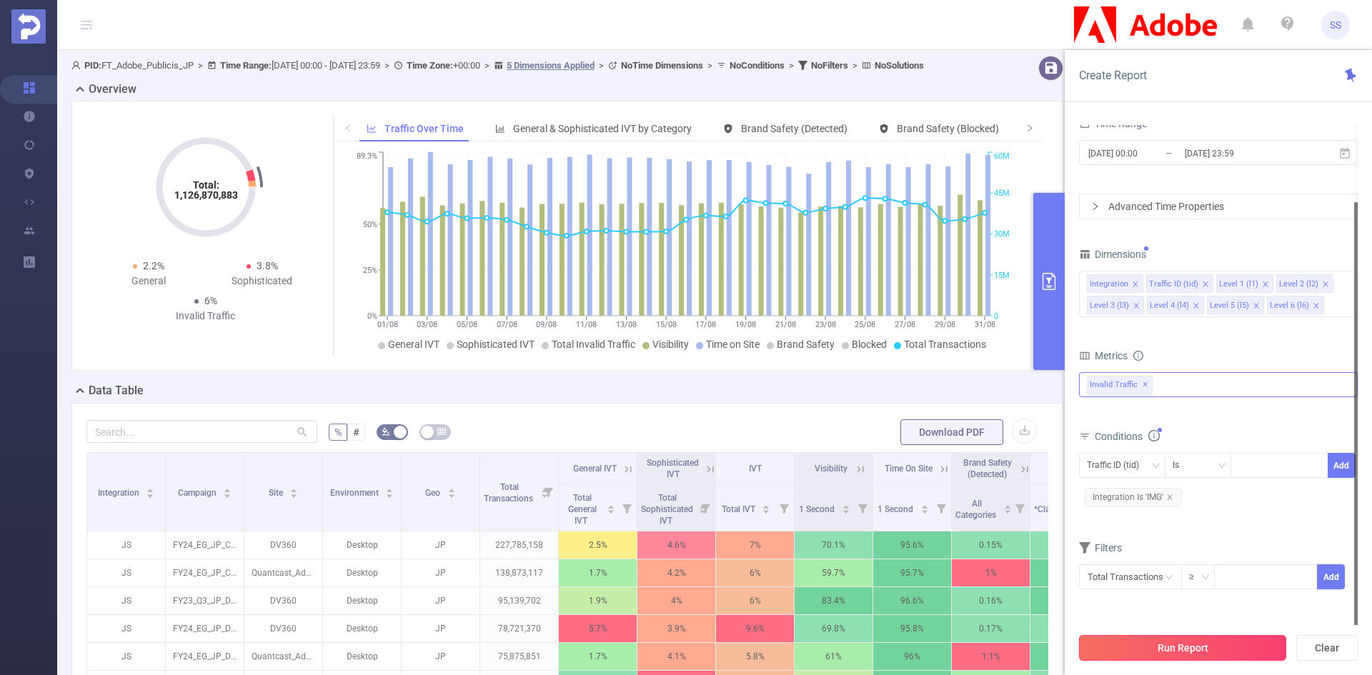
click at [1174, 646] on button "Run Report" at bounding box center [1182, 648] width 207 height 26
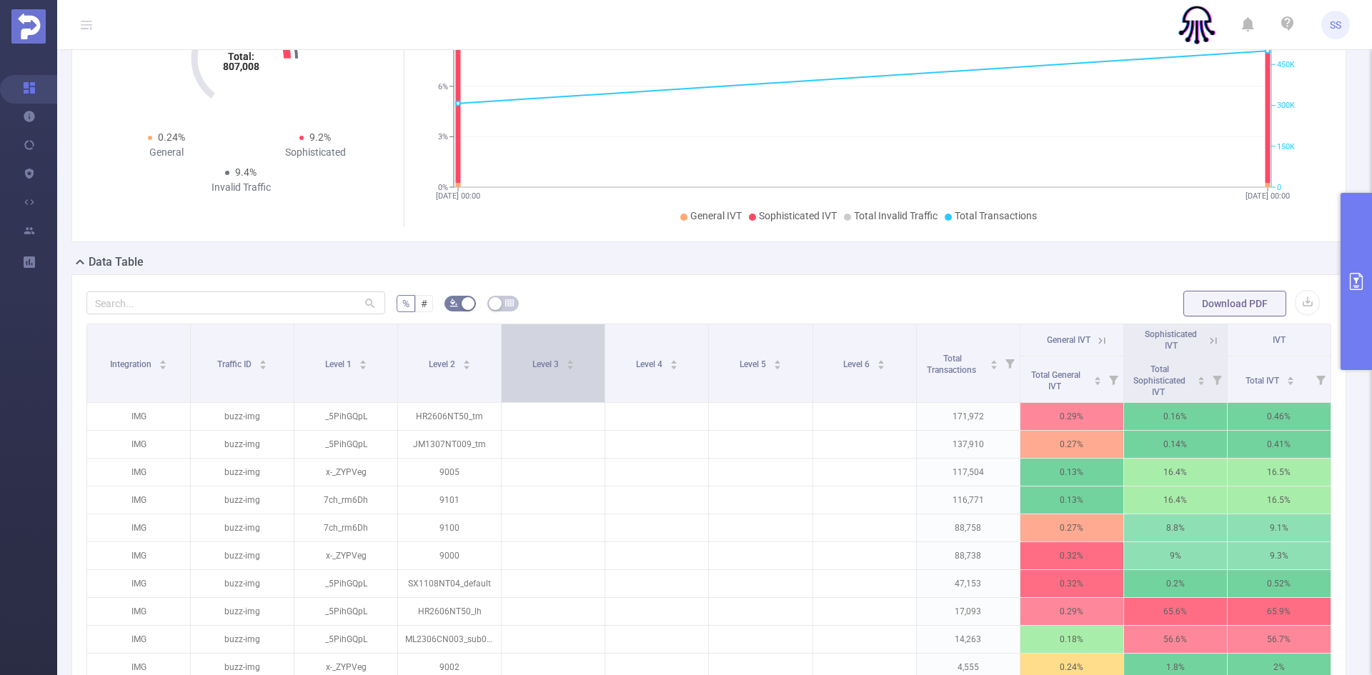
scroll to position [47, 0]
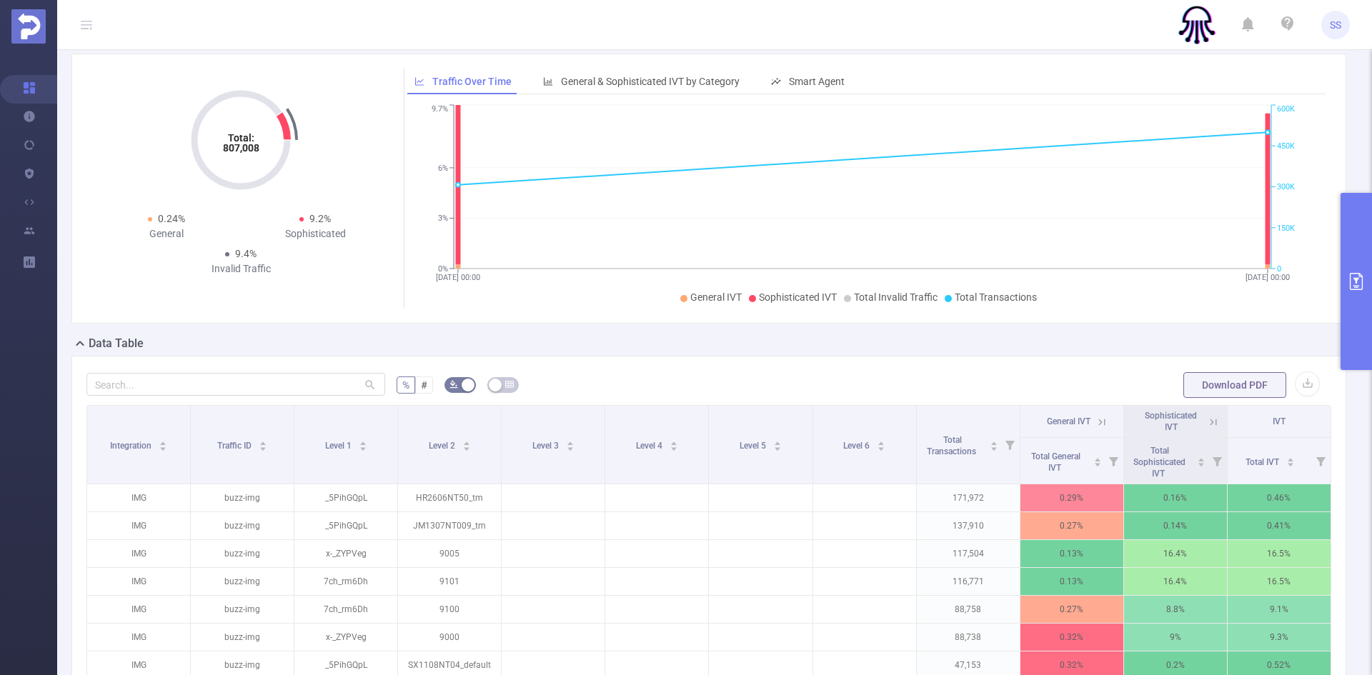
click at [1365, 211] on button "primary" at bounding box center [1355, 281] width 31 height 177
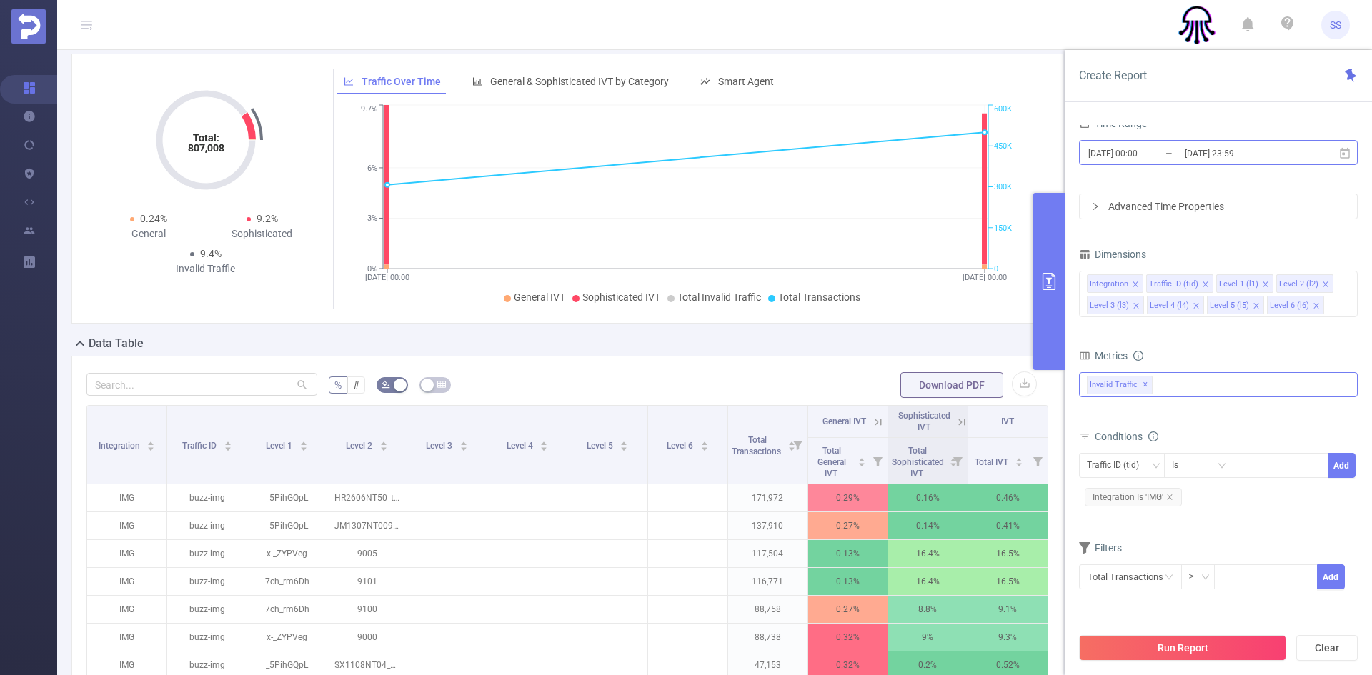
click at [1237, 157] on input "2025-09-02 23:59" at bounding box center [1241, 153] width 116 height 19
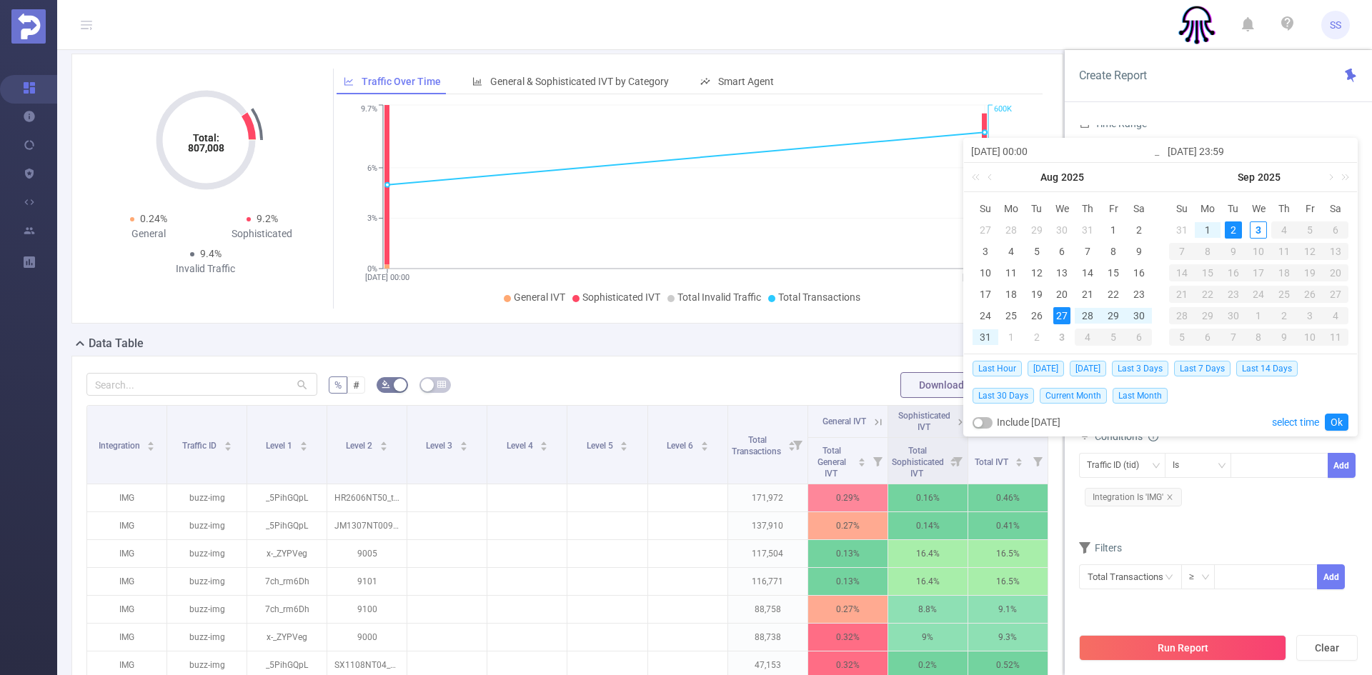
click at [986, 422] on button "button" at bounding box center [982, 422] width 20 height 11
type input "2025-09-03 23:59"
click at [1331, 416] on link "Ok" at bounding box center [1337, 422] width 24 height 17
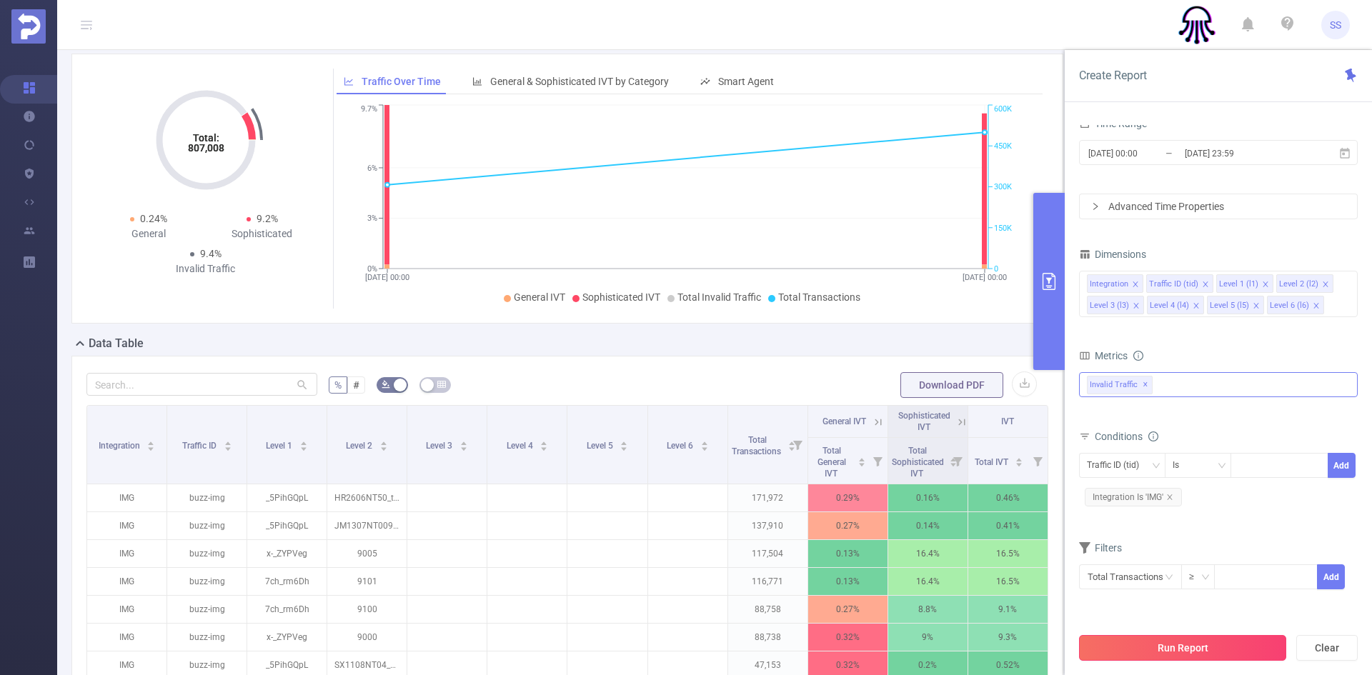
click at [1184, 639] on button "Run Report" at bounding box center [1182, 648] width 207 height 26
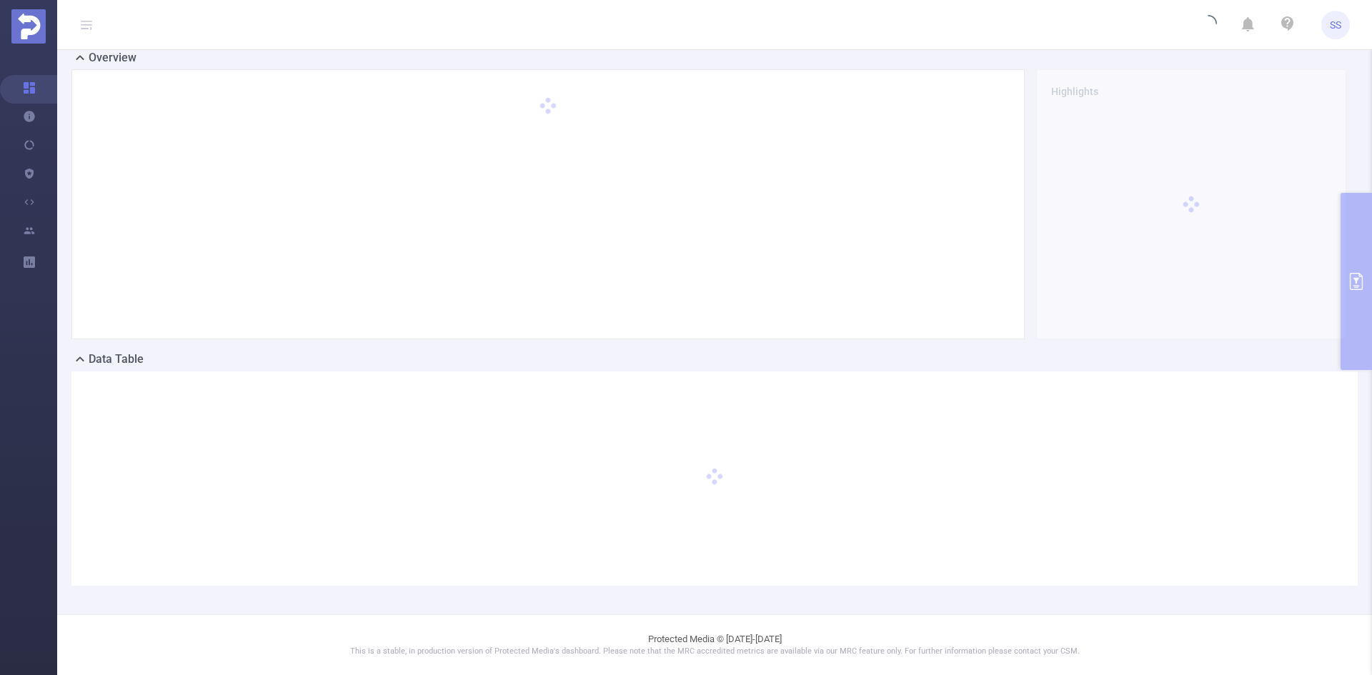
scroll to position [31, 0]
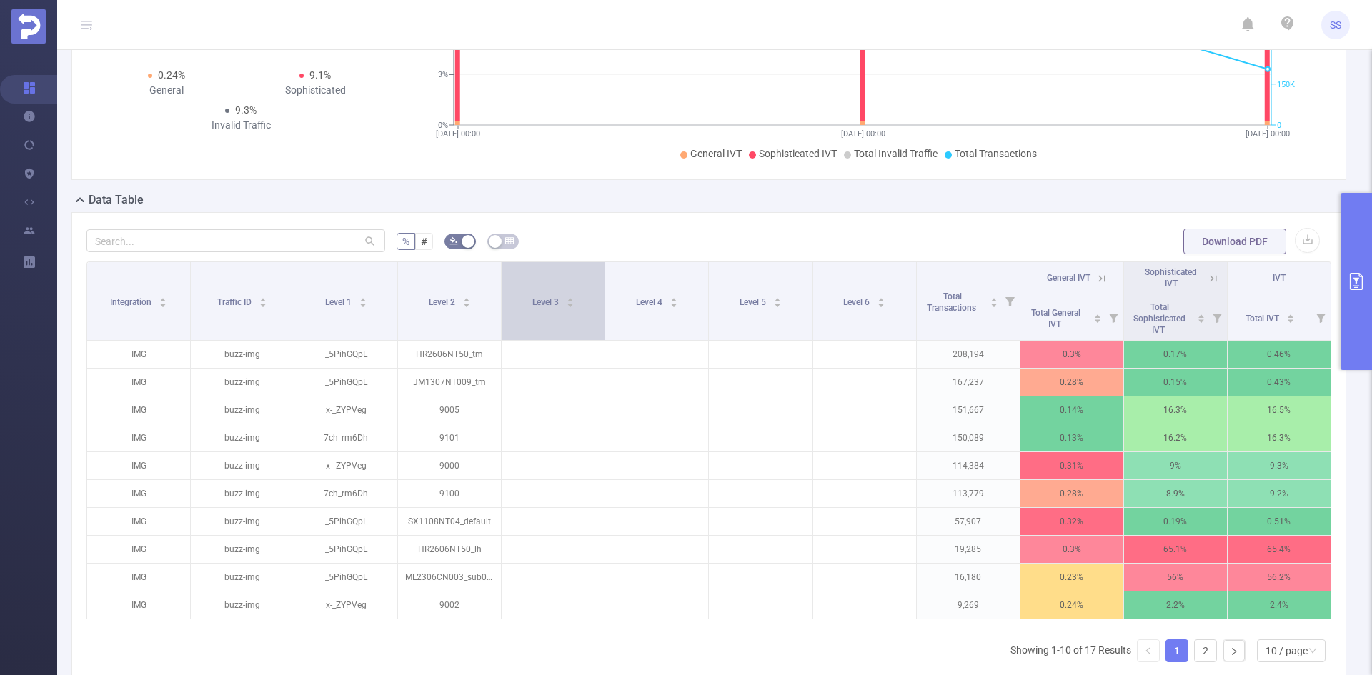
scroll to position [214, 0]
